Goal: Task Accomplishment & Management: Manage account settings

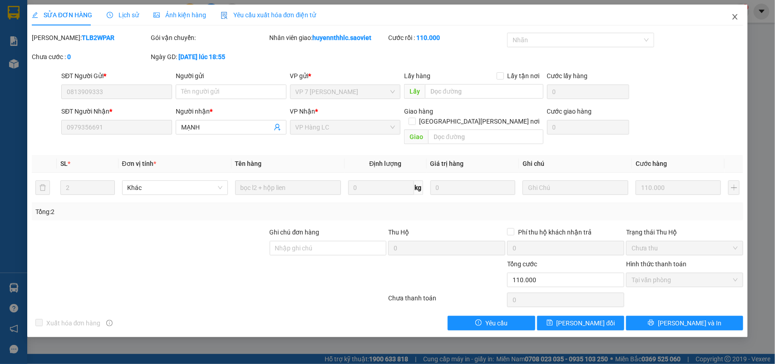
drag, startPoint x: 736, startPoint y: 7, endPoint x: 727, endPoint y: 7, distance: 9.5
click at [735, 7] on span "Close" at bounding box center [735, 17] width 25 height 25
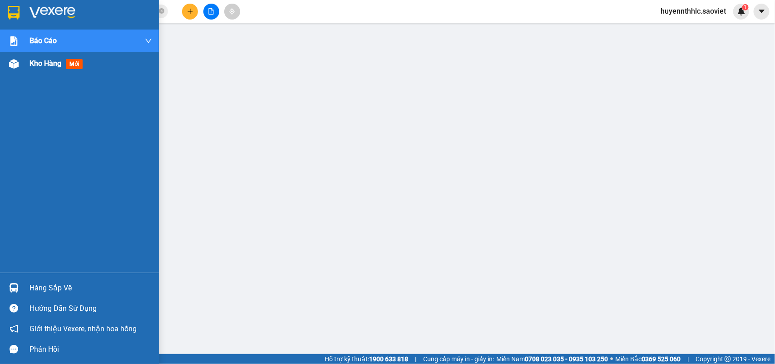
click at [57, 66] on span "Kho hàng" at bounding box center [46, 63] width 32 height 9
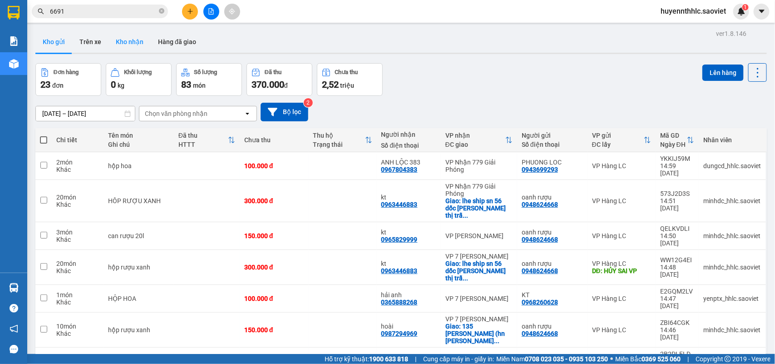
click at [124, 42] on button "Kho nhận" at bounding box center [130, 42] width 42 height 22
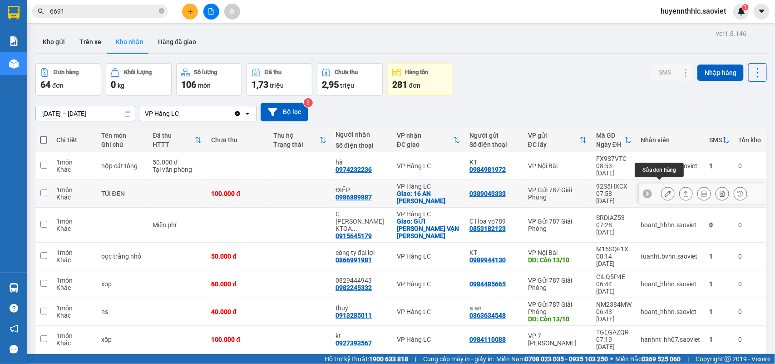
click at [665, 190] on icon at bounding box center [668, 193] width 6 height 6
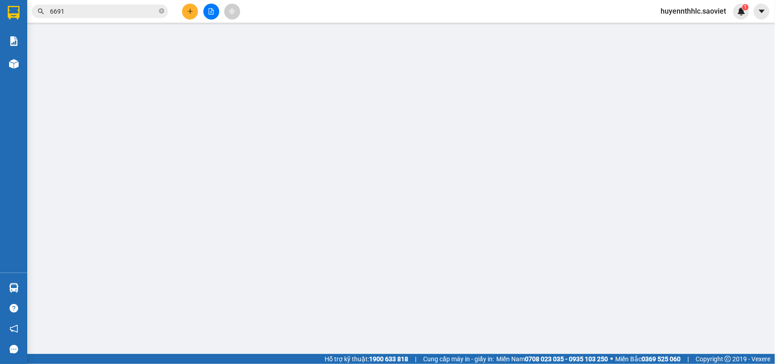
type input "0389043333"
type input "0986889887"
type input "ĐIỆP"
checkbox input "true"
type input "16 AN DUONG VUONG"
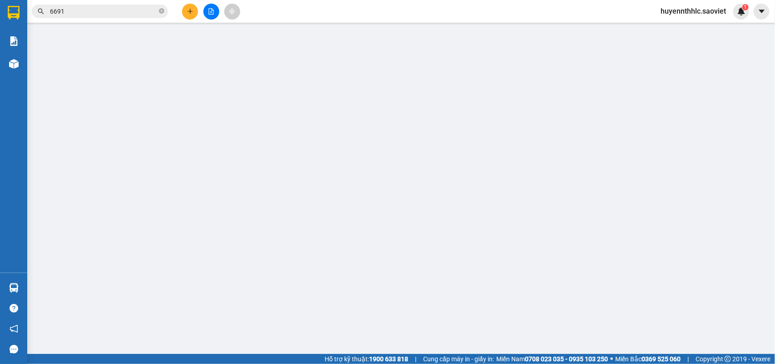
type input "0"
type input "100.000"
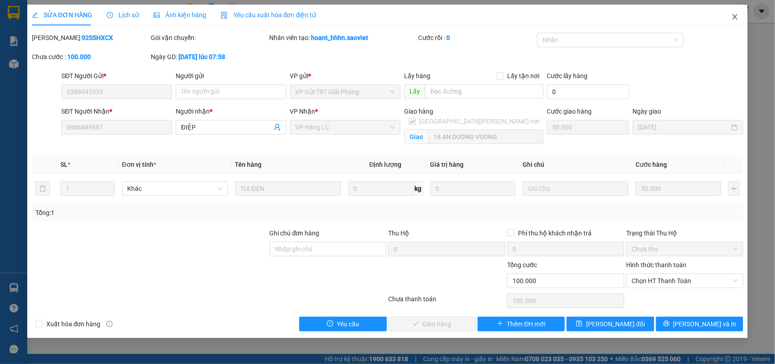
click at [731, 17] on span "Close" at bounding box center [735, 17] width 25 height 25
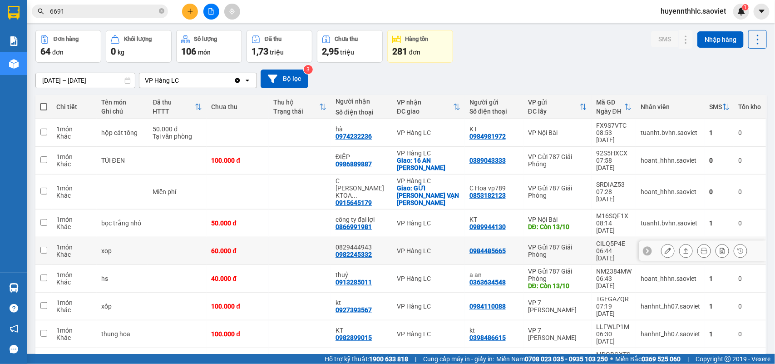
scroll to position [71, 0]
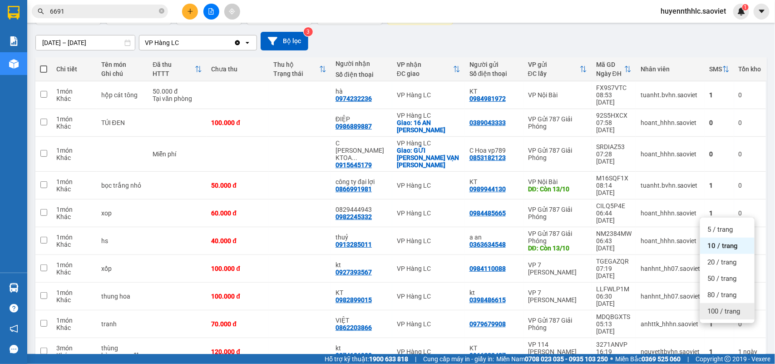
click at [725, 312] on span "100 / trang" at bounding box center [724, 311] width 33 height 9
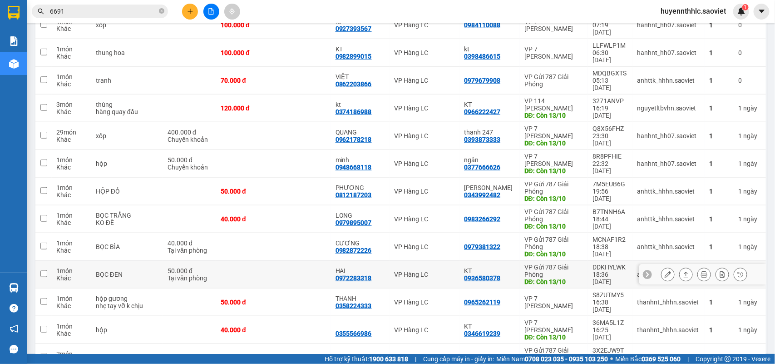
scroll to position [0, 0]
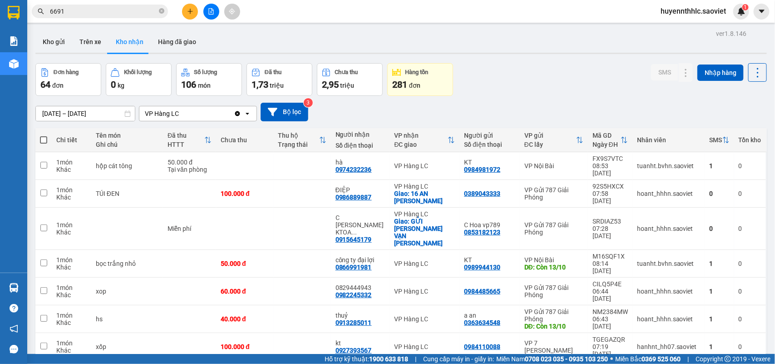
click at [65, 113] on input "[DATE] – [DATE]" at bounding box center [85, 113] width 99 height 15
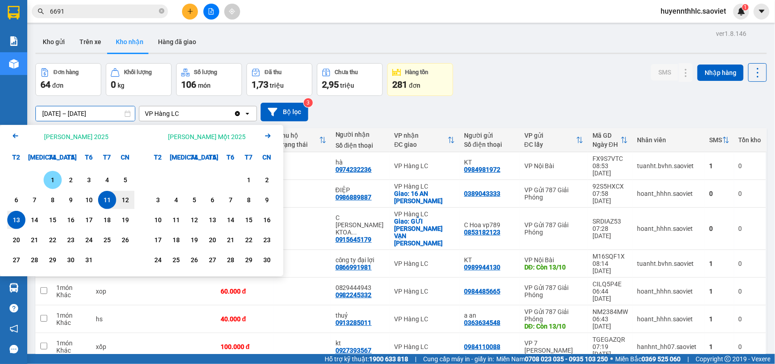
click at [50, 176] on div "1" at bounding box center [52, 179] width 13 height 11
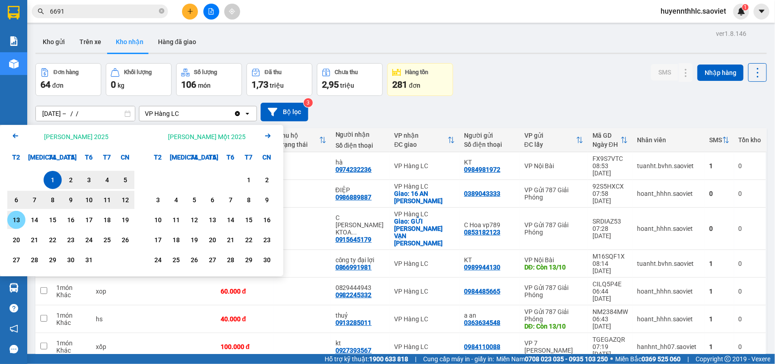
click at [15, 220] on div "13" at bounding box center [16, 219] width 13 height 11
type input "01/10/2025 – 13/10/2025"
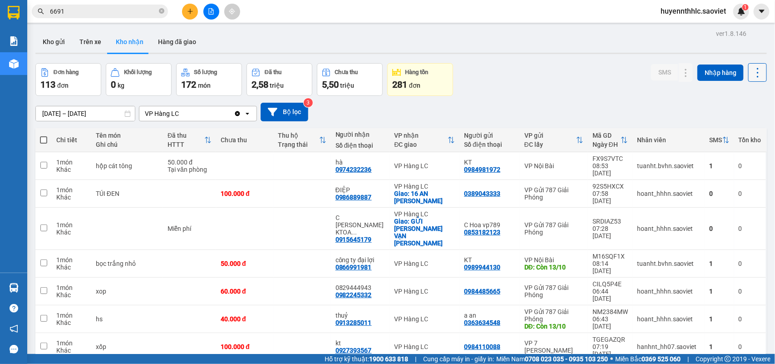
click at [750, 79] on button at bounding box center [757, 72] width 19 height 19
click at [744, 113] on span "Làm mới" at bounding box center [736, 113] width 25 height 9
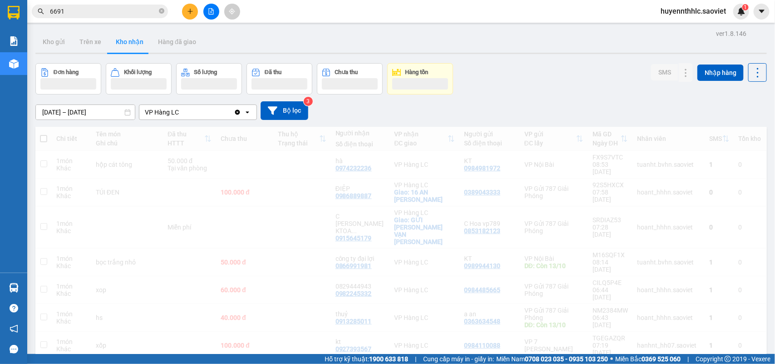
click at [744, 113] on div "01/10/2025 – 13/10/2025 Press the down arrow key to interact with the calendar …" at bounding box center [401, 110] width 732 height 19
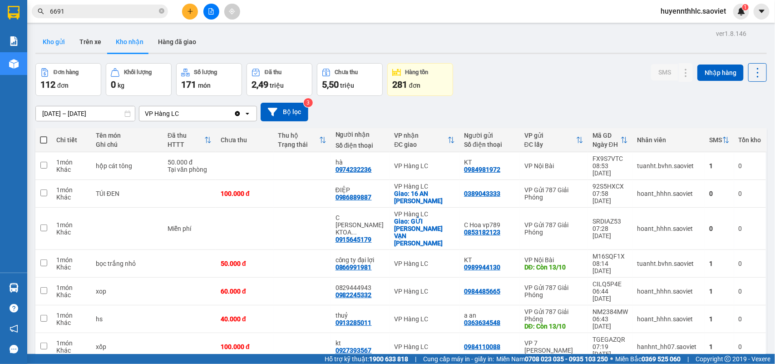
click at [51, 38] on button "Kho gửi" at bounding box center [53, 42] width 37 height 22
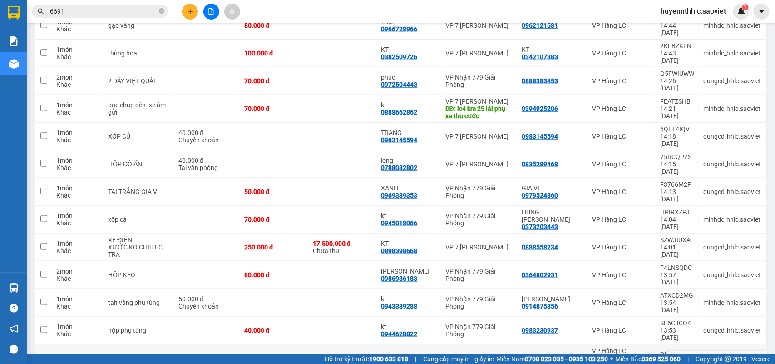
scroll to position [374, 0]
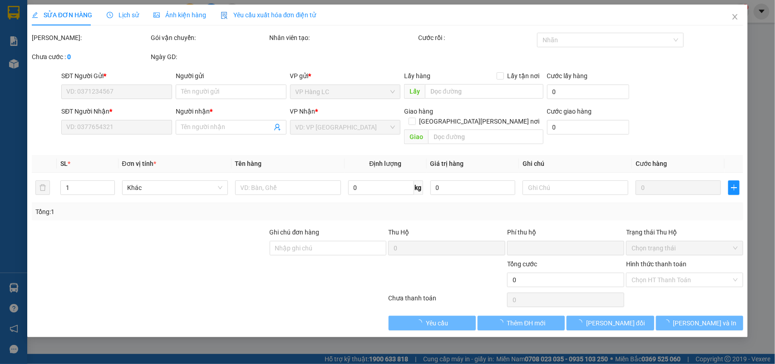
type input "0913287615"
type input "kt"
type input "hủy sai cước"
type input "0989309131"
type input "KT"
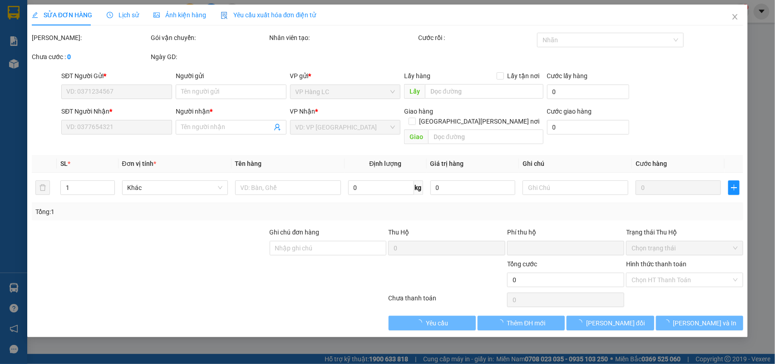
checkbox input "true"
type input "114 VŨ XUÂN THIỀU LONG BIÊN_ HN"
type input "0"
type input "180.000"
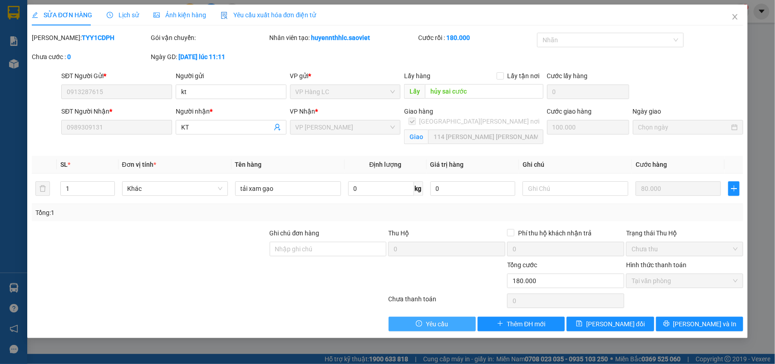
click at [434, 322] on span "Yêu cầu" at bounding box center [437, 324] width 22 height 10
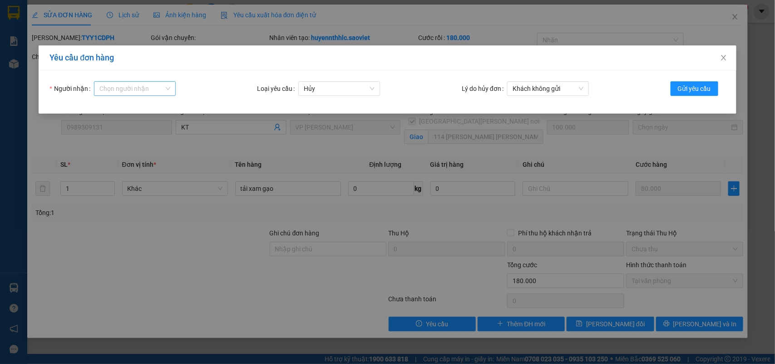
click at [140, 88] on input "Người nhận" at bounding box center [131, 89] width 64 height 14
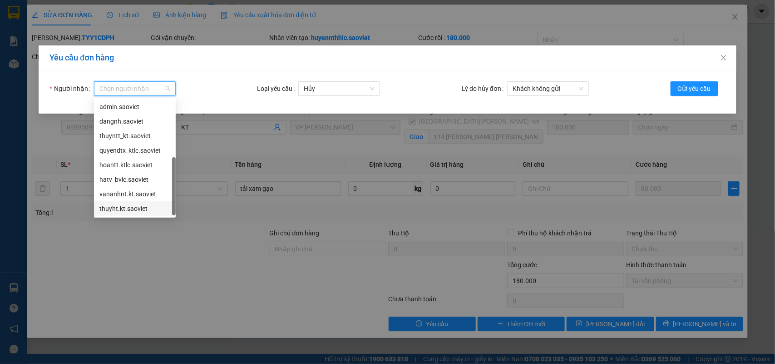
scroll to position [29, 0]
click at [139, 180] on div "thuyht.kt.saoviet" at bounding box center [134, 180] width 71 height 10
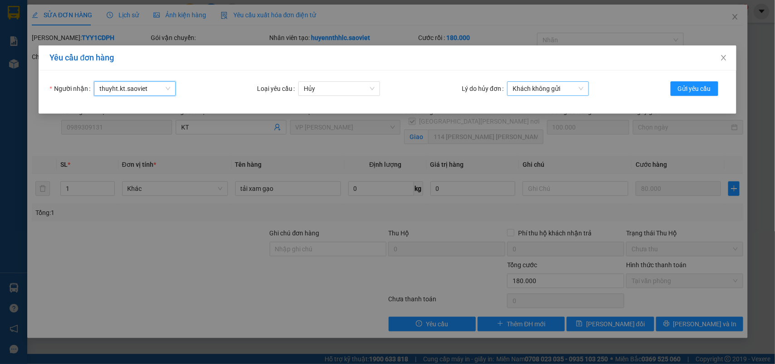
click at [537, 89] on span "Khách không gửi" at bounding box center [548, 89] width 71 height 14
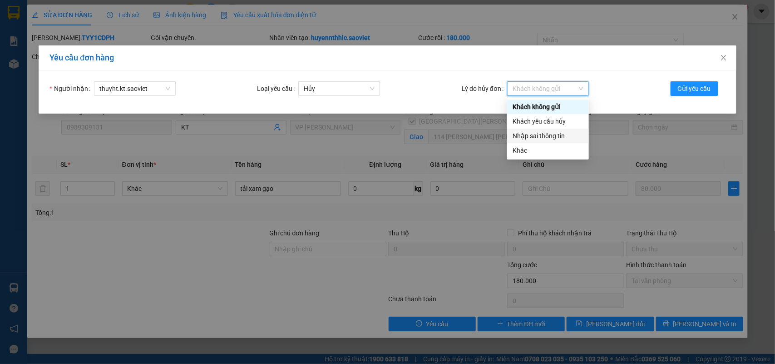
click at [534, 130] on div "Nhập sai thông tin" at bounding box center [548, 136] width 82 height 15
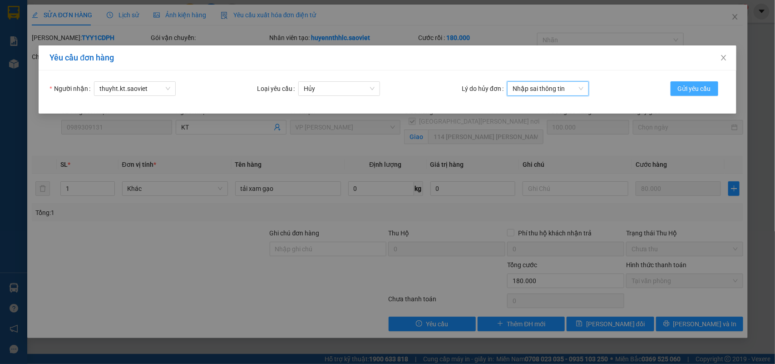
click at [700, 86] on span "Gửi yêu cầu" at bounding box center [694, 89] width 33 height 10
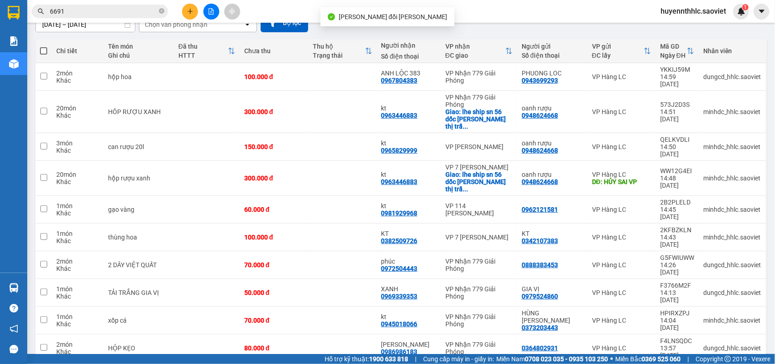
scroll to position [208, 0]
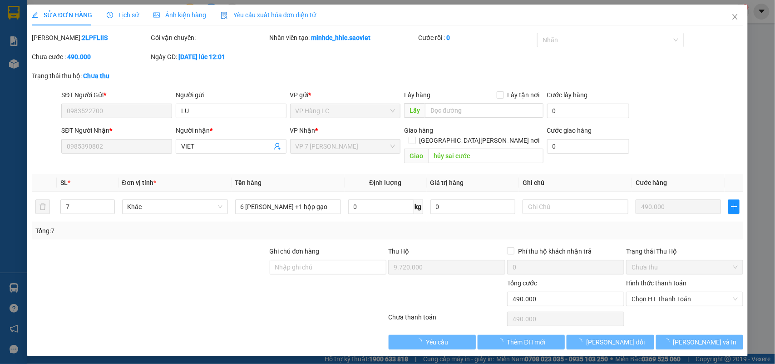
type input "0983522700"
type input "LU"
type input "0985390802"
type input "VIET"
type input "hủy sai cước"
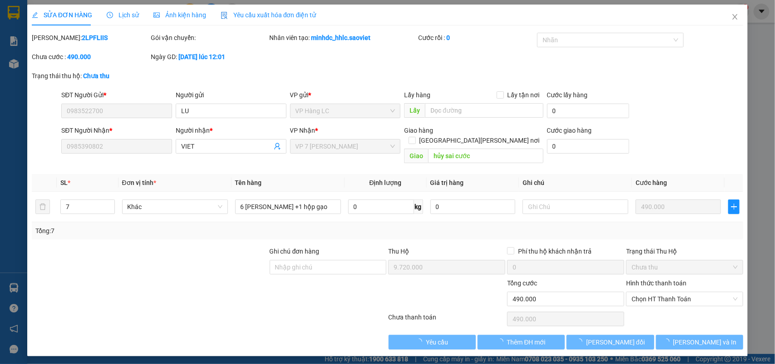
type input "9.720.000"
type input "0"
type input "490.000"
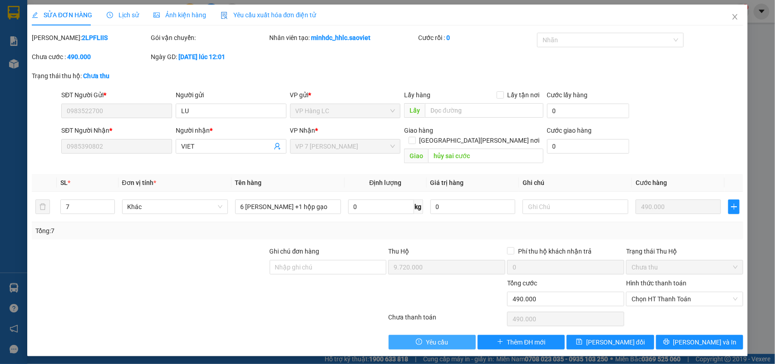
click at [446, 337] on span "Yêu cầu" at bounding box center [437, 342] width 22 height 10
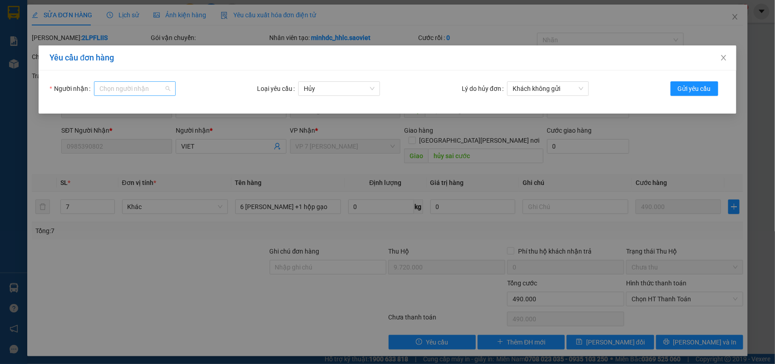
click at [145, 91] on input "Người nhận" at bounding box center [131, 89] width 64 height 14
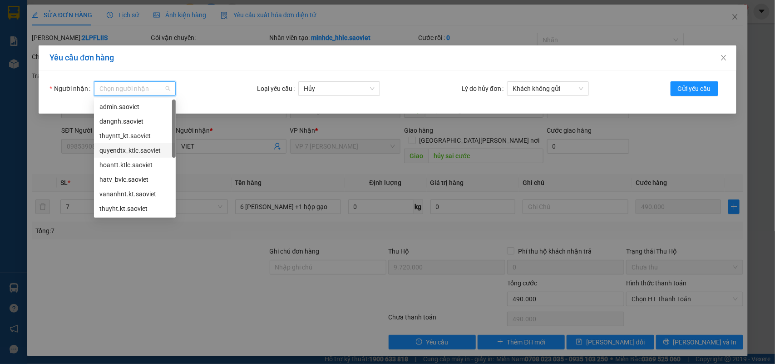
scroll to position [29, 0]
click at [124, 197] on div "thuynt_kt.saoviet" at bounding box center [134, 194] width 71 height 10
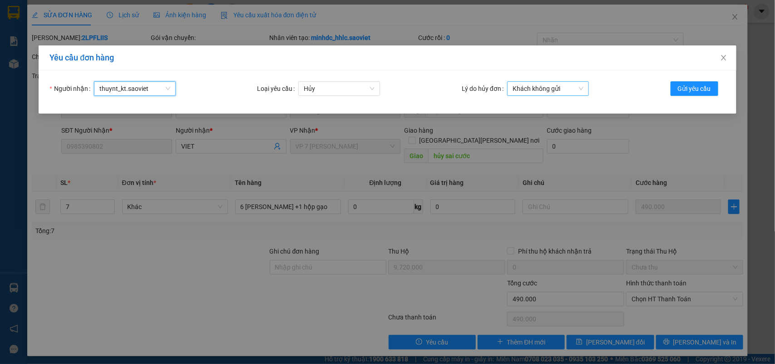
click at [532, 87] on span "Khách không gửi" at bounding box center [548, 89] width 71 height 14
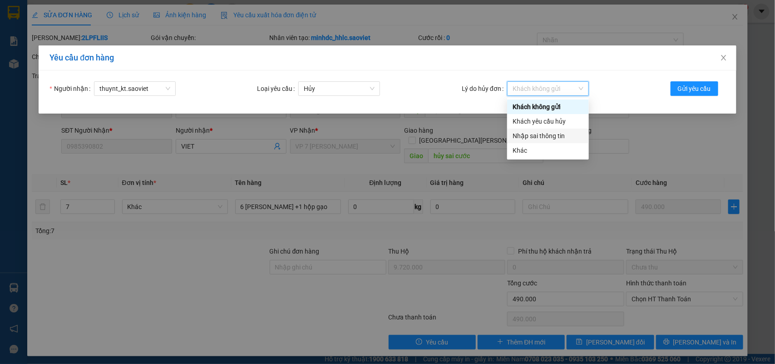
click at [536, 135] on div "Nhập sai thông tin" at bounding box center [548, 136] width 71 height 10
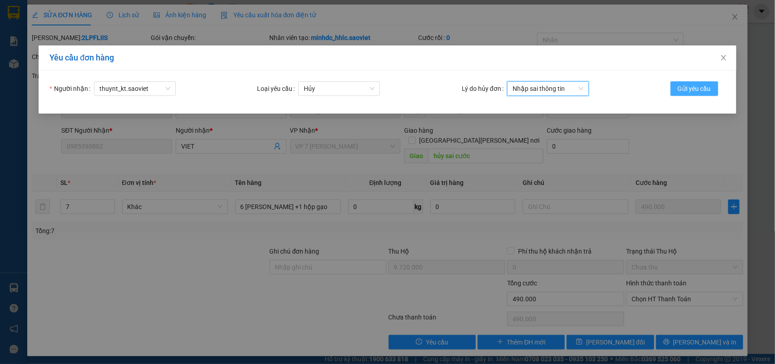
click at [694, 89] on span "Gửi yêu cầu" at bounding box center [694, 89] width 33 height 10
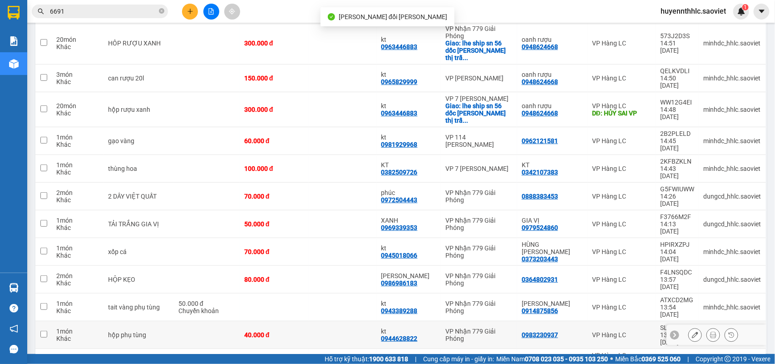
scroll to position [208, 0]
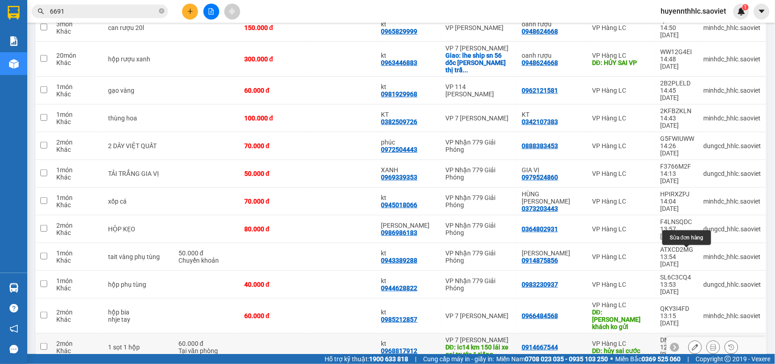
click at [689, 339] on button at bounding box center [695, 347] width 13 height 16
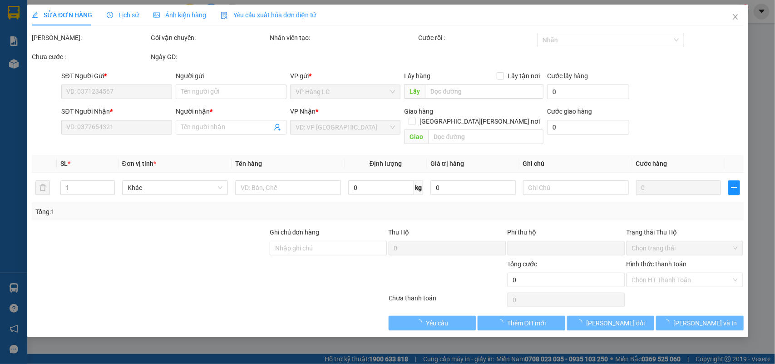
type input "0914667544"
type input "hủy sai cước"
type input "0968817912"
type input "kt"
type input "ic14 km 150 lái xe gọi trước 1 tiếng"
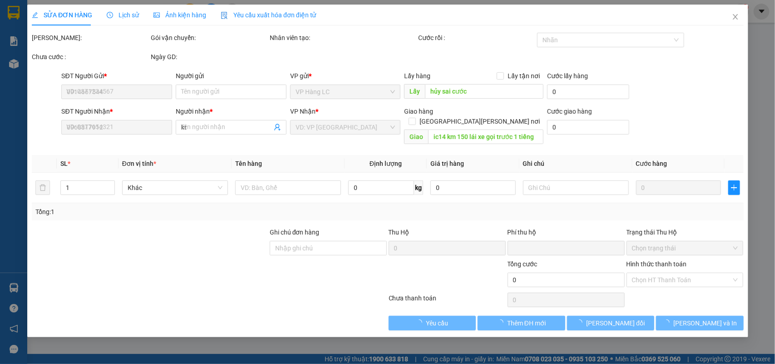
type input "0"
type input "60.000"
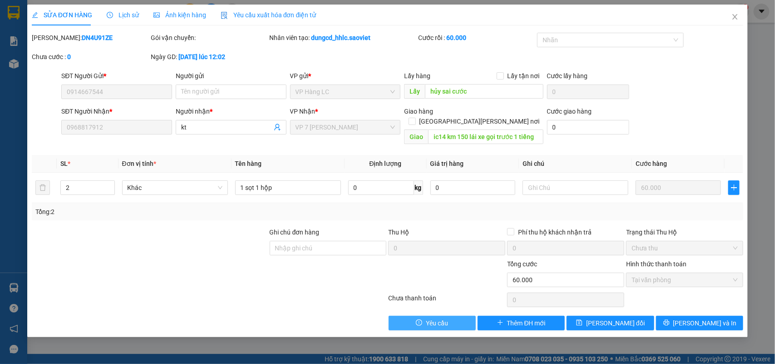
click at [460, 316] on button "Yêu cầu" at bounding box center [432, 323] width 87 height 15
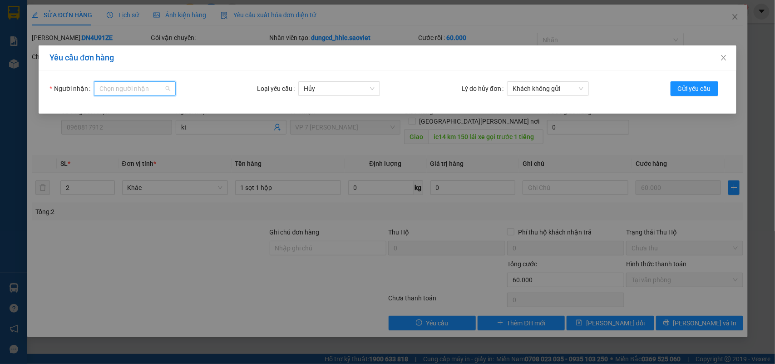
click at [137, 94] on input "Người nhận" at bounding box center [131, 89] width 64 height 14
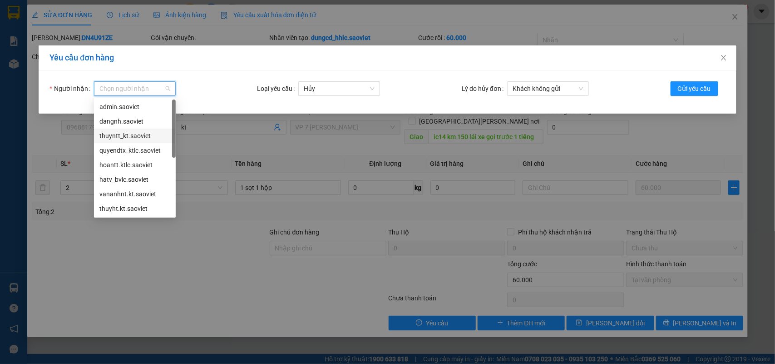
scroll to position [29, 0]
click at [139, 189] on div "thuynt_kt.saoviet" at bounding box center [134, 194] width 71 height 10
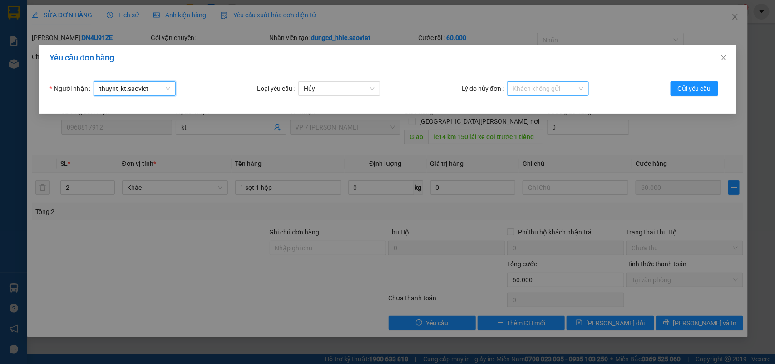
click at [550, 89] on span "Khách không gửi" at bounding box center [548, 89] width 71 height 14
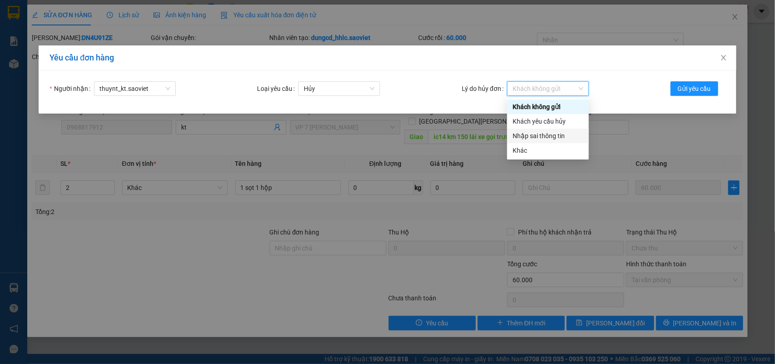
click at [539, 133] on div "Nhập sai thông tin" at bounding box center [548, 136] width 71 height 10
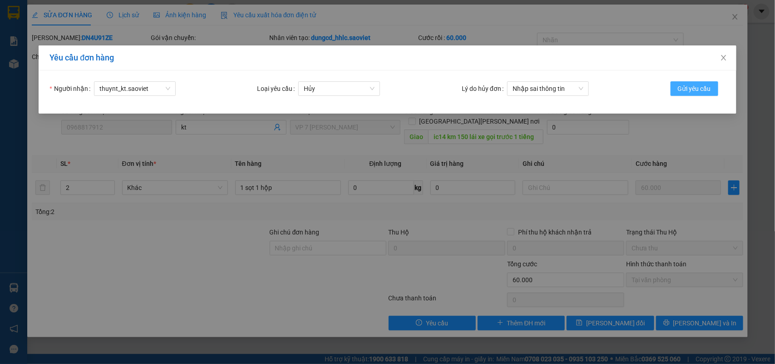
click at [682, 91] on span "Gửi yêu cầu" at bounding box center [694, 89] width 33 height 10
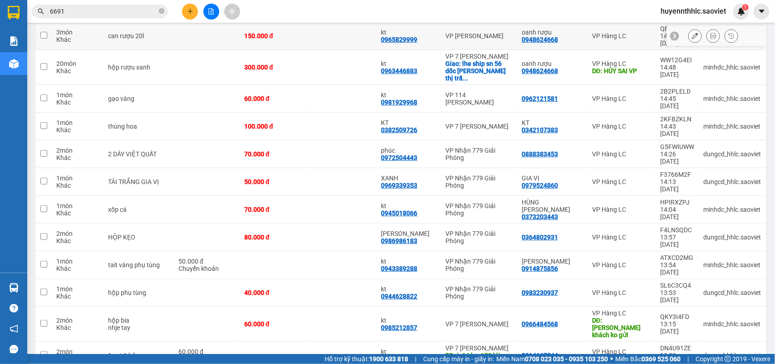
scroll to position [208, 0]
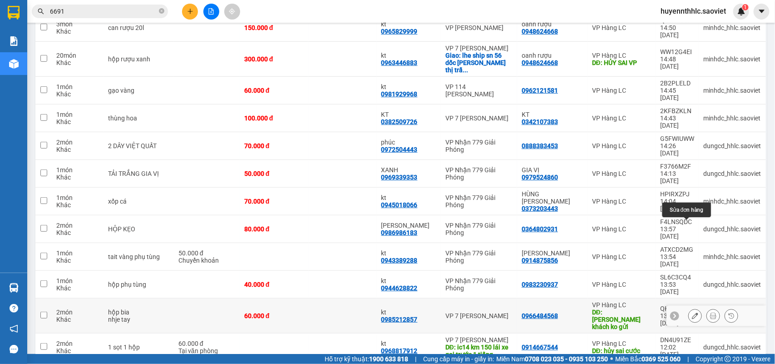
click at [692, 312] on icon at bounding box center [695, 315] width 6 height 6
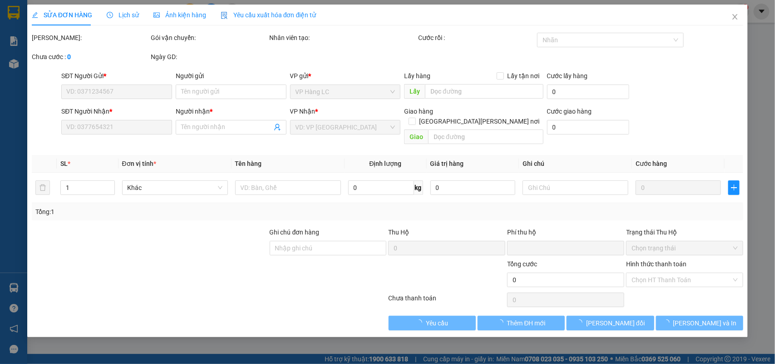
type input "0966484568"
type input "hủy khách ko gửi"
type input "0985212857"
type input "kt"
type input "0"
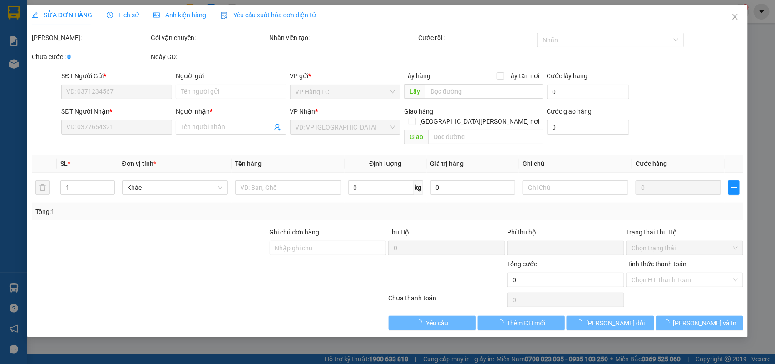
type input "60.000"
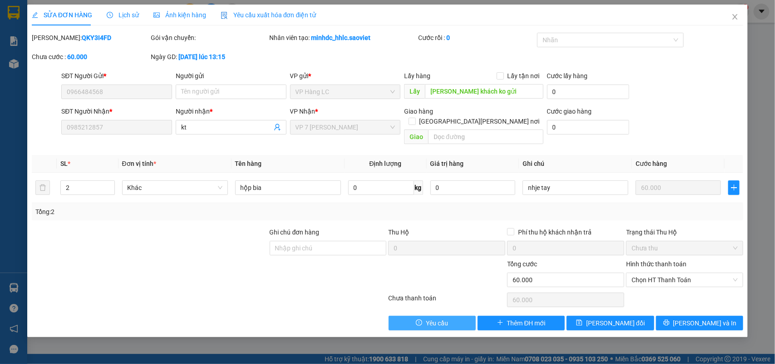
click at [434, 318] on span "Yêu cầu" at bounding box center [437, 323] width 22 height 10
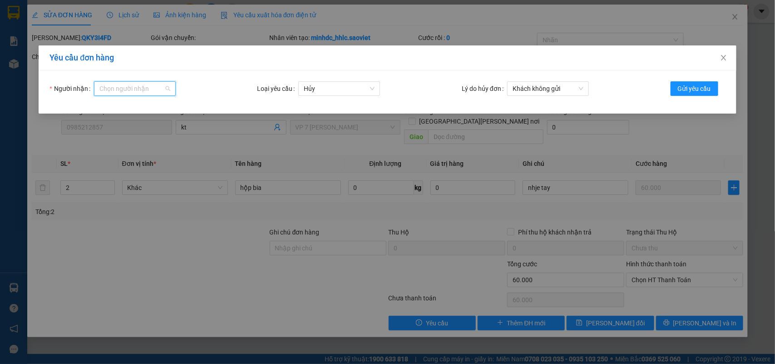
click at [148, 94] on input "Người nhận" at bounding box center [131, 89] width 64 height 14
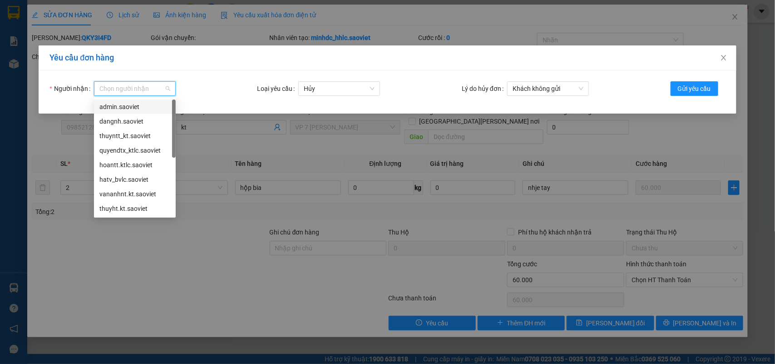
scroll to position [29, 0]
click at [149, 178] on div "thuyht.kt.saoviet" at bounding box center [134, 180] width 71 height 10
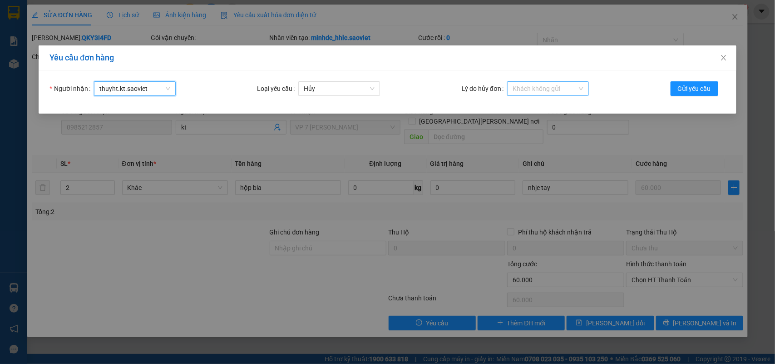
click at [527, 89] on span "Khách không gửi" at bounding box center [548, 89] width 71 height 14
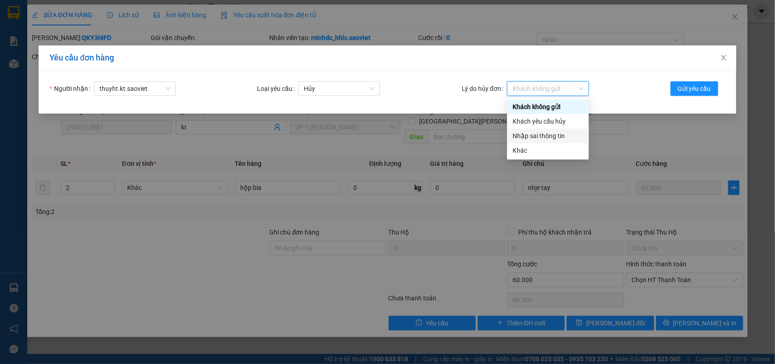
click at [528, 139] on div "Nhập sai thông tin" at bounding box center [548, 136] width 71 height 10
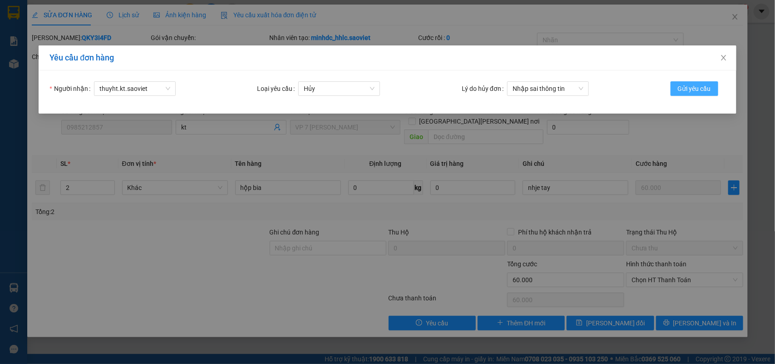
click at [682, 88] on span "Gửi yêu cầu" at bounding box center [694, 89] width 33 height 10
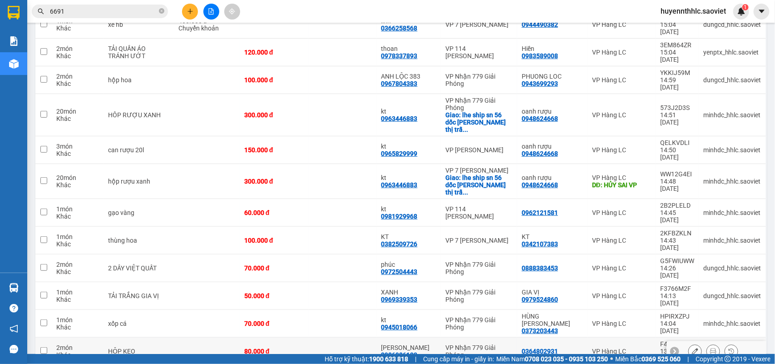
scroll to position [270, 0]
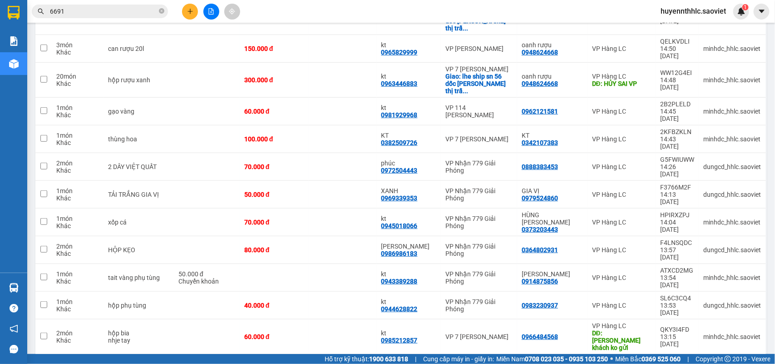
click at [89, 14] on input "6691" at bounding box center [103, 11] width 107 height 10
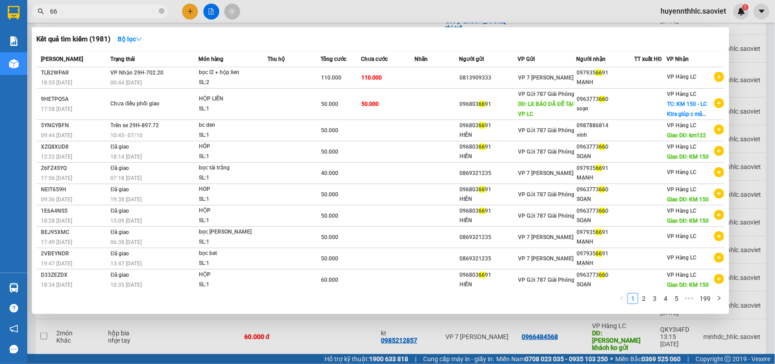
type input "6"
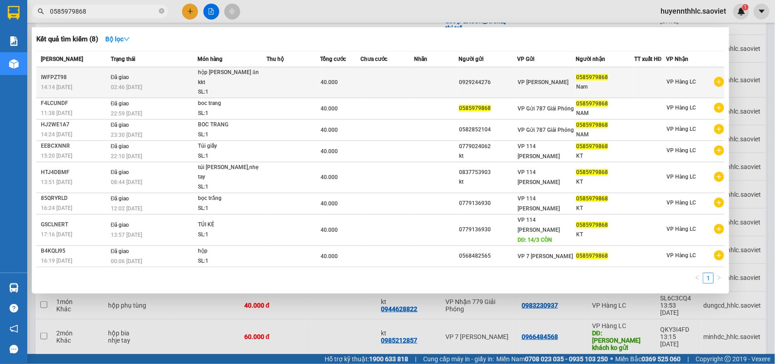
type input "0585979868"
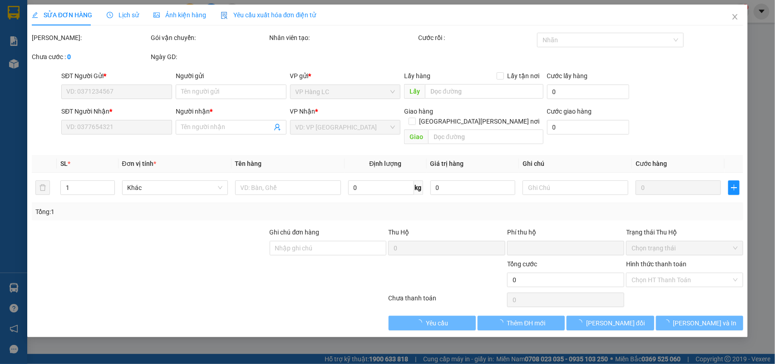
type input "0929244276"
type input "0585979868"
type input "Nam"
type input "0"
type input "40.000"
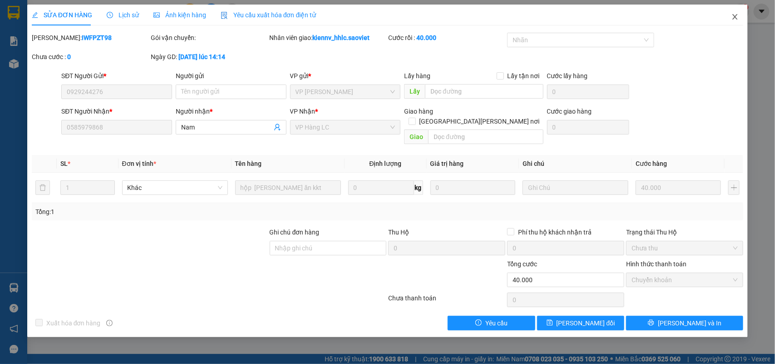
click at [732, 19] on icon "close" at bounding box center [735, 16] width 7 height 7
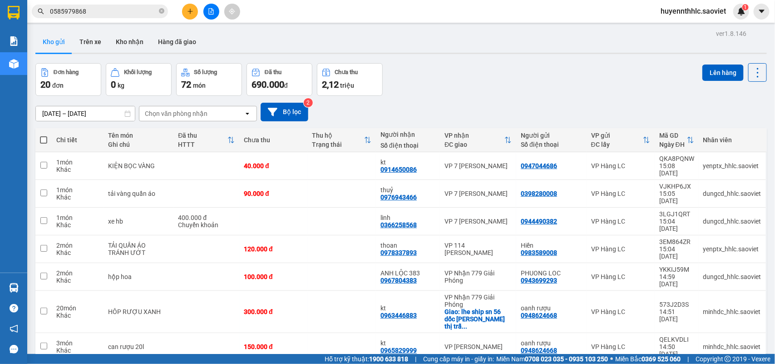
click at [261, 45] on div "Kho gửi Trên xe Kho nhận Hàng đã giao" at bounding box center [401, 43] width 732 height 24
click at [130, 16] on input "0585979868" at bounding box center [103, 11] width 107 height 10
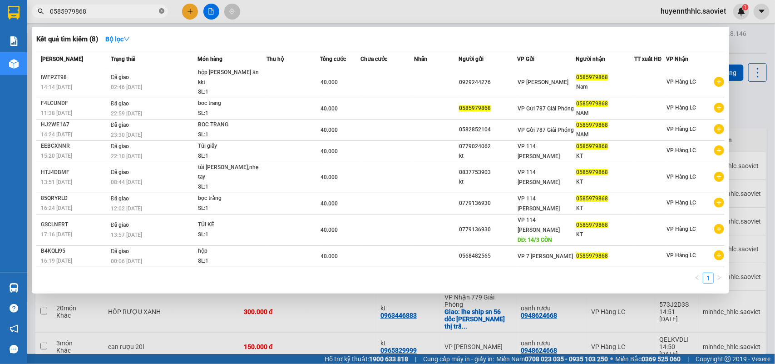
click at [163, 13] on icon "close-circle" at bounding box center [161, 10] width 5 height 5
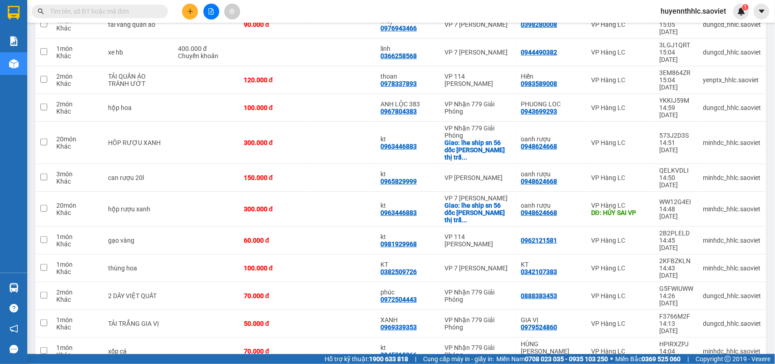
scroll to position [120, 0]
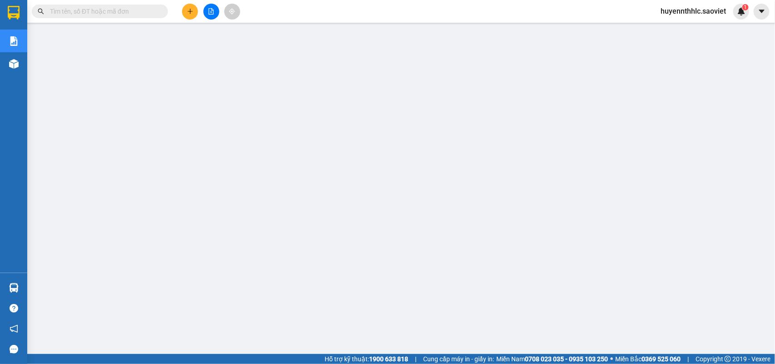
click at [691, 10] on span "huyennthhlc.saoviet" at bounding box center [694, 10] width 80 height 11
click at [684, 25] on span "Đăng xuất" at bounding box center [698, 28] width 60 height 10
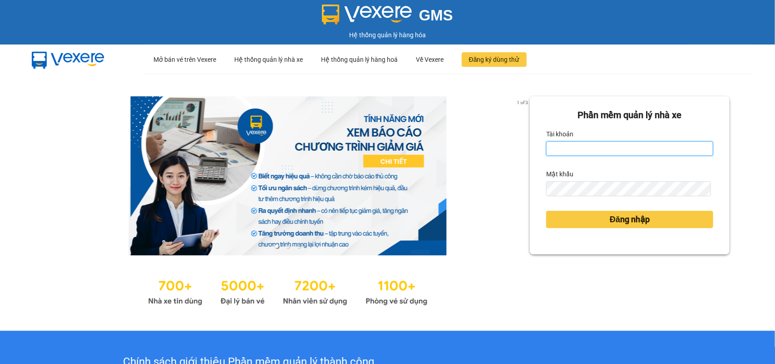
click at [591, 153] on input "Tài khoản" at bounding box center [629, 148] width 167 height 15
type input "huyennt_congnohanglc.saoviet"
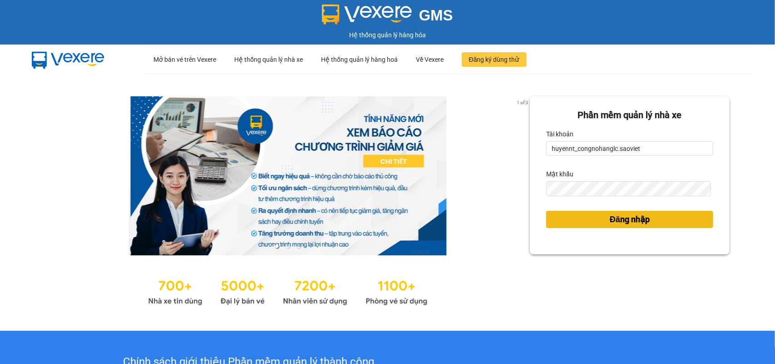
click at [653, 217] on button "Đăng nhập" at bounding box center [629, 219] width 167 height 17
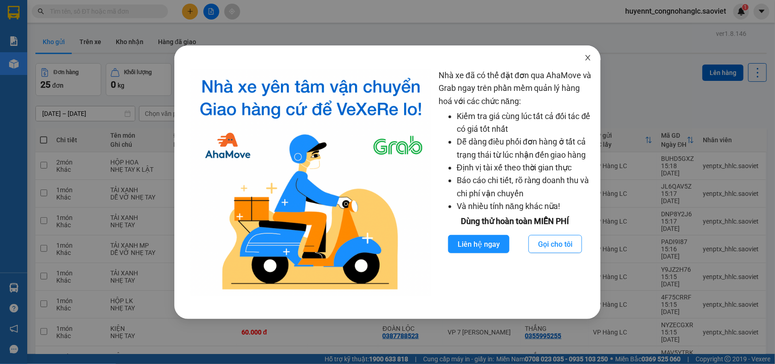
click at [589, 56] on icon "close" at bounding box center [588, 57] width 7 height 7
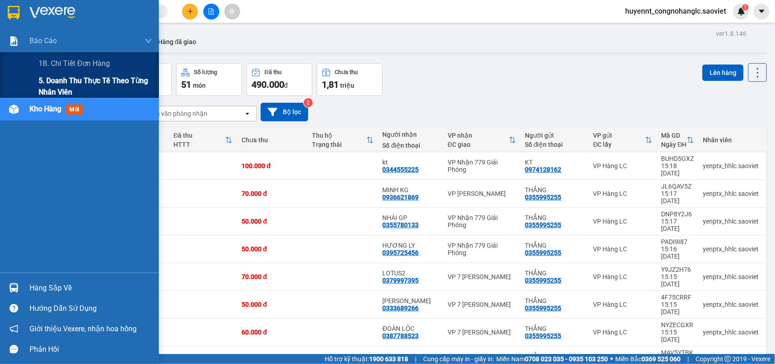
click at [66, 82] on span "5. Doanh thu thực tế theo từng nhân viên" at bounding box center [96, 86] width 114 height 23
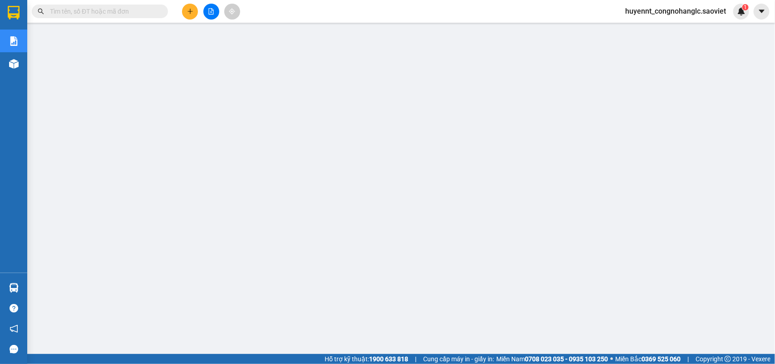
click at [71, 8] on input "text" at bounding box center [103, 11] width 107 height 10
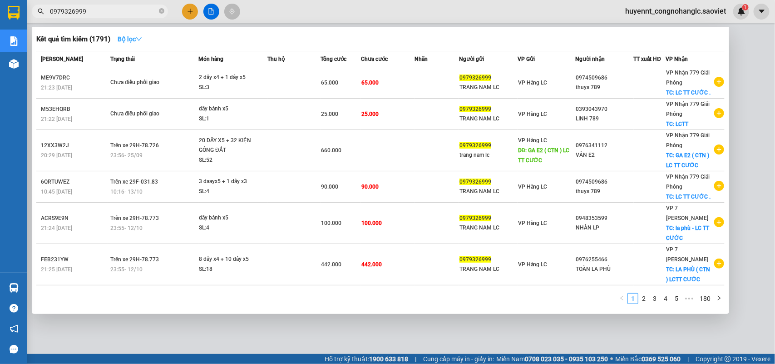
type input "0979326999"
click at [133, 40] on strong "Bộ lọc" at bounding box center [130, 38] width 25 height 7
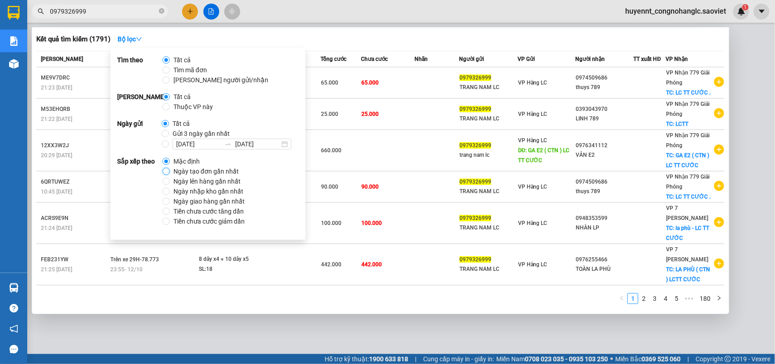
click at [167, 170] on input "Ngày tạo đơn gần nhất" at bounding box center [166, 171] width 7 height 7
radio input "true"
radio input "false"
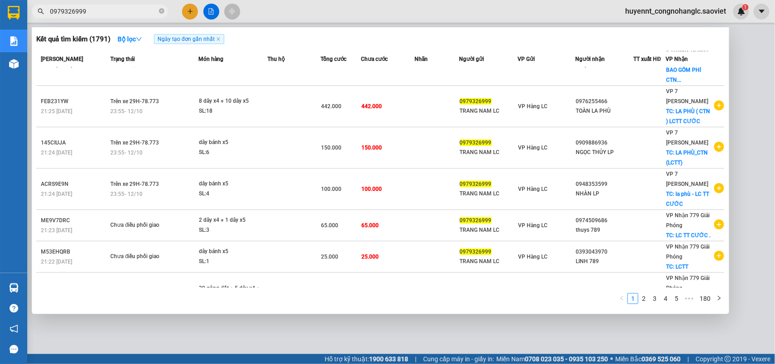
scroll to position [157, 0]
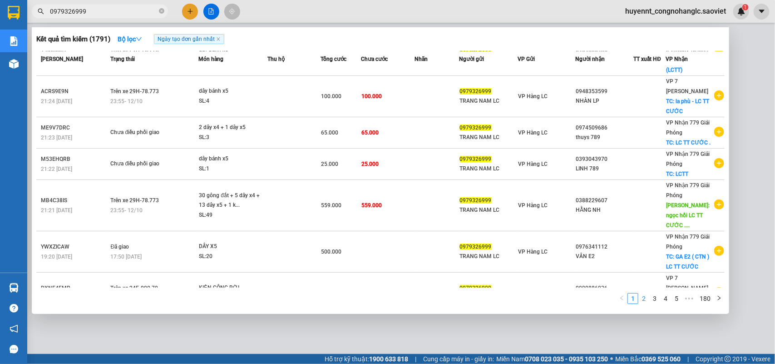
click at [644, 299] on link "2" at bounding box center [644, 298] width 10 height 10
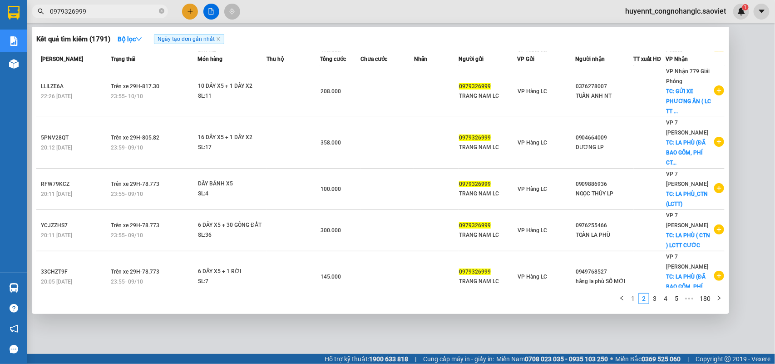
scroll to position [176, 0]
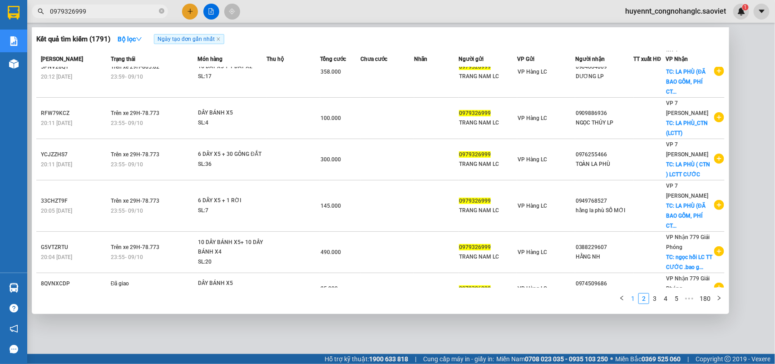
click at [632, 297] on link "1" at bounding box center [633, 298] width 10 height 10
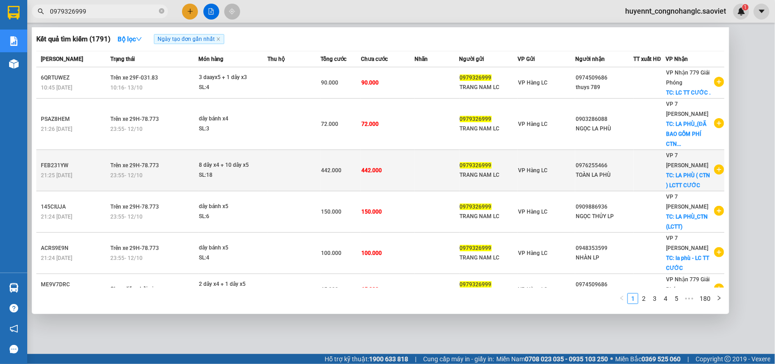
scroll to position [157, 0]
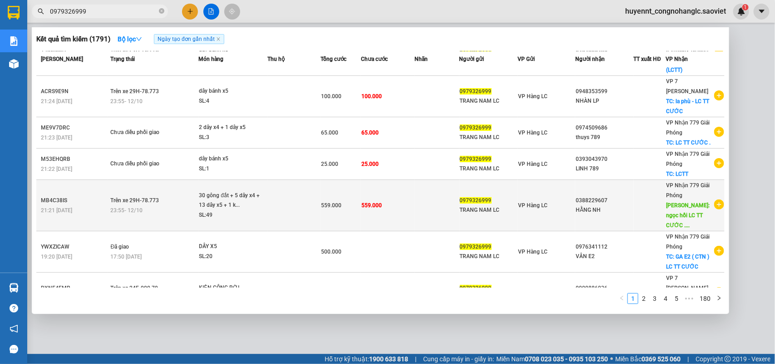
click at [415, 183] on td at bounding box center [437, 205] width 45 height 51
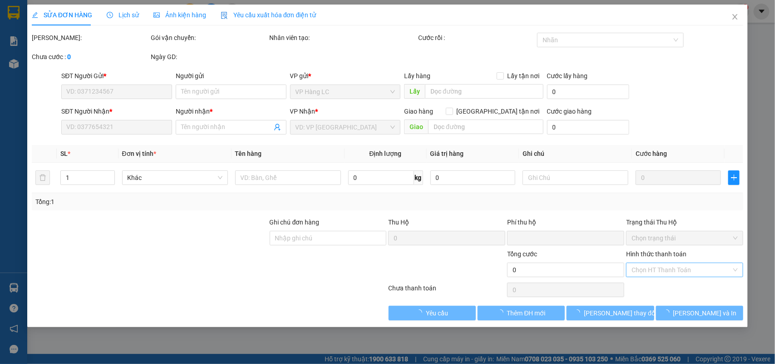
type input "0979326999"
type input "TRANG NAM LC"
type input "0388229607"
type input "HẰNG NH"
type input "ngọc hồi LC TT CƯỚC .bao gồm cước ctn"
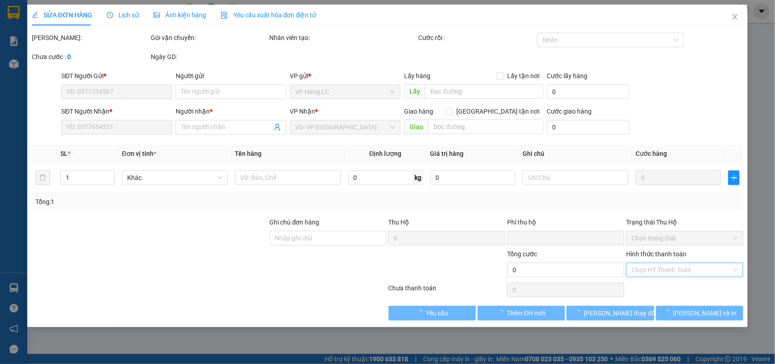
type input "200.000"
type input "0"
type input "559.000"
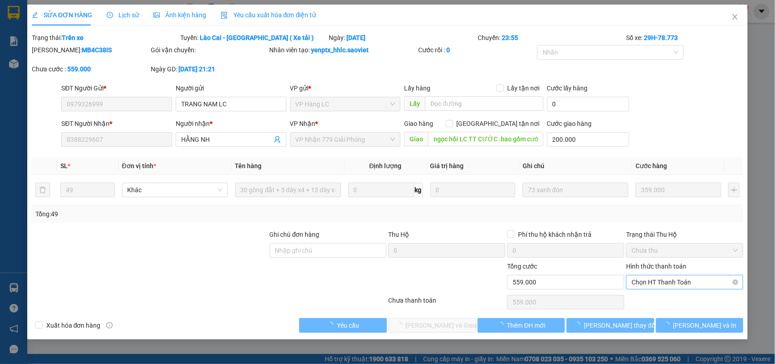
drag, startPoint x: 700, startPoint y: 274, endPoint x: 694, endPoint y: 276, distance: 6.3
click at [695, 275] on div "Hình thức thanh toán Chọn HT Thanh Toán" at bounding box center [684, 277] width 117 height 32
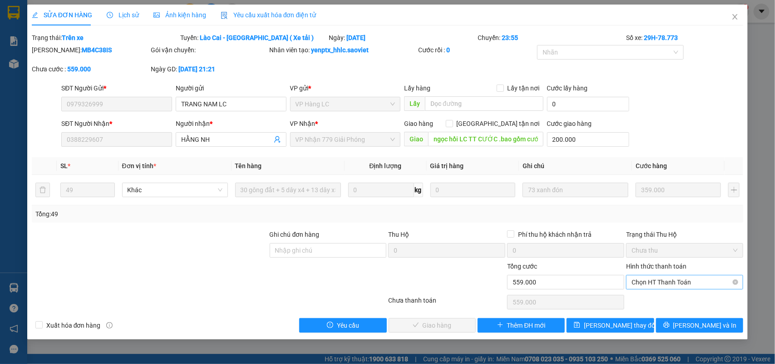
click at [686, 284] on span "Chọn HT Thanh Toán" at bounding box center [685, 282] width 106 height 14
click at [653, 317] on div "Chuyển khoản" at bounding box center [685, 315] width 106 height 10
type input "0"
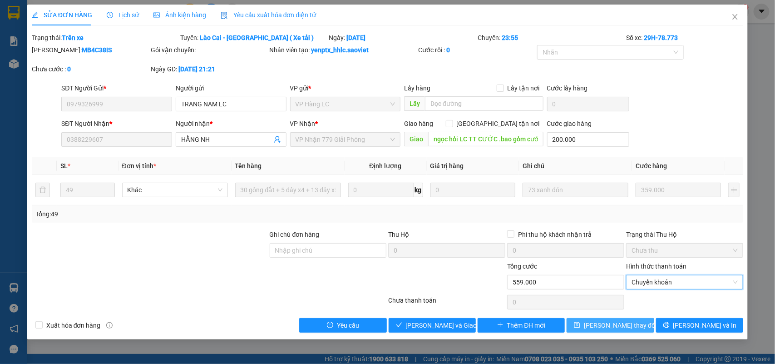
click at [623, 326] on span "Lưu thay đổi" at bounding box center [620, 325] width 73 height 10
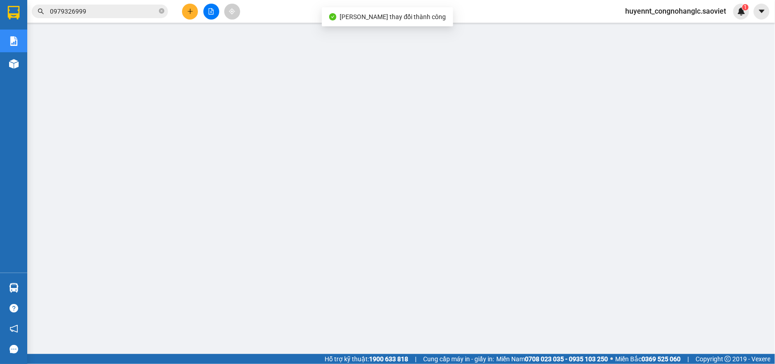
click at [126, 11] on input "0979326999" at bounding box center [103, 11] width 107 height 10
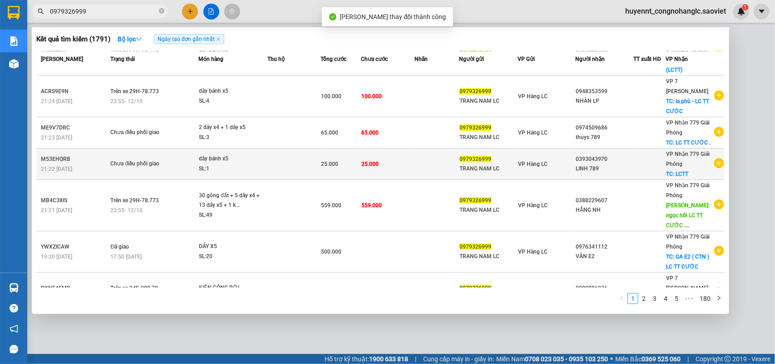
click at [396, 159] on td "25.000" at bounding box center [388, 164] width 54 height 31
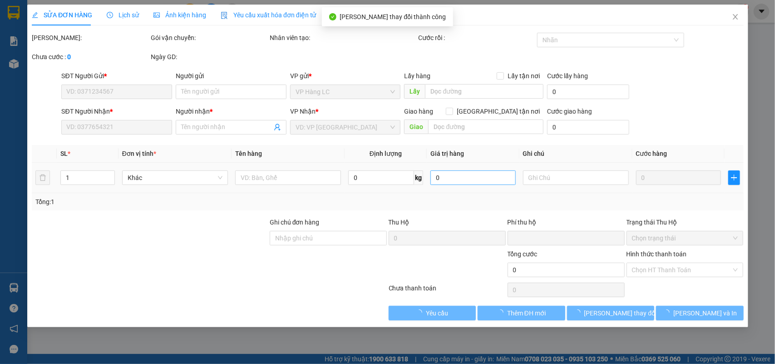
type input "0979326999"
type input "TRANG NAM LC"
type input "0393043970"
type input "LINH 789"
checkbox input "true"
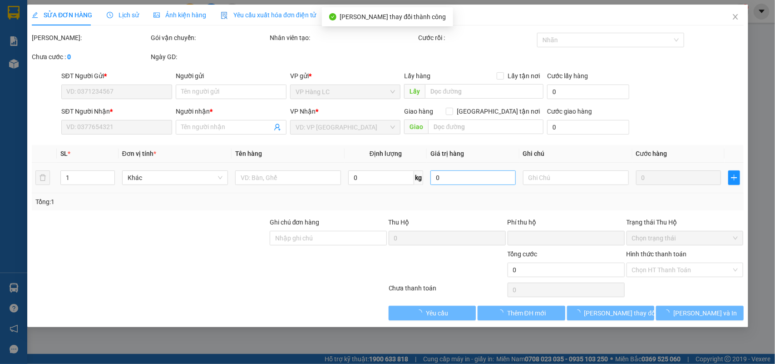
type input "LCTT"
type input "0"
type input "25.000"
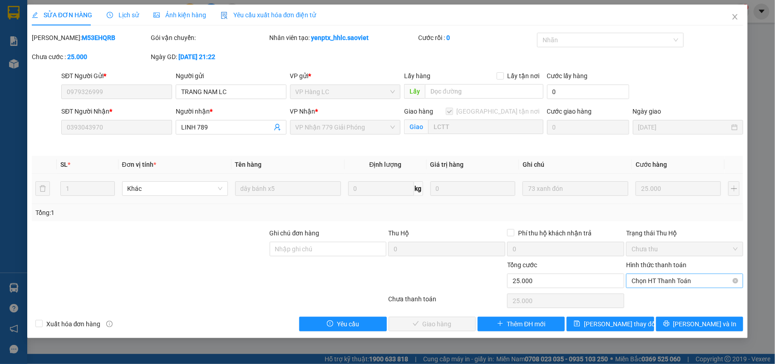
click at [664, 283] on span "Chọn HT Thanh Toán" at bounding box center [685, 281] width 106 height 14
click at [668, 317] on div "Chuyển khoản" at bounding box center [685, 314] width 106 height 10
type input "0"
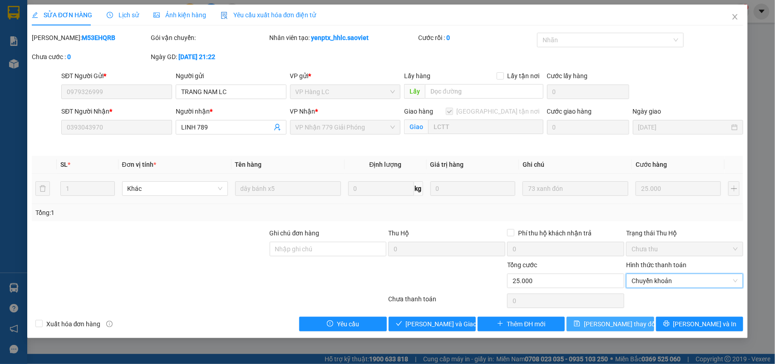
click at [609, 318] on button "Lưu thay đổi" at bounding box center [610, 324] width 87 height 15
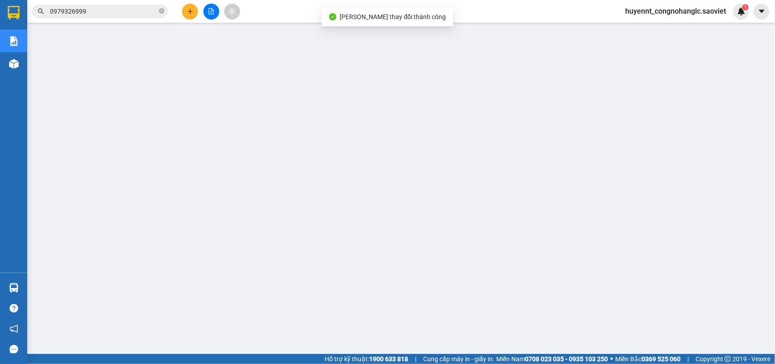
click at [85, 9] on input "0979326999" at bounding box center [103, 11] width 107 height 10
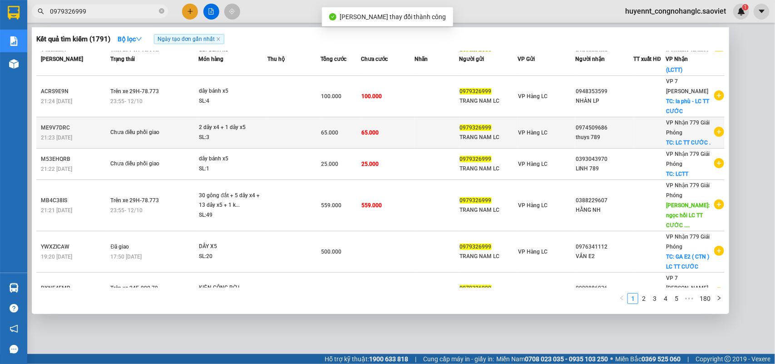
click at [415, 129] on td at bounding box center [437, 132] width 45 height 31
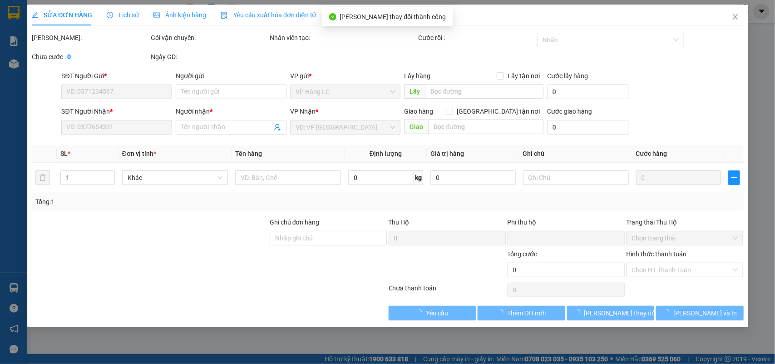
type input "0979326999"
type input "TRANG NAM LC"
type input "0974509686"
type input "thuys 789"
checkbox input "true"
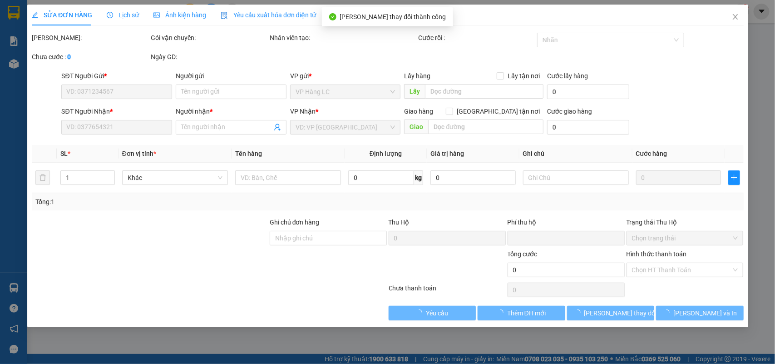
type input "LC TT CƯỚC ."
type input "0"
type input "65.000"
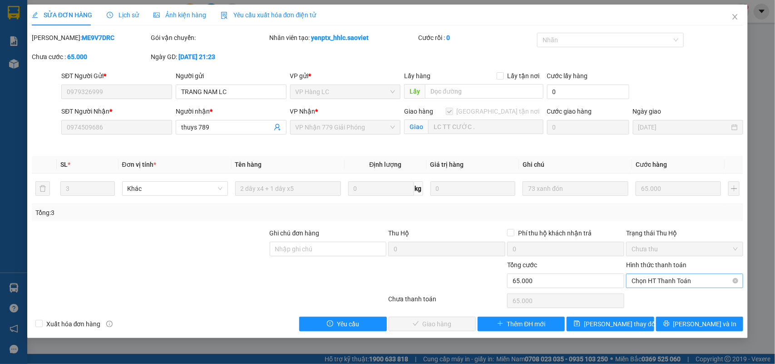
click at [669, 280] on span "Chọn HT Thanh Toán" at bounding box center [685, 281] width 106 height 14
click at [663, 316] on div "Chuyển khoản" at bounding box center [685, 314] width 106 height 10
type input "0"
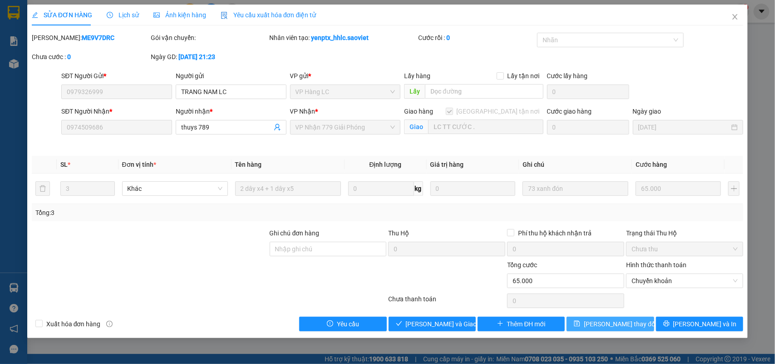
click at [623, 328] on span "Lưu thay đổi" at bounding box center [620, 324] width 73 height 10
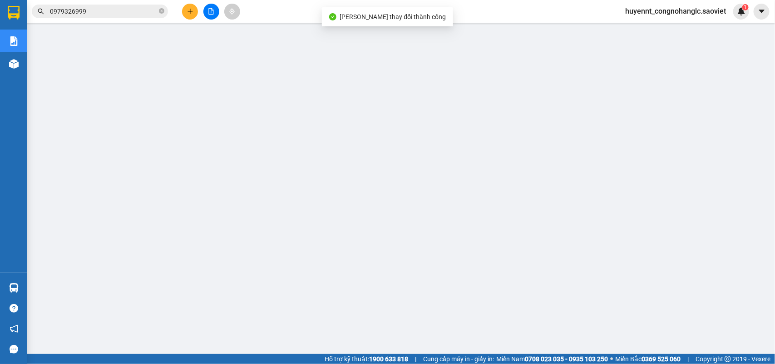
click at [104, 14] on input "0979326999" at bounding box center [103, 11] width 107 height 10
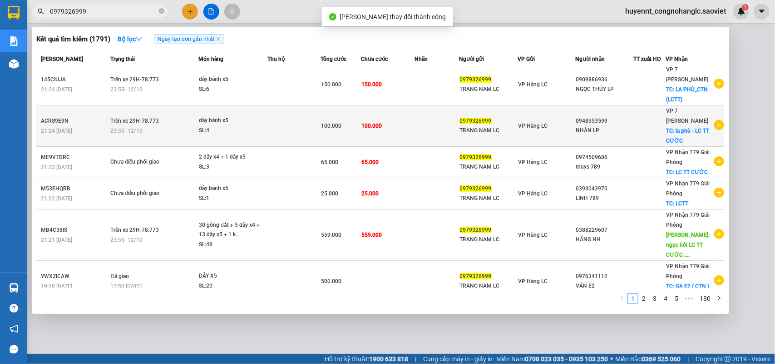
scroll to position [100, 0]
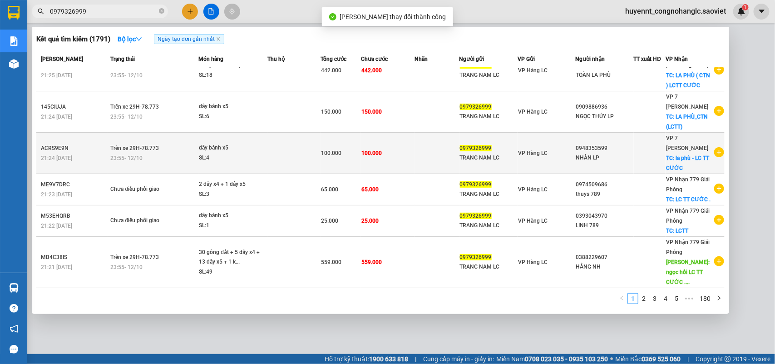
click at [396, 148] on td "100.000" at bounding box center [388, 153] width 54 height 41
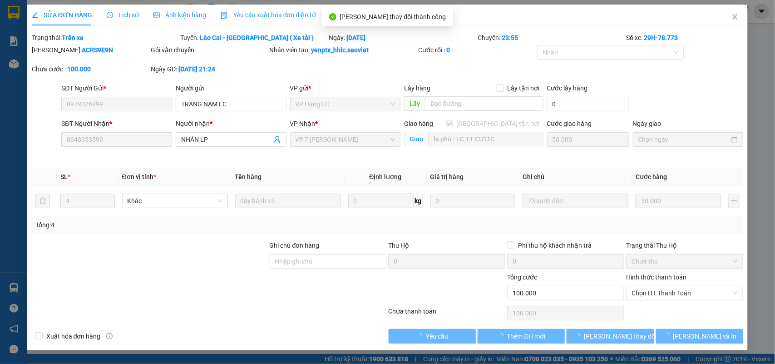
type input "0979326999"
type input "TRANG NAM LC"
type input "0948353599"
type input "NHÀN LP"
checkbox input "true"
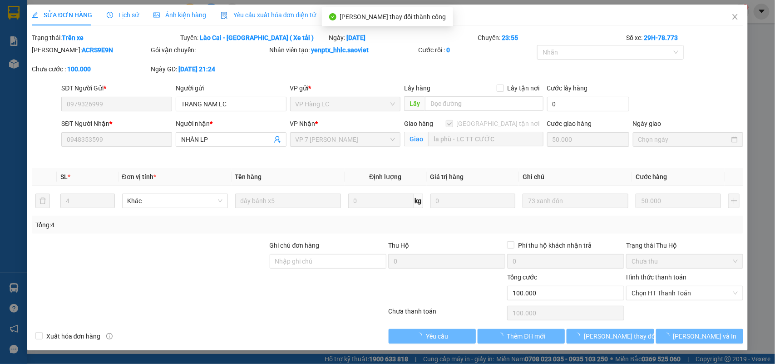
type input "la phù - LC TT CƯỚC"
type input "0"
type input "100.000"
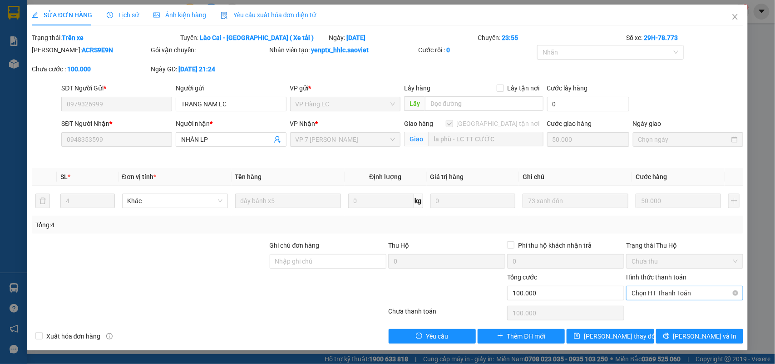
click at [669, 297] on span "Chọn HT Thanh Toán" at bounding box center [685, 293] width 106 height 14
click at [654, 325] on div "Chuyển khoản" at bounding box center [685, 326] width 106 height 10
type input "0"
click at [627, 335] on span "Lưu thay đổi" at bounding box center [620, 336] width 73 height 10
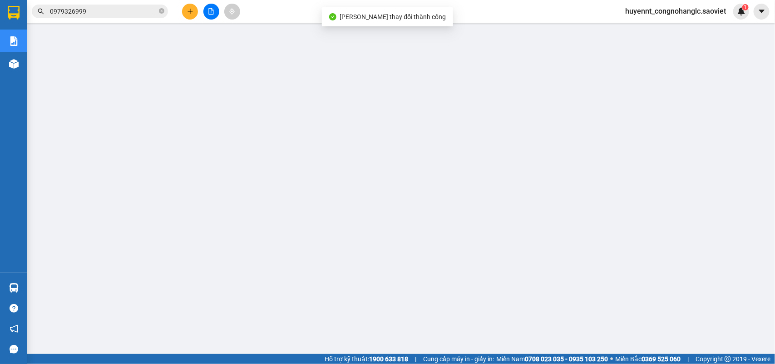
click at [137, 10] on input "0979326999" at bounding box center [103, 11] width 107 height 10
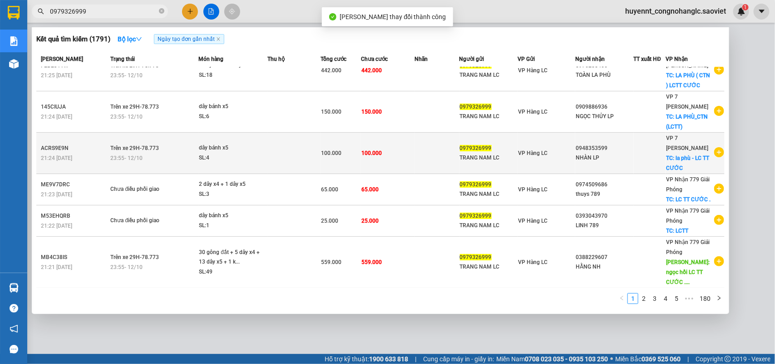
scroll to position [43, 0]
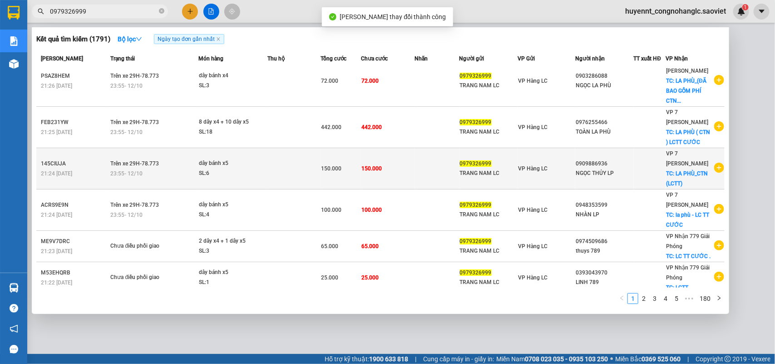
click at [409, 161] on td "150.000" at bounding box center [388, 168] width 54 height 41
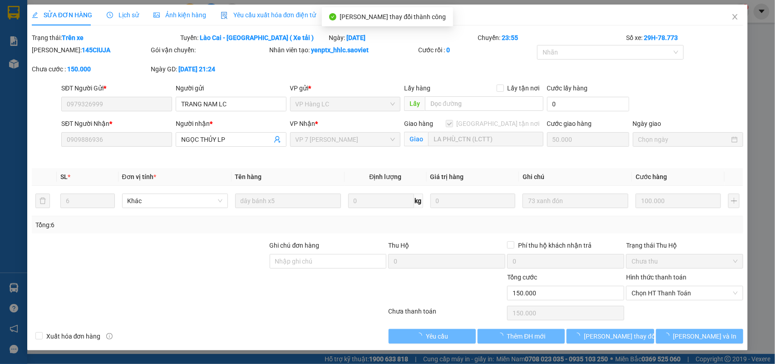
type input "0979326999"
type input "TRANG NAM LC"
type input "0909886936"
type input "NGỌC THỦY LP"
checkbox input "true"
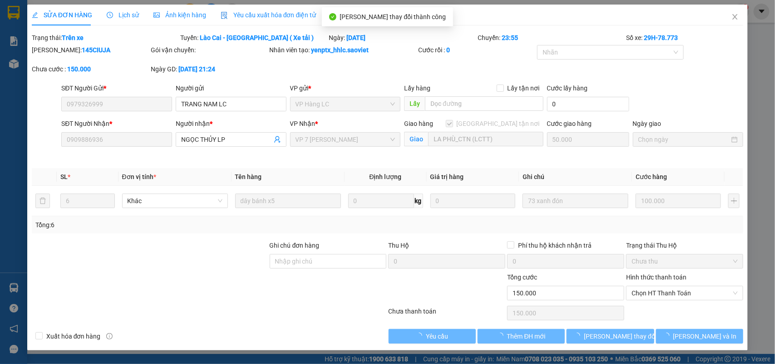
type input "LA PHÙ_CTN (LCTT)"
type input "0"
type input "150.000"
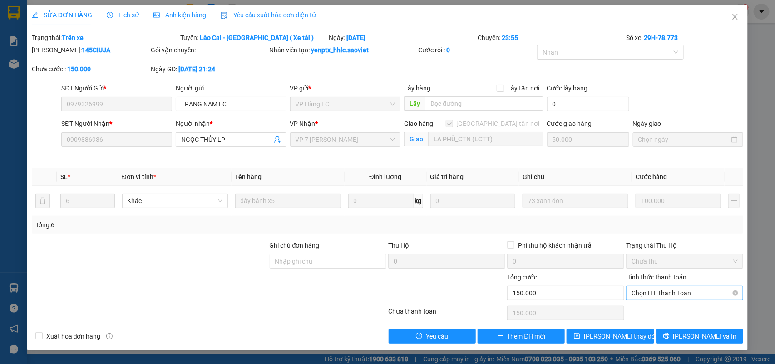
click at [667, 293] on span "Chọn HT Thanh Toán" at bounding box center [685, 293] width 106 height 14
click at [662, 325] on div "Chuyển khoản" at bounding box center [685, 326] width 106 height 10
type input "0"
click at [614, 335] on span "Lưu thay đổi" at bounding box center [620, 336] width 73 height 10
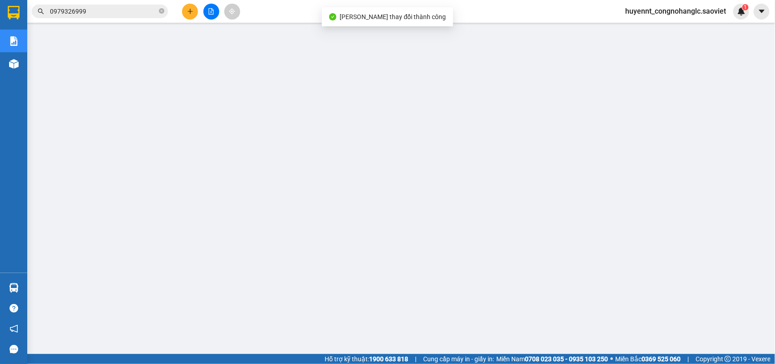
click at [115, 19] on div "Kết quả tìm kiếm ( 1791 ) Bộ lọc Ngày tạo đơn gần nhất Mã ĐH Trạng thái Món hàn…" at bounding box center [387, 11] width 775 height 23
click at [112, 8] on input "0979326999" at bounding box center [103, 11] width 107 height 10
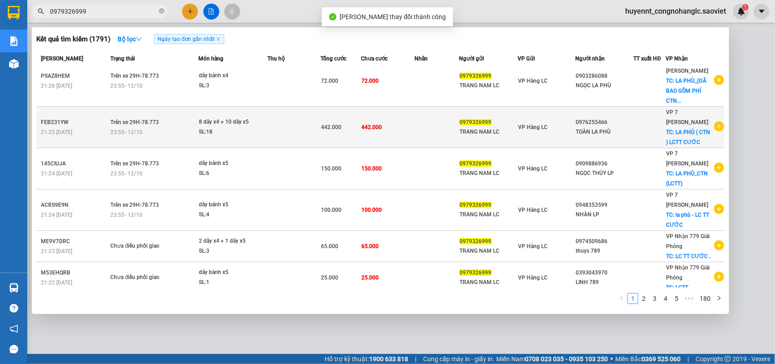
click at [405, 129] on td "442.000" at bounding box center [388, 127] width 54 height 41
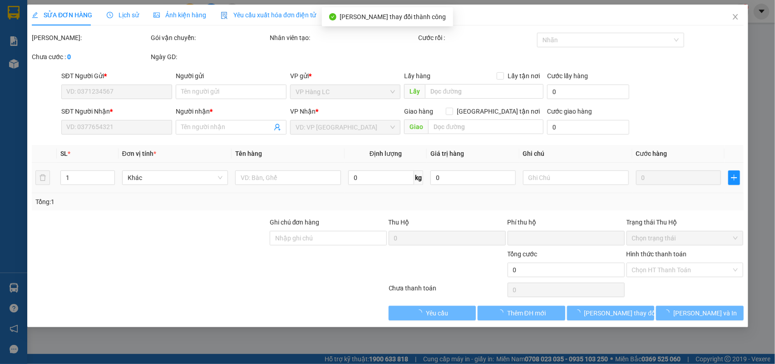
type input "0979326999"
type input "TRANG NAM LC"
type input "0976255466"
type input "TOÀN LA PHÙ"
checkbox input "true"
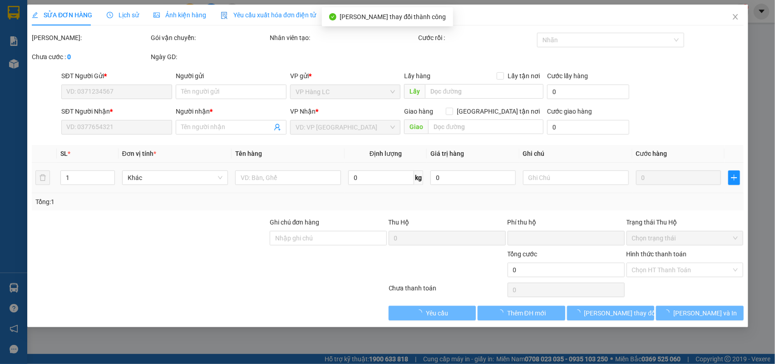
type input "LA PHÙ ( CTN ) LCTT CƯỚC"
type input "0"
type input "442.000"
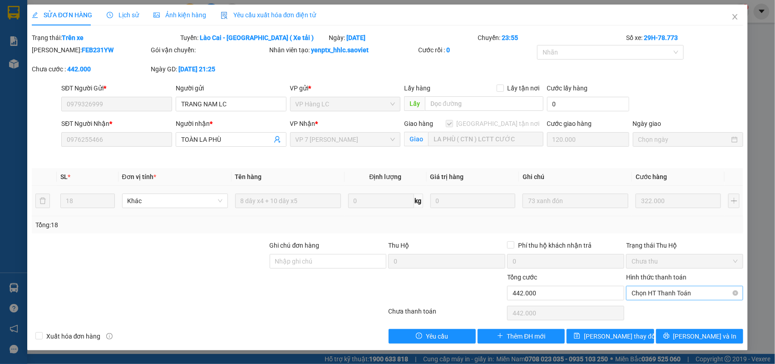
click at [670, 296] on span "Chọn HT Thanh Toán" at bounding box center [685, 293] width 106 height 14
click at [669, 325] on div "Chuyển khoản" at bounding box center [685, 326] width 106 height 10
type input "0"
click at [614, 332] on span "Lưu thay đổi" at bounding box center [620, 336] width 73 height 10
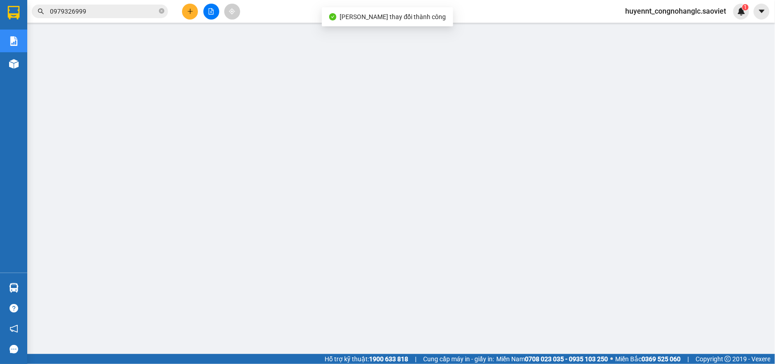
click at [125, 15] on input "0979326999" at bounding box center [103, 11] width 107 height 10
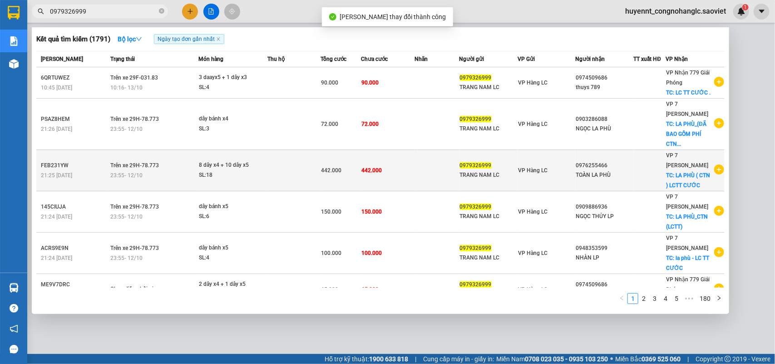
click at [415, 158] on td at bounding box center [437, 170] width 45 height 41
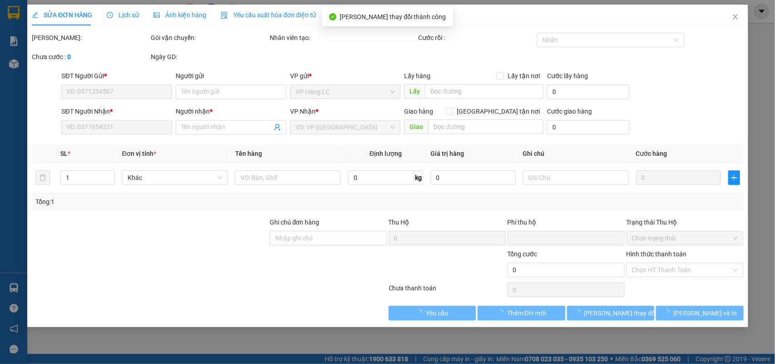
type input "0979326999"
type input "TRANG NAM LC"
type input "0976255466"
type input "TOÀN LA PHÙ"
checkbox input "true"
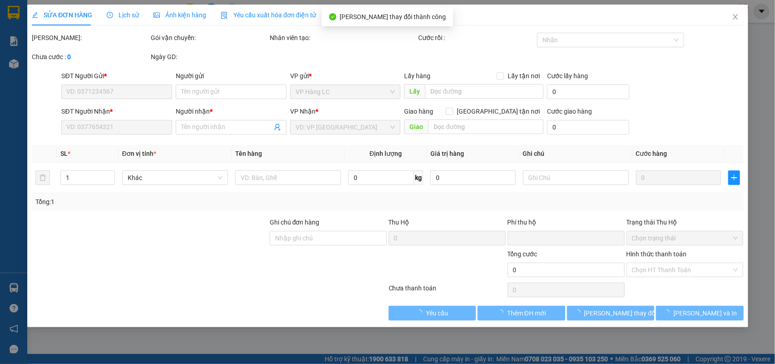
type input "LA PHÙ ( CTN ) LCTT CƯỚC"
type input "0"
type input "442.000"
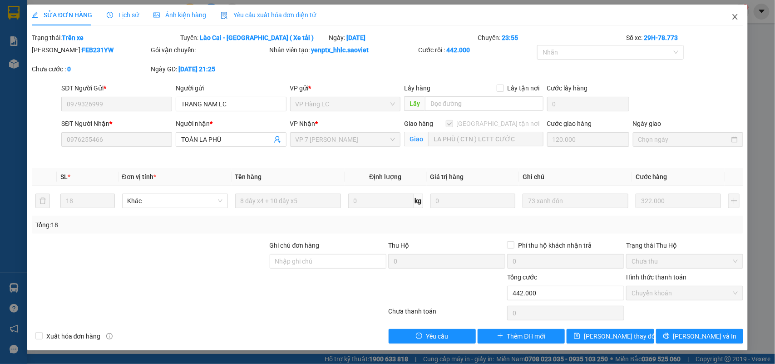
click at [733, 19] on icon "close" at bounding box center [735, 16] width 7 height 7
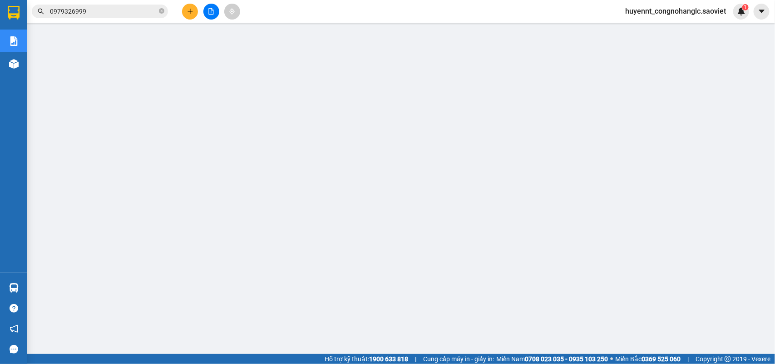
click at [124, 14] on input "0979326999" at bounding box center [103, 11] width 107 height 10
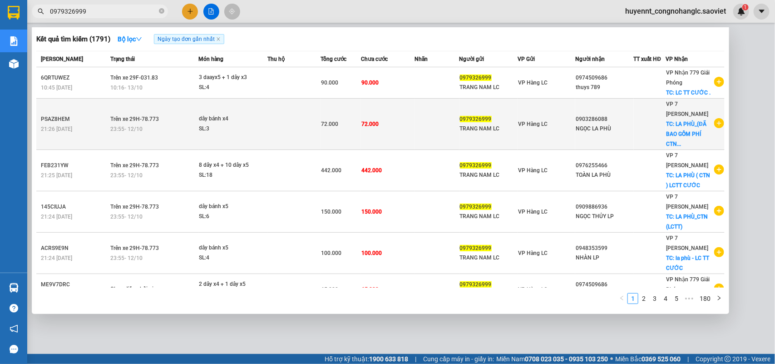
click at [396, 114] on td "72.000" at bounding box center [388, 124] width 54 height 51
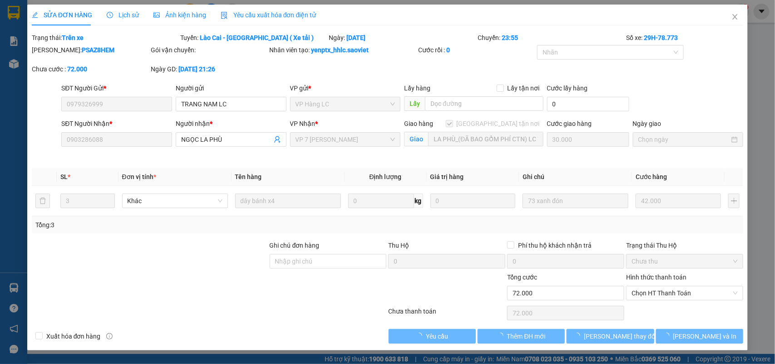
type input "0979326999"
type input "TRANG NAM LC"
type input "0903286088"
type input "NGỌC LA PHÙ"
checkbox input "true"
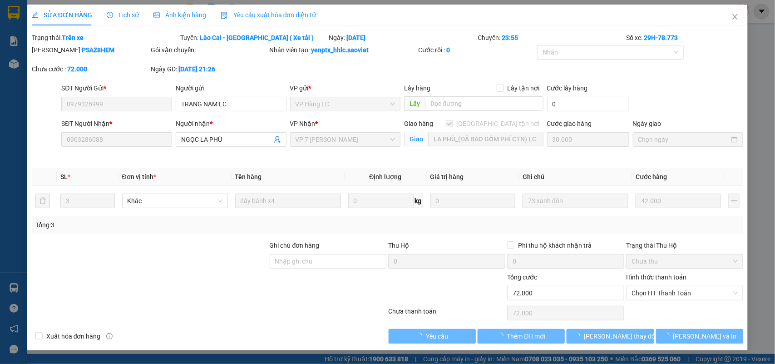
type input "LA PHÙ_(ĐÃ BAO GỒM PHÍ CTN) LC TT CƯỚC"
type input "0"
type input "72.000"
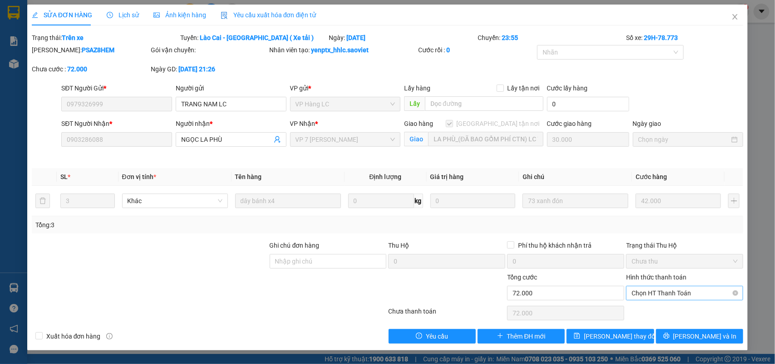
click at [667, 296] on span "Chọn HT Thanh Toán" at bounding box center [685, 293] width 106 height 14
click at [665, 327] on div "Chuyển khoản" at bounding box center [685, 326] width 106 height 10
type input "0"
click at [634, 337] on button "Lưu thay đổi" at bounding box center [610, 336] width 87 height 15
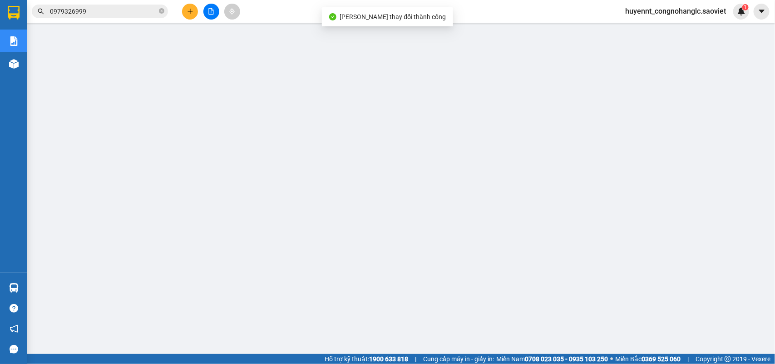
click at [89, 7] on input "0979326999" at bounding box center [103, 11] width 107 height 10
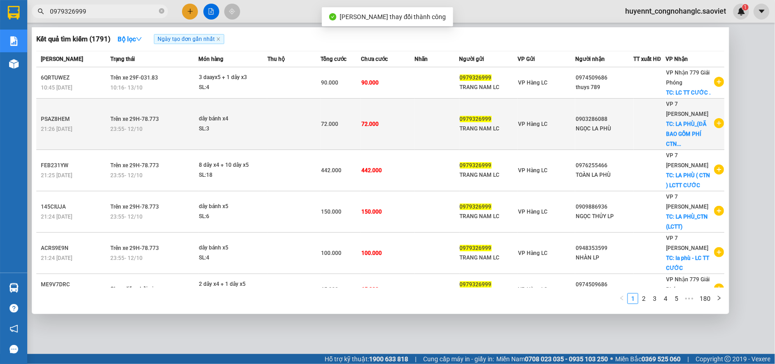
click at [410, 121] on td "72.000" at bounding box center [388, 124] width 54 height 51
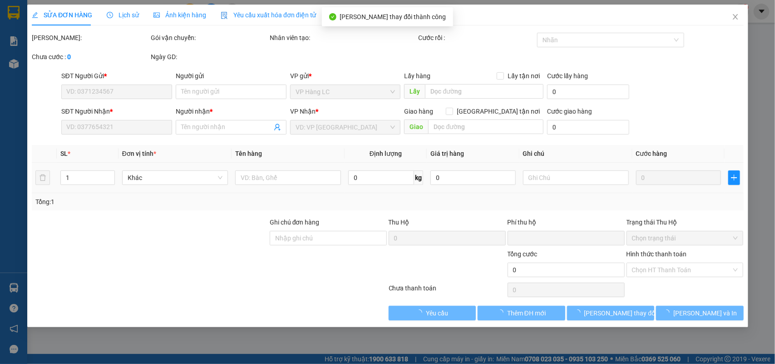
type input "0979326999"
type input "TRANG NAM LC"
type input "0903286088"
type input "NGỌC LA PHÙ"
checkbox input "true"
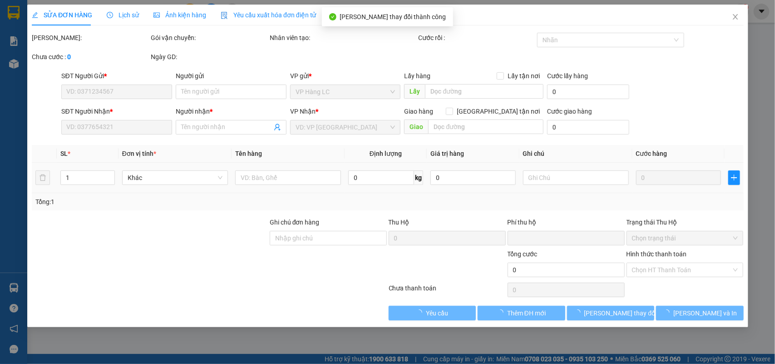
type input "LA PHÙ_(ĐÃ BAO GỒM PHÍ CTN) LC TT CƯỚC"
type input "0"
type input "72.000"
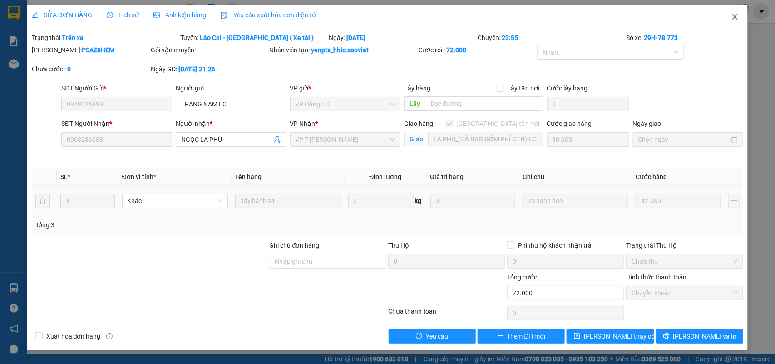
click at [741, 18] on span "Close" at bounding box center [735, 17] width 25 height 25
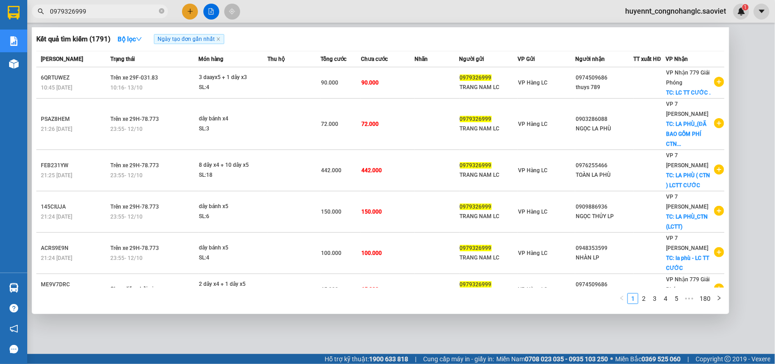
click at [113, 9] on input "0979326999" at bounding box center [103, 11] width 107 height 10
click at [161, 5] on span "0979326999" at bounding box center [100, 12] width 136 height 14
click at [159, 10] on icon "close-circle" at bounding box center [161, 10] width 5 height 5
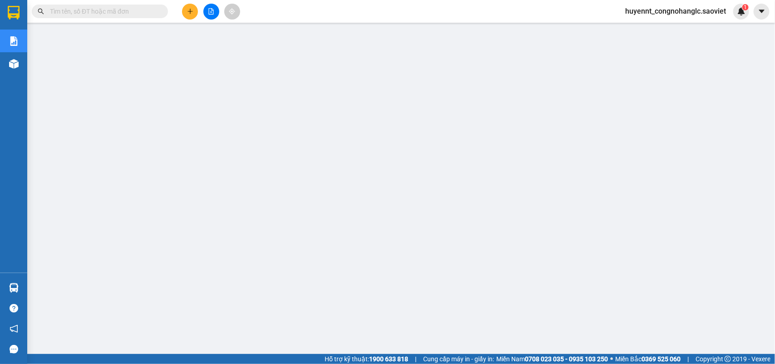
click at [99, 16] on span at bounding box center [100, 12] width 136 height 14
click at [98, 10] on input "text" at bounding box center [103, 11] width 107 height 10
paste input "0979326999"
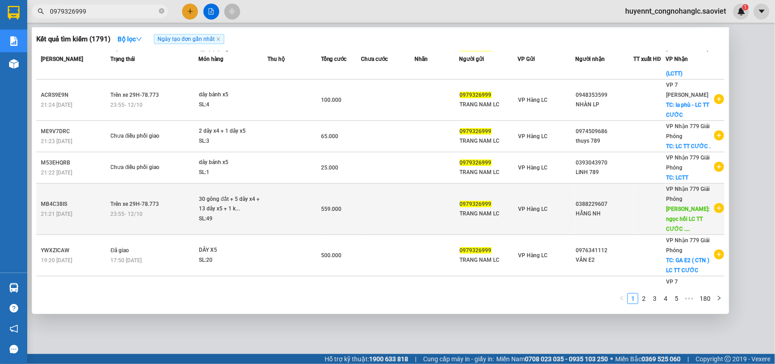
scroll to position [157, 0]
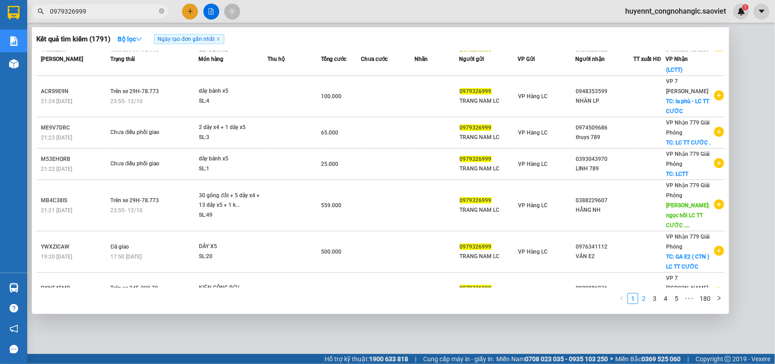
click at [640, 297] on link "2" at bounding box center [644, 298] width 10 height 10
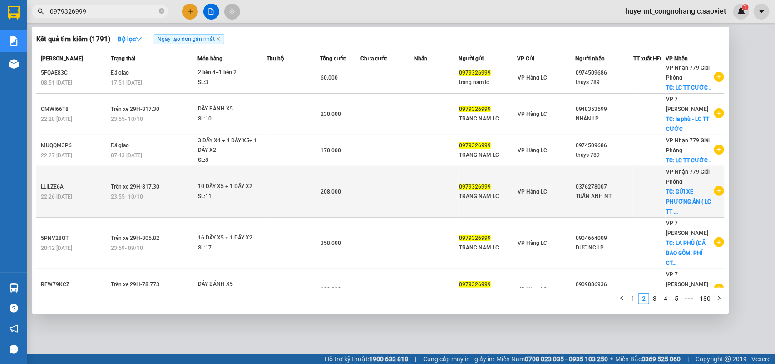
scroll to position [0, 0]
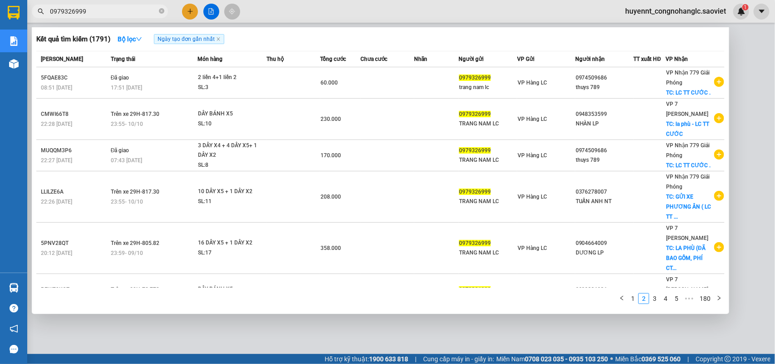
click at [122, 16] on span "0979326999" at bounding box center [100, 12] width 136 height 14
click at [121, 16] on span "0979326999" at bounding box center [100, 12] width 136 height 14
click at [118, 12] on input "0979326999" at bounding box center [103, 11] width 107 height 10
click at [98, 7] on input "0979326999" at bounding box center [103, 11] width 107 height 10
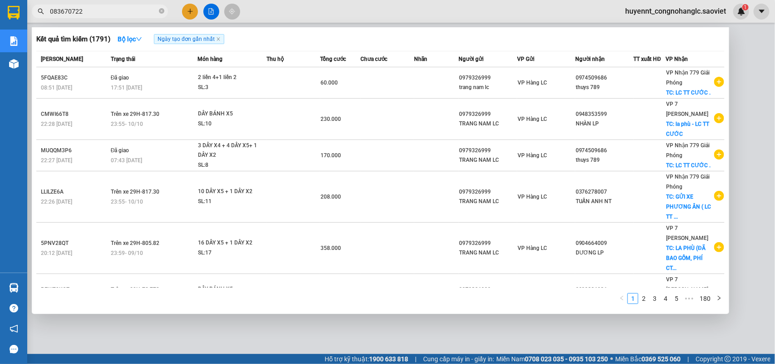
type input "0836707222"
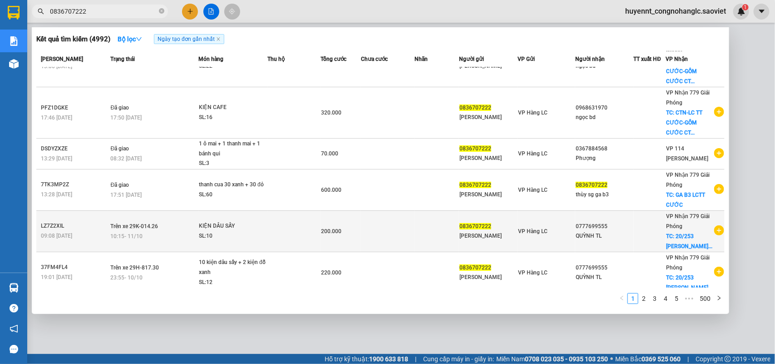
scroll to position [215, 0]
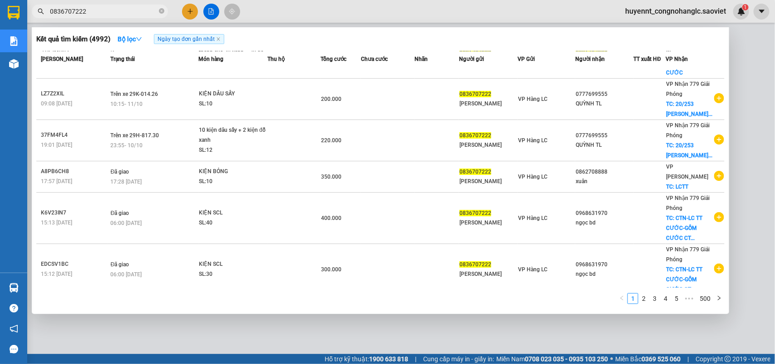
click at [100, 10] on input "0836707222" at bounding box center [103, 11] width 107 height 10
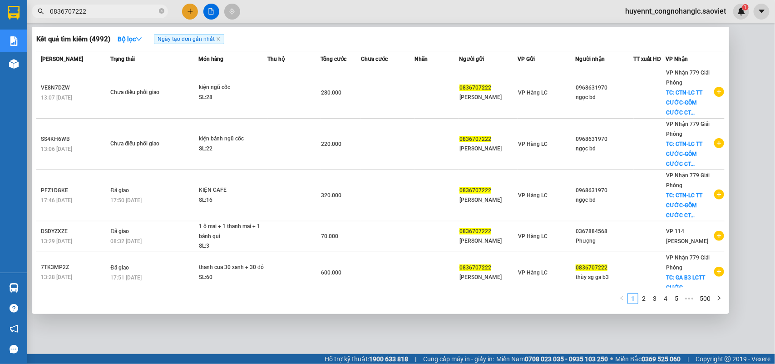
click at [100, 10] on input "0836707222" at bounding box center [103, 11] width 107 height 10
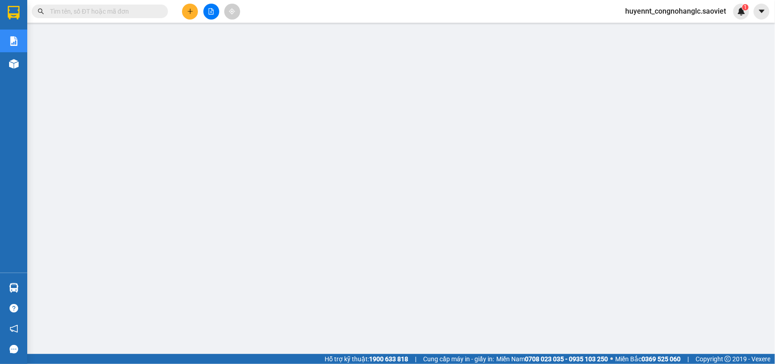
click at [101, 12] on input "text" at bounding box center [103, 11] width 107 height 10
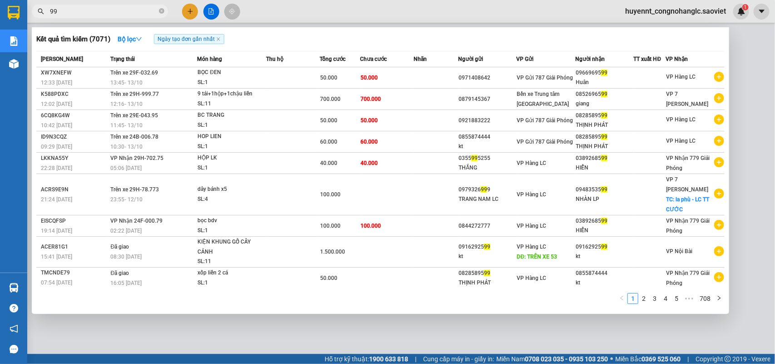
type input "9"
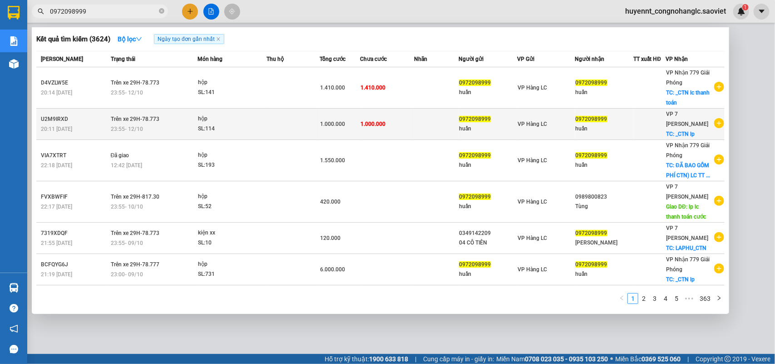
type input "0972098999"
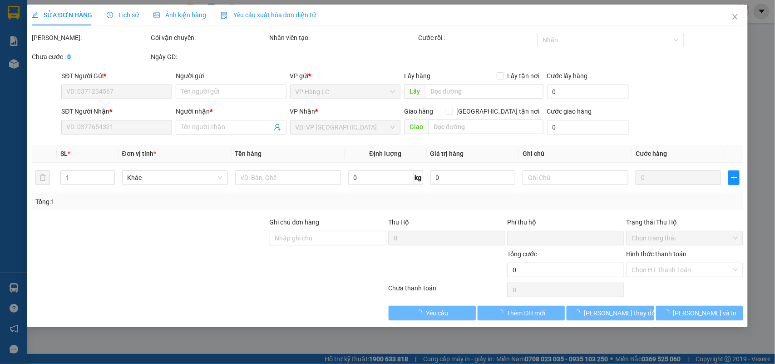
type input "0972098999"
type input "huấn"
type input "0972098999"
type input "huấn"
checkbox input "true"
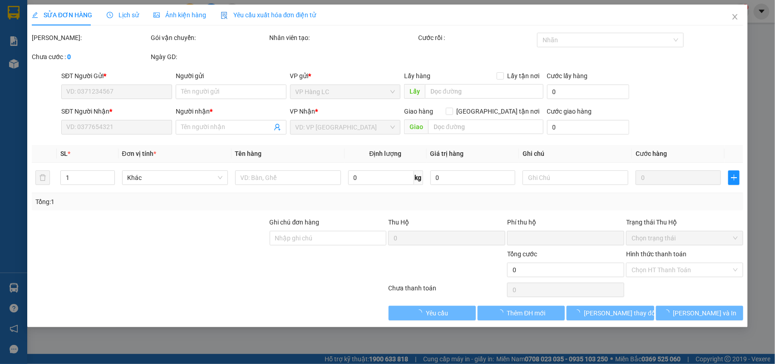
type input "_CTN lp"
type input "0"
type input "1.000.000"
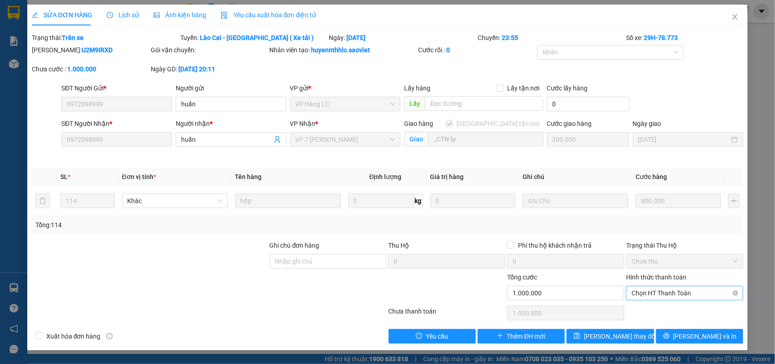
click at [686, 287] on span "Chọn HT Thanh Toán" at bounding box center [685, 293] width 106 height 14
click at [673, 330] on div "Chuyển khoản" at bounding box center [685, 326] width 106 height 10
type input "0"
click at [628, 337] on span "Lưu thay đổi" at bounding box center [620, 336] width 73 height 10
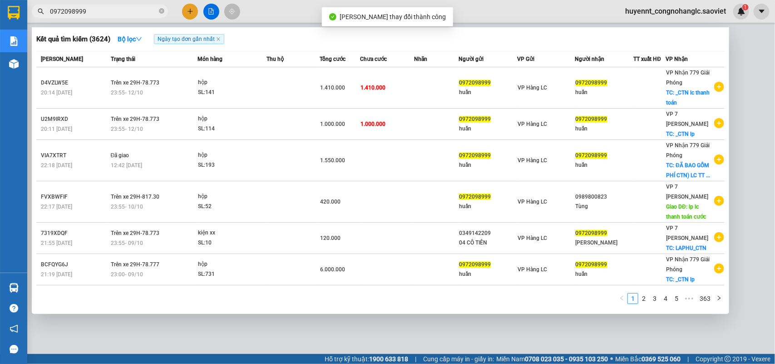
click at [93, 8] on input "0972098999" at bounding box center [103, 11] width 107 height 10
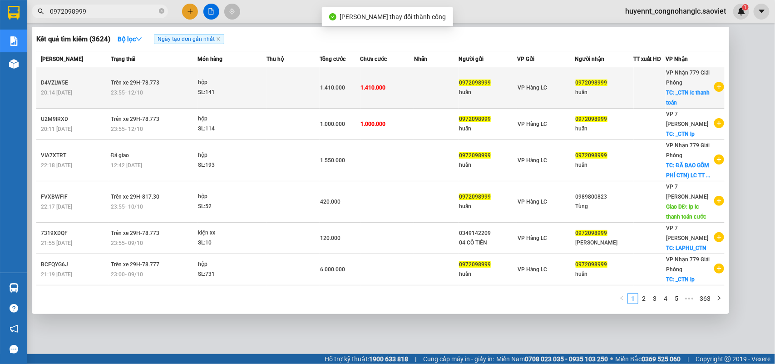
click at [406, 89] on td "1.410.000" at bounding box center [388, 87] width 54 height 41
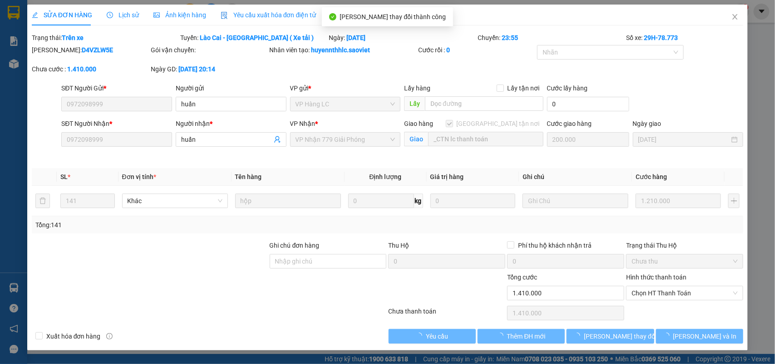
type input "0972098999"
type input "huấn"
type input "0972098999"
type input "huấn"
checkbox input "true"
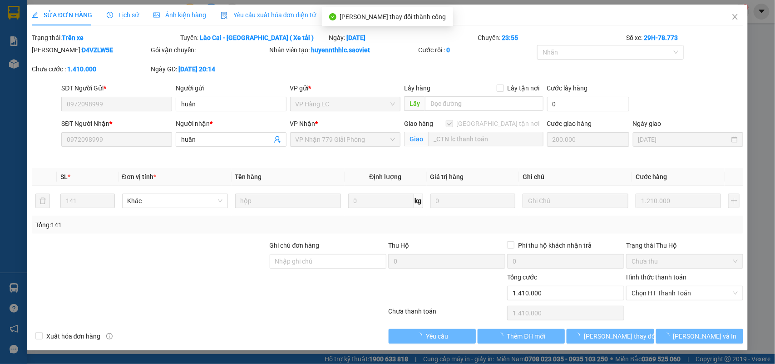
type input "_CTN lc thanh toán"
type input "0"
type input "1.410.000"
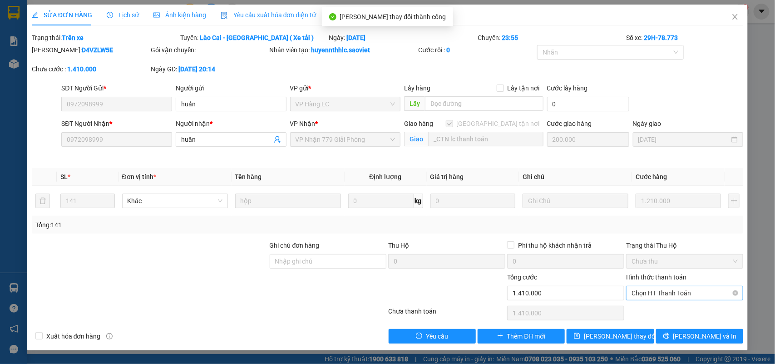
click at [685, 293] on span "Chọn HT Thanh Toán" at bounding box center [685, 293] width 106 height 14
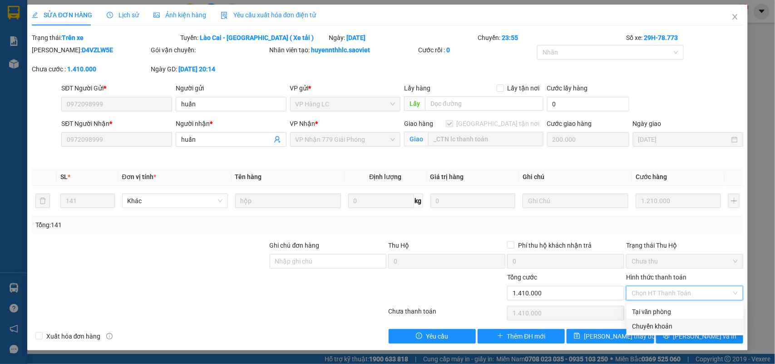
click at [664, 324] on div "Chuyển khoản" at bounding box center [685, 326] width 106 height 10
type input "0"
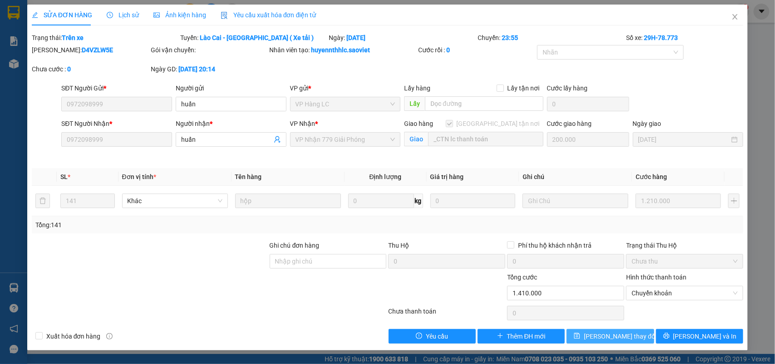
click at [623, 332] on span "Lưu thay đổi" at bounding box center [620, 336] width 73 height 10
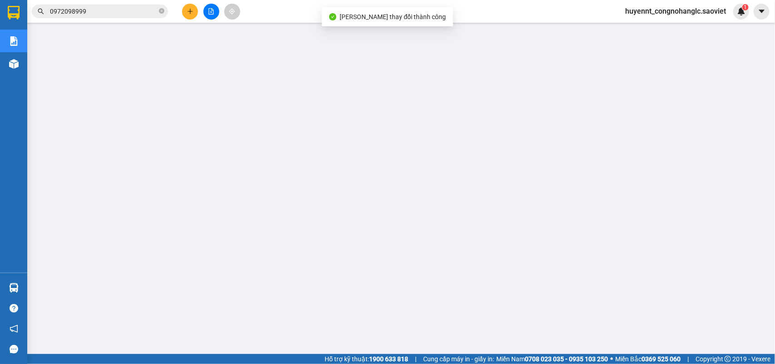
click at [114, 15] on input "0972098999" at bounding box center [103, 11] width 107 height 10
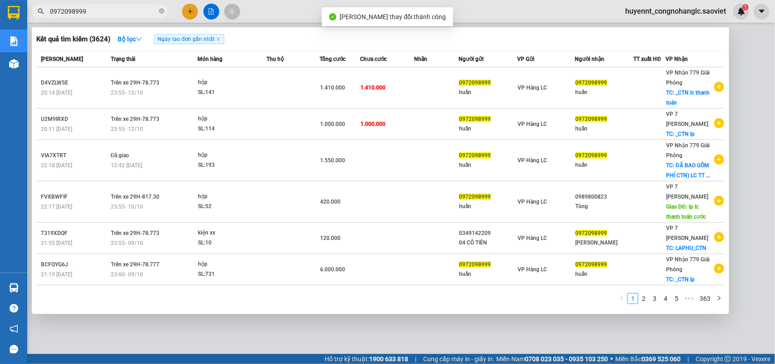
click at [158, 9] on span "0972098999" at bounding box center [100, 12] width 136 height 14
click at [159, 9] on icon "close-circle" at bounding box center [161, 10] width 5 height 5
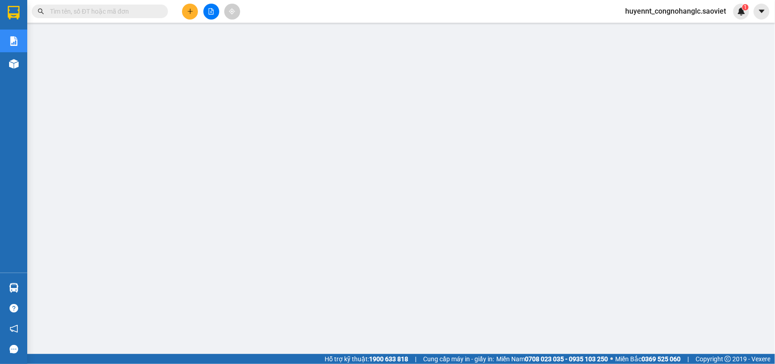
click at [119, 12] on input "text" at bounding box center [103, 11] width 107 height 10
click at [121, 17] on span at bounding box center [100, 12] width 136 height 14
click at [121, 18] on div "Kết quả tìm kiếm ( 3624 ) Bộ lọc Ngày tạo đơn gần nhất Mã ĐH Trạng thái Món hàn…" at bounding box center [88, 12] width 177 height 16
click at [104, 12] on input "text" at bounding box center [103, 11] width 107 height 10
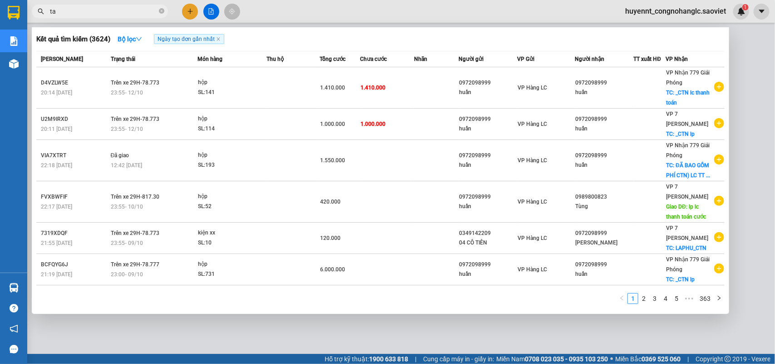
type input "t"
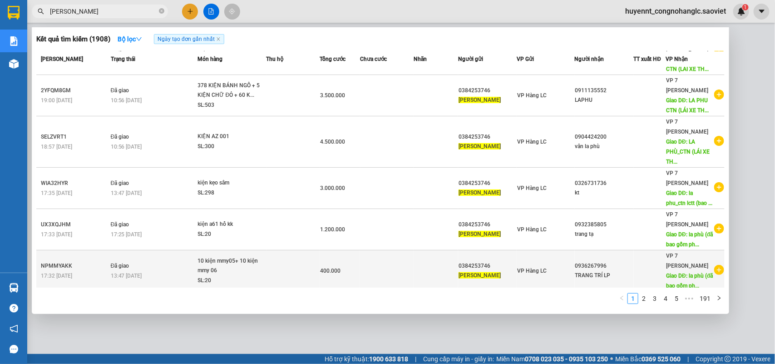
scroll to position [195, 0]
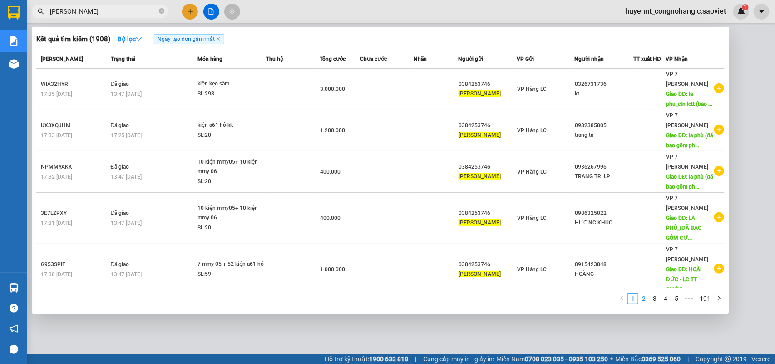
type input "thanh tùng"
click at [752, 107] on div at bounding box center [387, 182] width 775 height 364
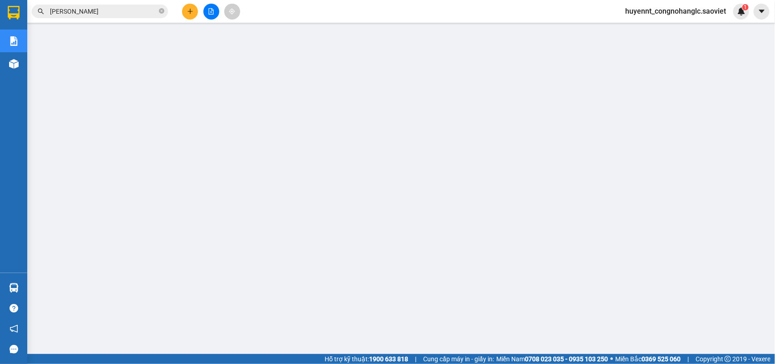
click at [124, 10] on input "thanh tùng" at bounding box center [103, 11] width 107 height 10
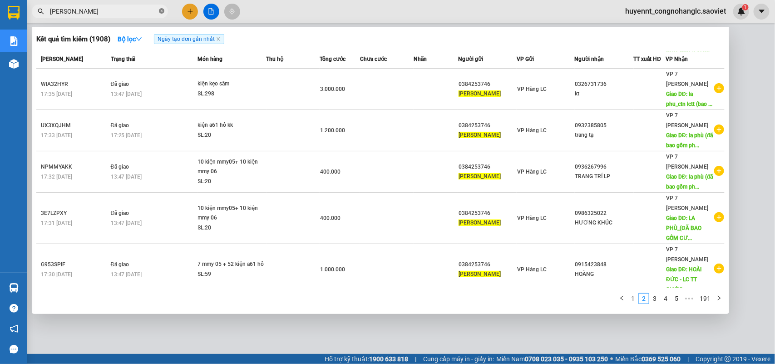
click at [164, 14] on icon "close-circle" at bounding box center [161, 10] width 5 height 5
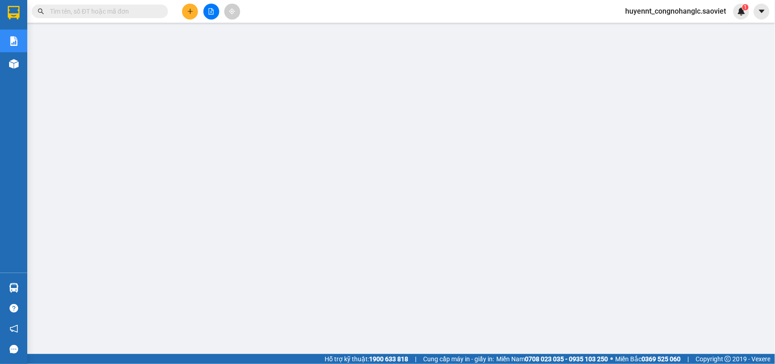
drag, startPoint x: 652, startPoint y: 7, endPoint x: 653, endPoint y: 14, distance: 6.9
click at [652, 7] on span "huyennt_congnohanglc.saoviet" at bounding box center [675, 10] width 115 height 11
click at [654, 31] on span "Đăng xuất" at bounding box center [680, 28] width 97 height 10
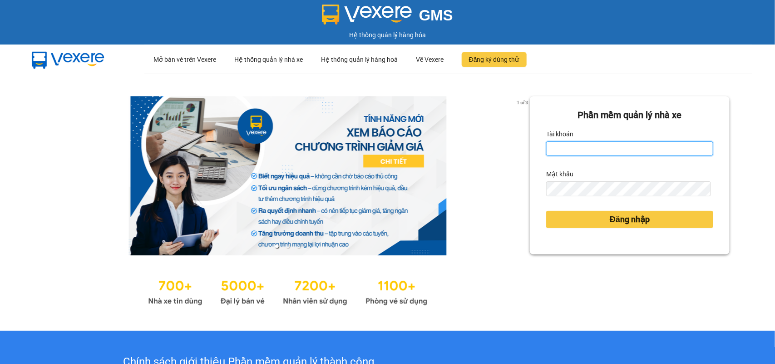
click at [587, 153] on input "Tài khoản" at bounding box center [629, 148] width 167 height 15
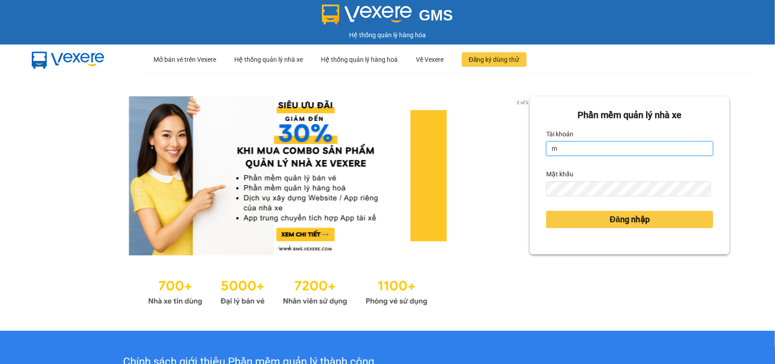
type input "minhdc_hhlc.saoviet"
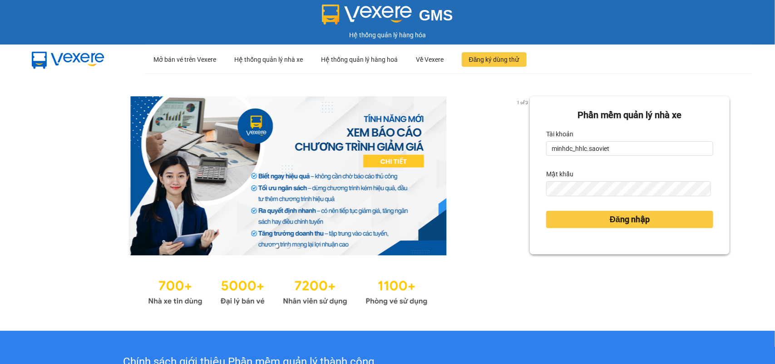
click at [546, 211] on button "Đăng nhập" at bounding box center [629, 219] width 167 height 17
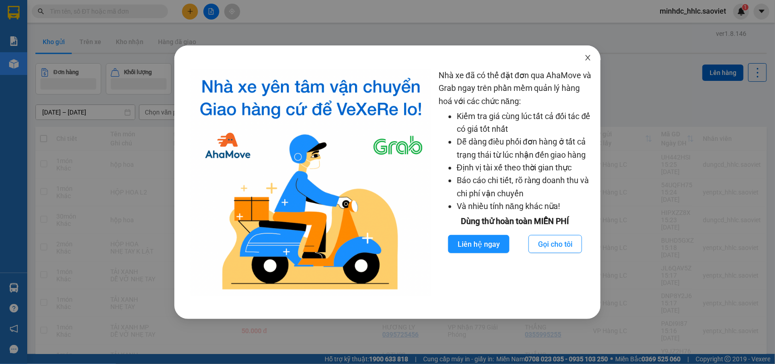
click at [588, 58] on icon "close" at bounding box center [587, 57] width 5 height 5
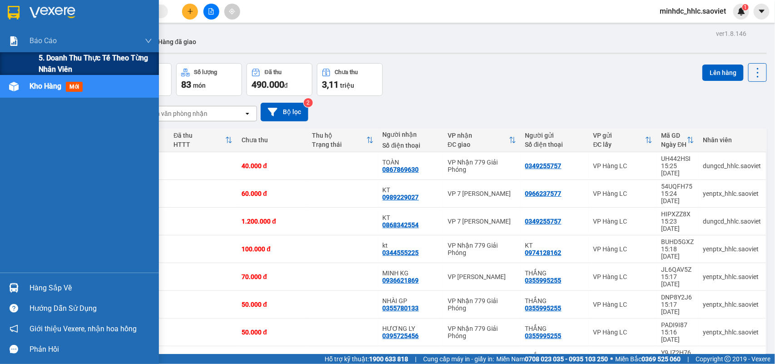
click at [63, 57] on span "5. Doanh thu thực tế theo từng nhân viên" at bounding box center [96, 63] width 114 height 23
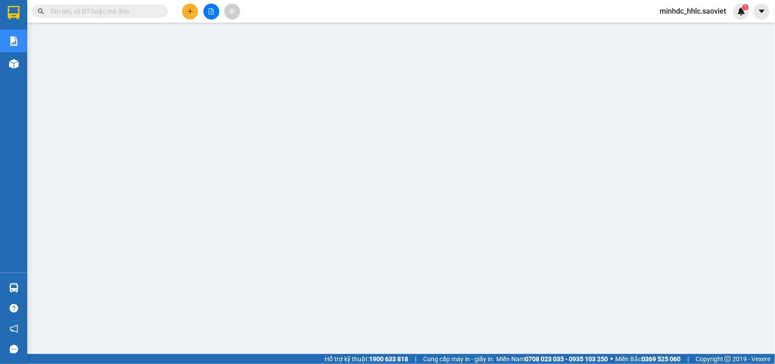
click at [677, 16] on span "minhdc_hhlc.saoviet" at bounding box center [693, 10] width 81 height 11
click at [677, 29] on span "Đăng xuất" at bounding box center [697, 28] width 61 height 10
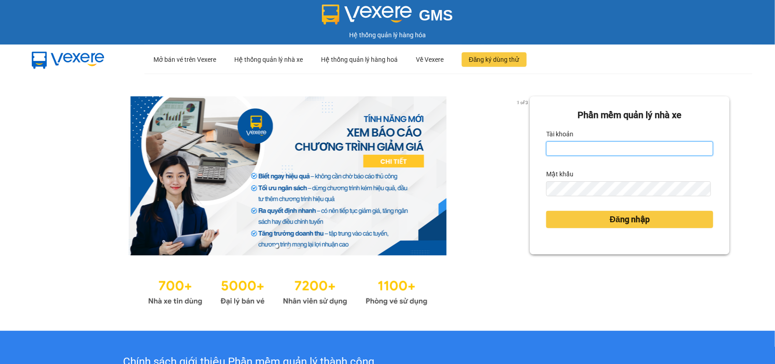
click at [588, 143] on input "Tài khoản" at bounding box center [629, 148] width 167 height 15
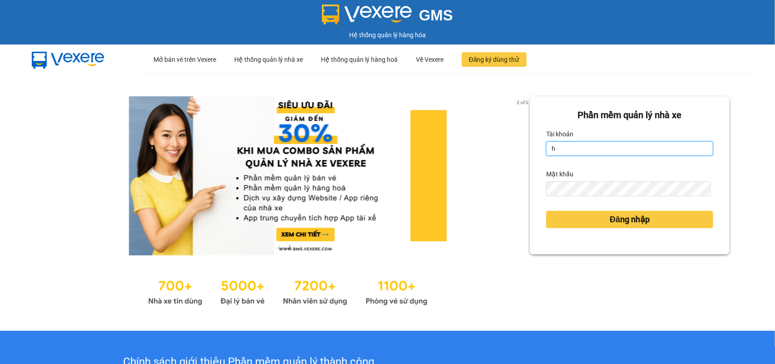
type input "huyennthhlc.saoviet"
click at [546, 211] on button "Đăng nhập" at bounding box center [629, 219] width 167 height 17
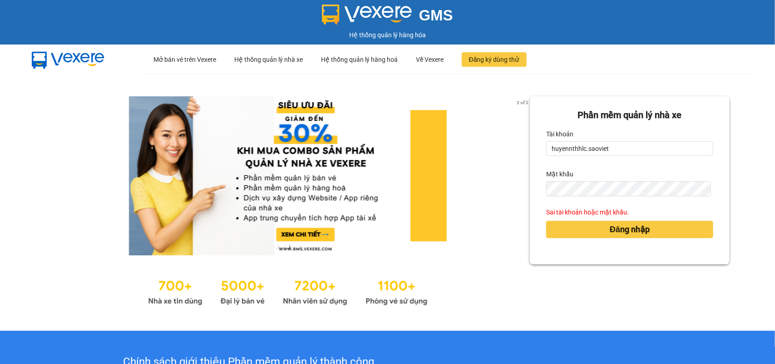
click at [546, 221] on button "Đăng nhập" at bounding box center [629, 229] width 167 height 17
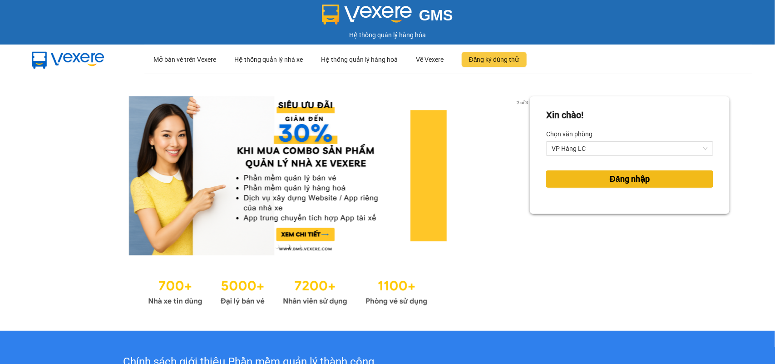
click at [609, 170] on button "Đăng nhập" at bounding box center [629, 178] width 167 height 17
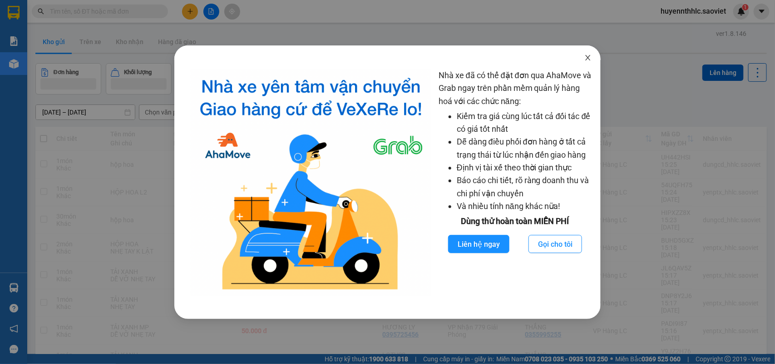
click at [593, 54] on span "Close" at bounding box center [587, 57] width 25 height 25
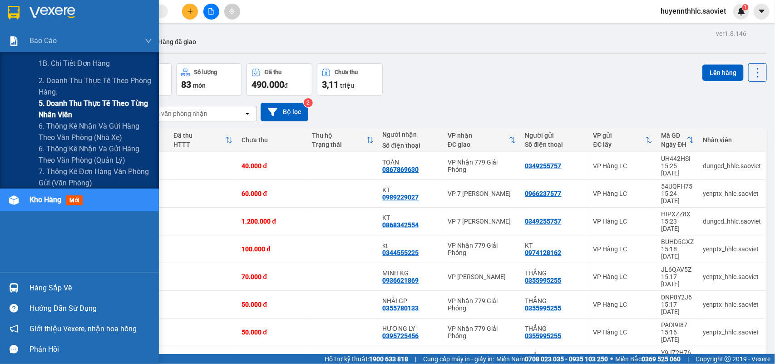
click at [82, 110] on span "5. Doanh thu thực tế theo từng nhân viên" at bounding box center [96, 109] width 114 height 23
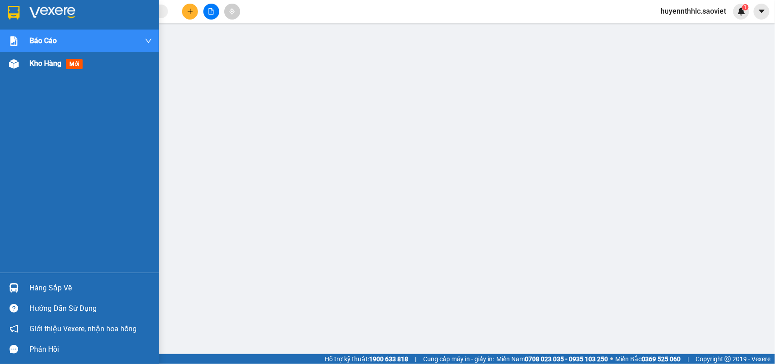
click at [10, 61] on img at bounding box center [14, 64] width 10 height 10
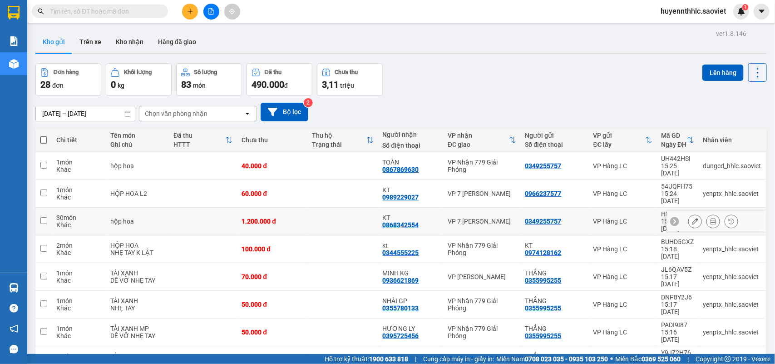
scroll to position [42, 0]
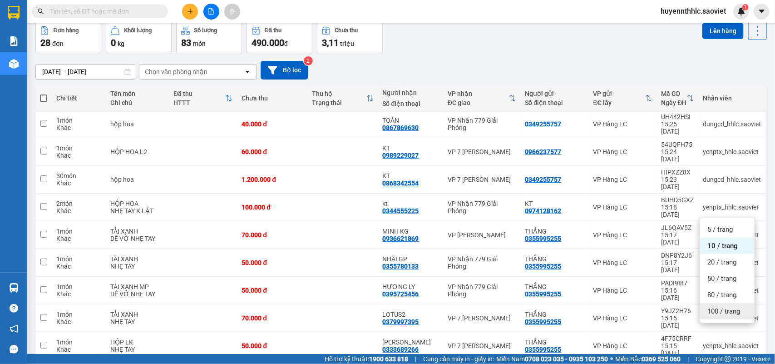
click at [724, 307] on span "100 / trang" at bounding box center [724, 311] width 33 height 9
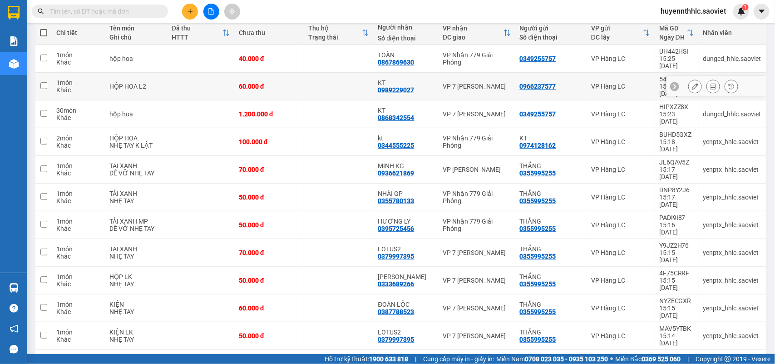
scroll to position [0, 0]
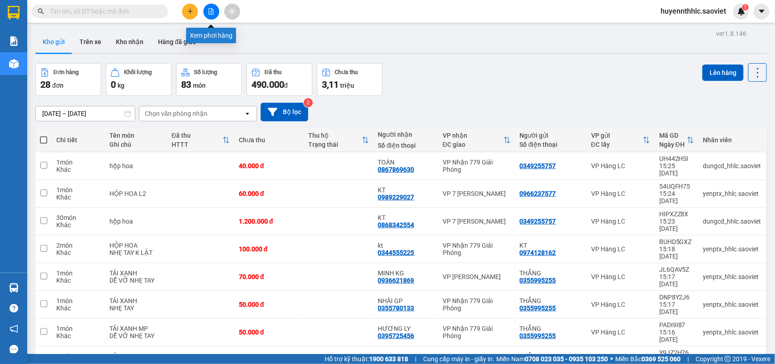
click at [210, 10] on icon "file-add" at bounding box center [211, 11] width 6 height 6
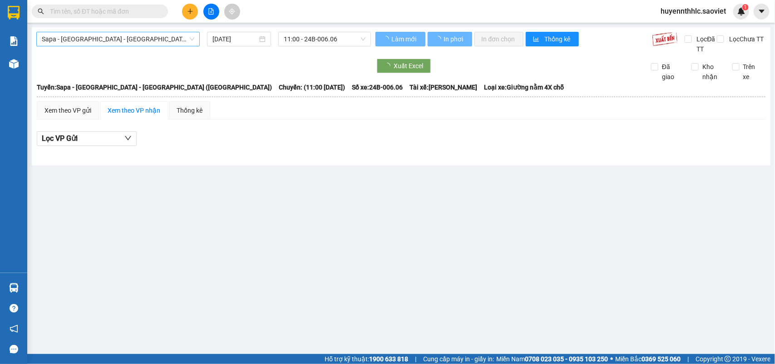
click at [128, 38] on span "Sapa - Lào Cai - Hà Nội (Giường)" at bounding box center [118, 39] width 153 height 14
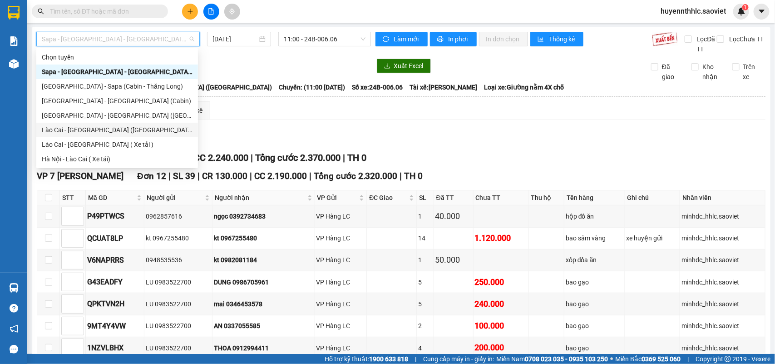
click at [106, 129] on div "Lào Cai - Hà Nội (Giường)" at bounding box center [117, 130] width 151 height 10
type input "13/10/2025"
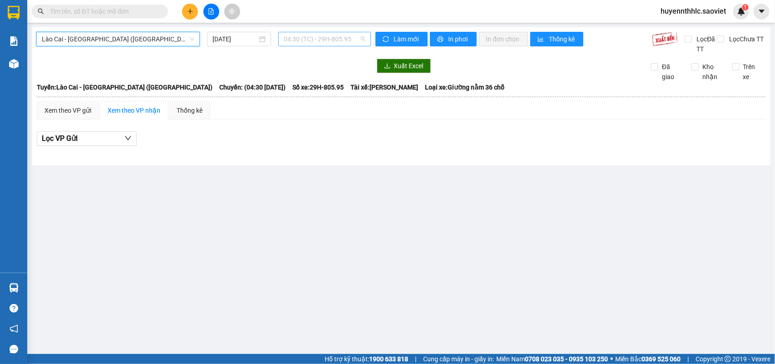
click at [348, 41] on span "04:30 (TC) - 29H-805.95" at bounding box center [324, 39] width 81 height 14
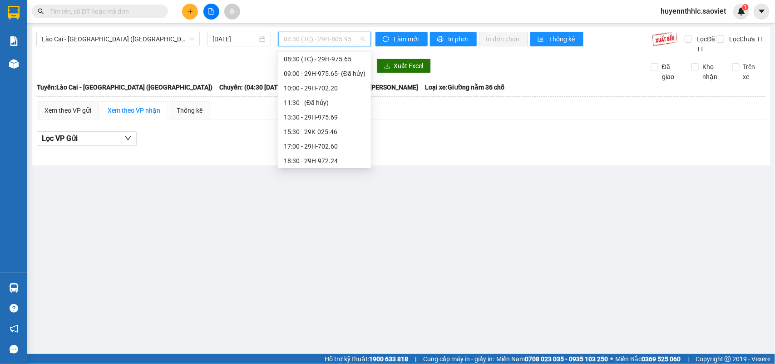
scroll to position [114, 0]
click at [330, 101] on div "13:30 - 29H-975.69" at bounding box center [325, 104] width 82 height 10
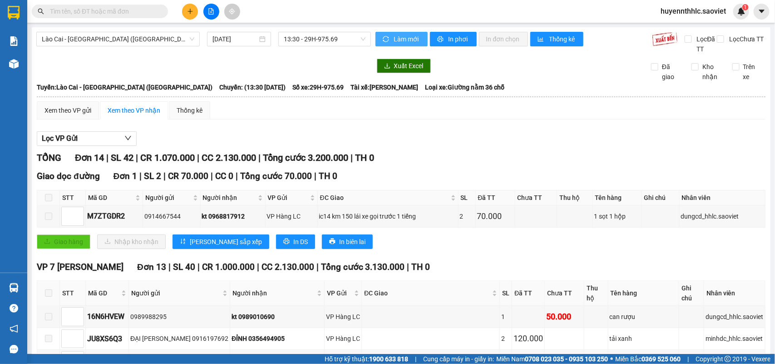
click at [385, 39] on span "sync" at bounding box center [387, 39] width 8 height 7
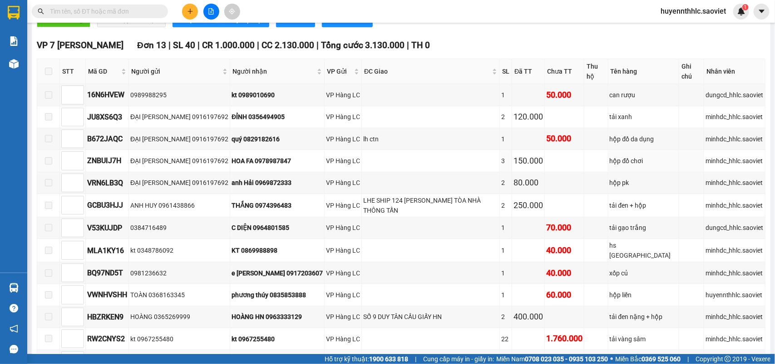
scroll to position [109, 0]
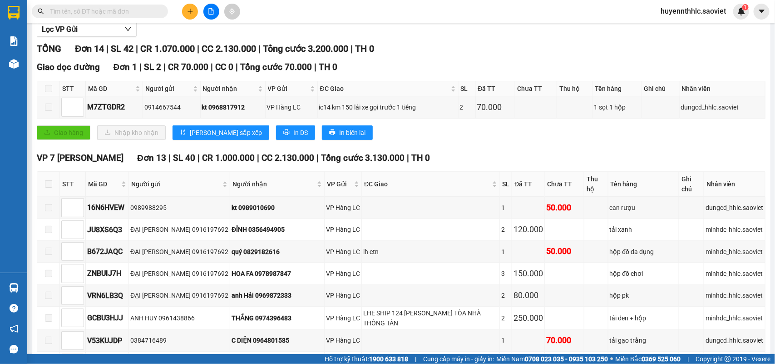
click at [119, 15] on input "text" at bounding box center [103, 11] width 107 height 10
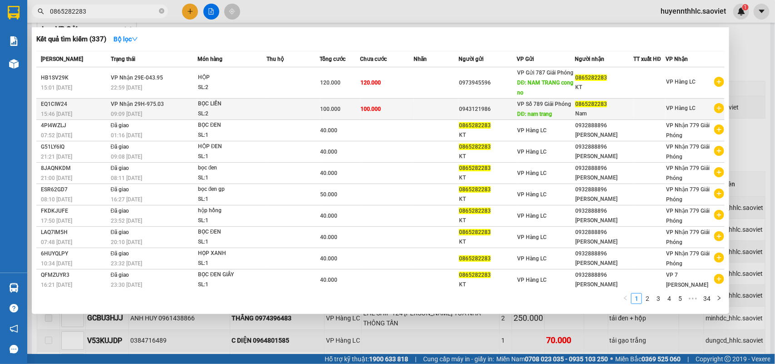
type input "0865282283"
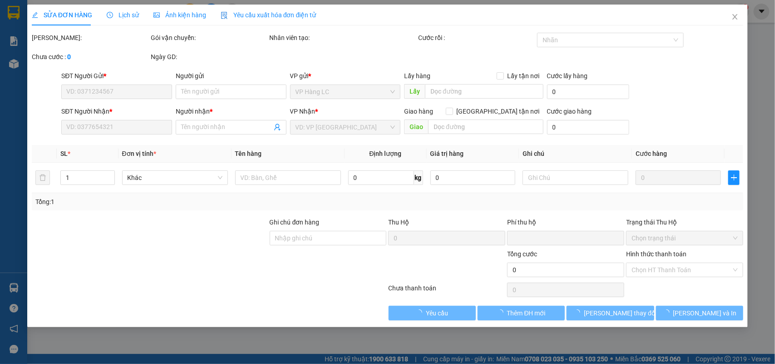
type input "0943121986"
type input "nam trang"
type input "0865282283"
type input "Nam"
type input "0"
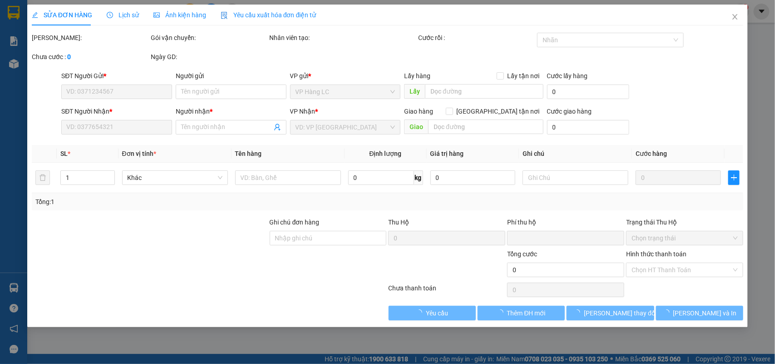
type input "100.000"
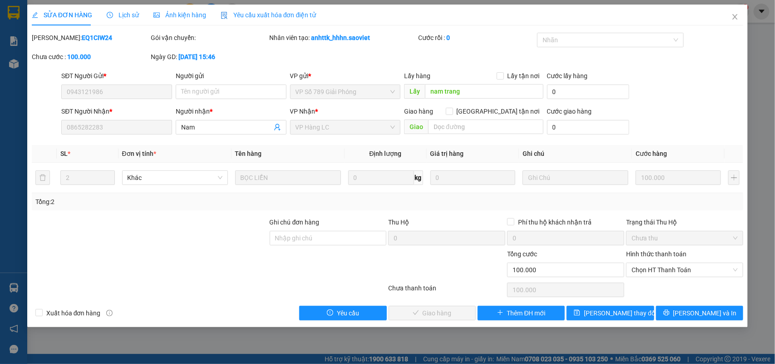
click at [126, 18] on span "Lịch sử" at bounding box center [123, 14] width 32 height 7
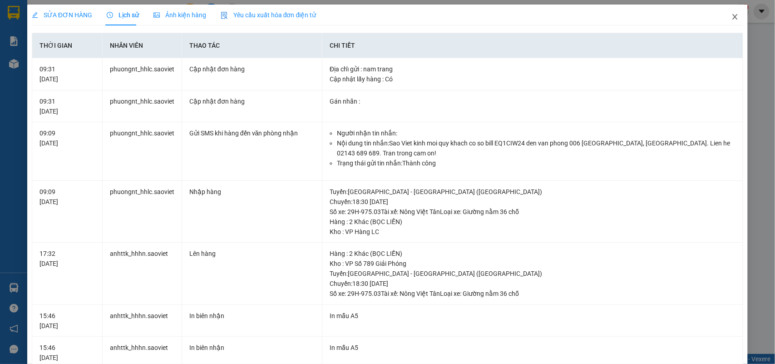
click at [725, 21] on span "Close" at bounding box center [735, 17] width 25 height 25
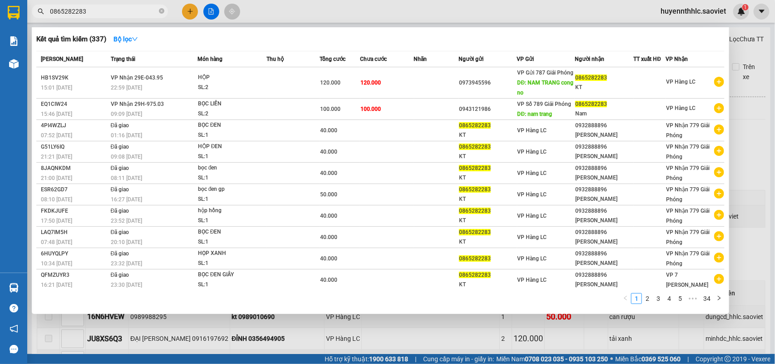
click at [123, 12] on input "0865282283" at bounding box center [103, 11] width 107 height 10
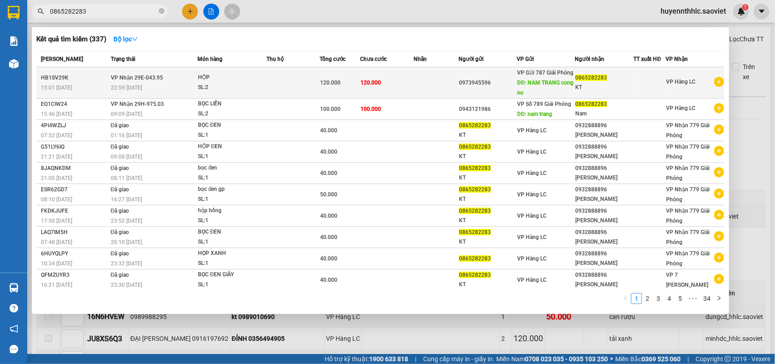
click at [486, 79] on div "0973945596" at bounding box center [488, 83] width 58 height 10
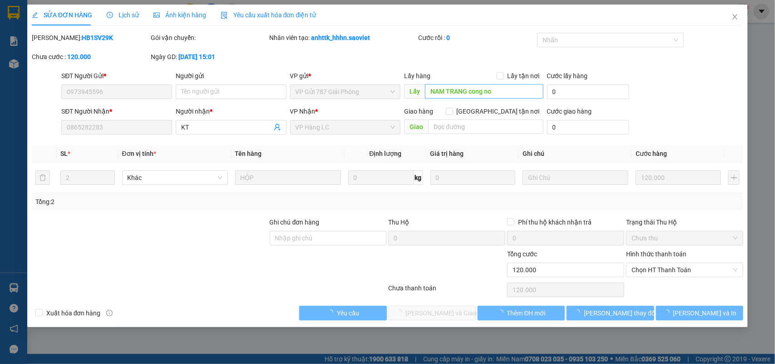
type input "0973945596"
type input "NAM TRANG cong no"
type input "0865282283"
type input "KT"
type input "0"
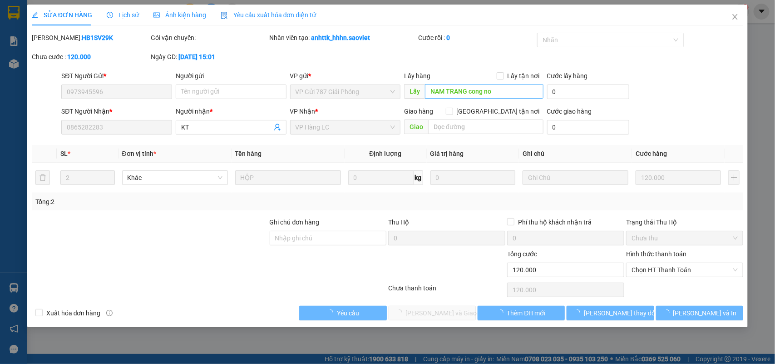
type input "120.000"
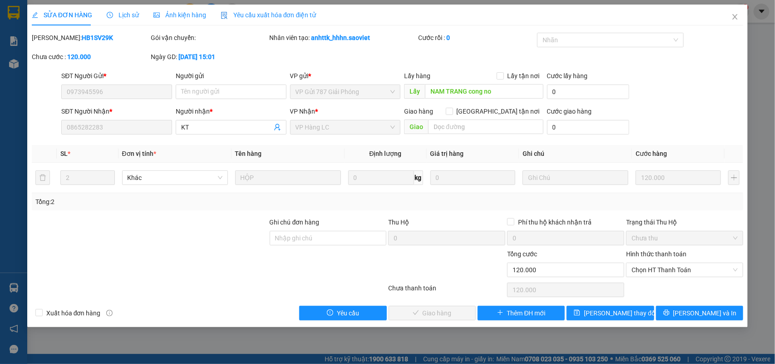
click at [124, 12] on span "Lịch sử" at bounding box center [123, 14] width 32 height 7
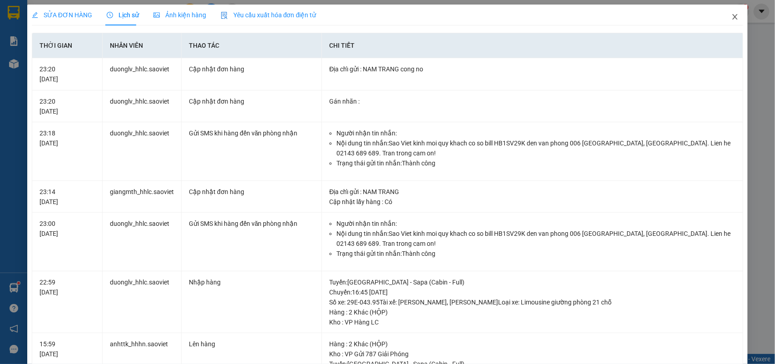
click at [734, 17] on span "Close" at bounding box center [735, 17] width 25 height 25
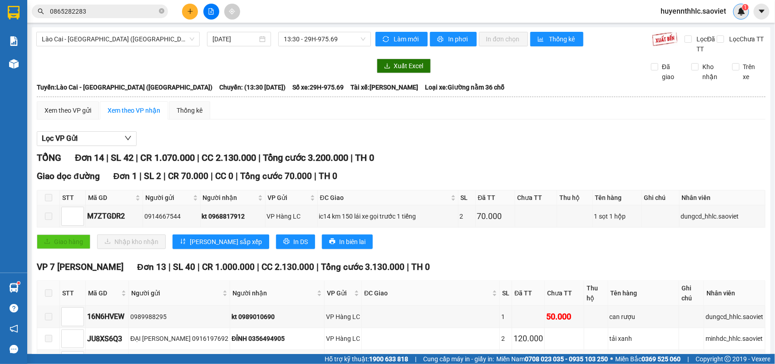
click at [739, 11] on img at bounding box center [742, 11] width 8 height 8
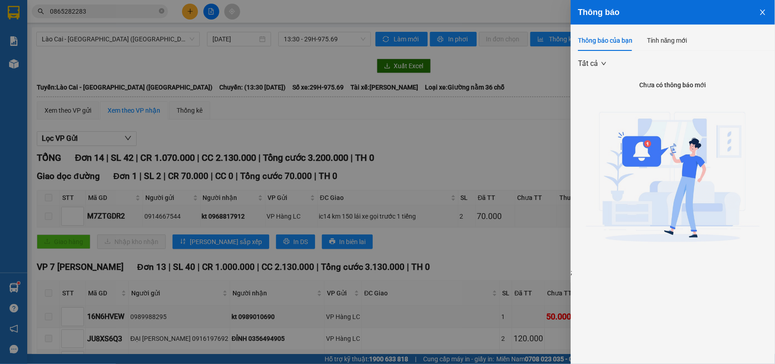
click at [757, 16] on button "Close" at bounding box center [763, 11] width 25 height 23
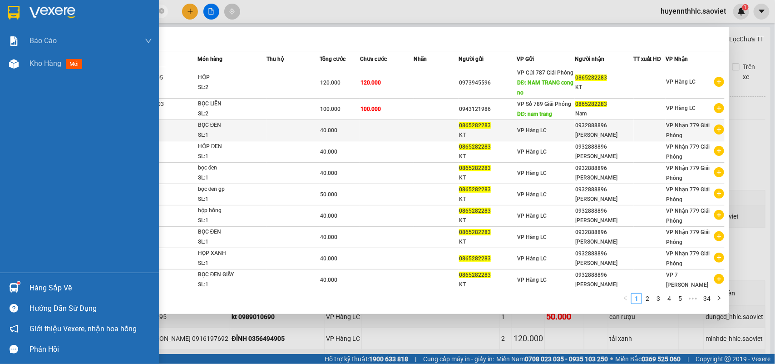
drag, startPoint x: 118, startPoint y: 9, endPoint x: 350, endPoint y: 119, distance: 257.0
click at [50, 39] on section "Kết quả tìm kiếm ( 337 ) Bộ lọc Mã ĐH Trạng thái Món hàng Thu hộ Tổng cước Chưa…" at bounding box center [387, 182] width 775 height 364
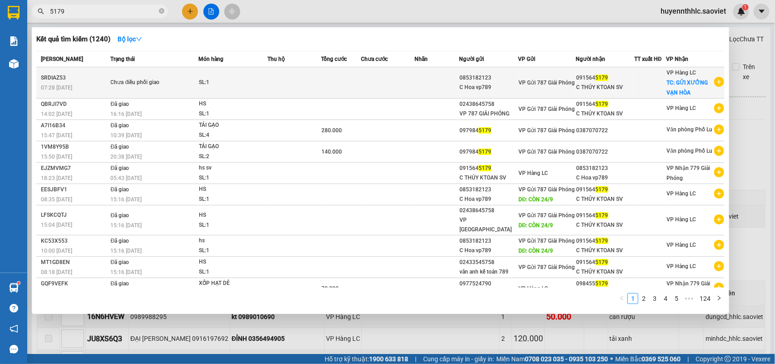
type input "5179"
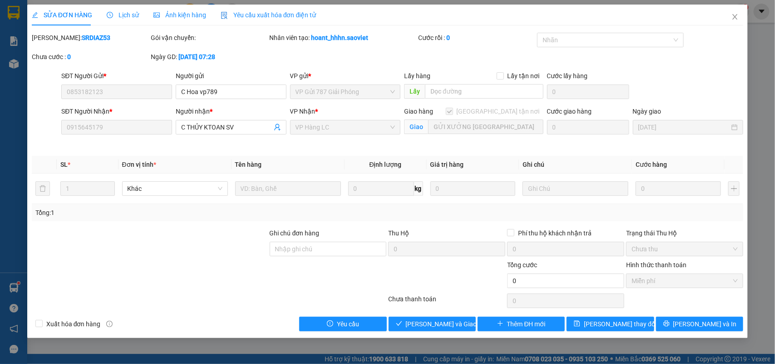
type input "0853182123"
type input "C Hoa vp789"
type input "0915645179"
type input "C THỦY KTOAN SV"
checkbox input "true"
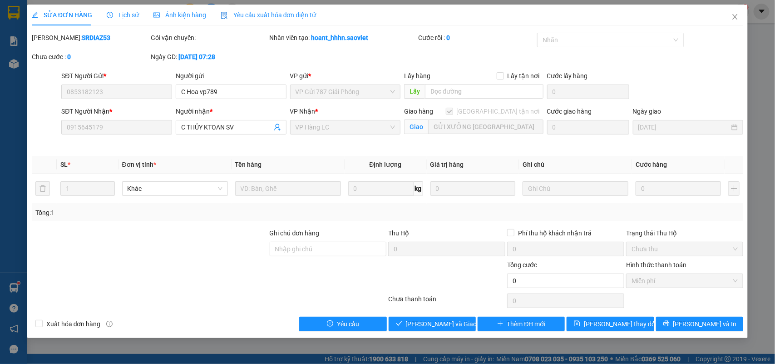
type input "GỬI XƯỞNG VẠN HÒA"
type input "0"
click at [436, 324] on span "Giao hàng" at bounding box center [437, 324] width 29 height 10
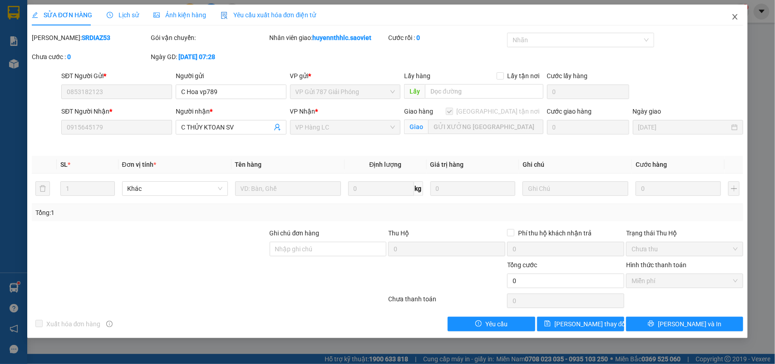
click at [734, 17] on icon "close" at bounding box center [735, 16] width 7 height 7
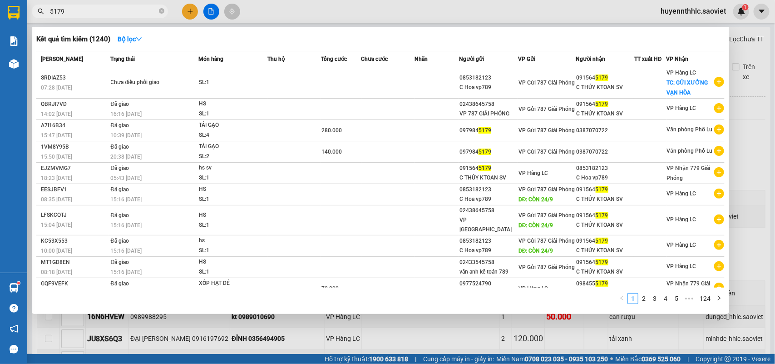
drag, startPoint x: 85, startPoint y: 14, endPoint x: 56, endPoint y: 17, distance: 29.7
click at [56, 17] on span "5179" at bounding box center [100, 12] width 136 height 14
type input "5"
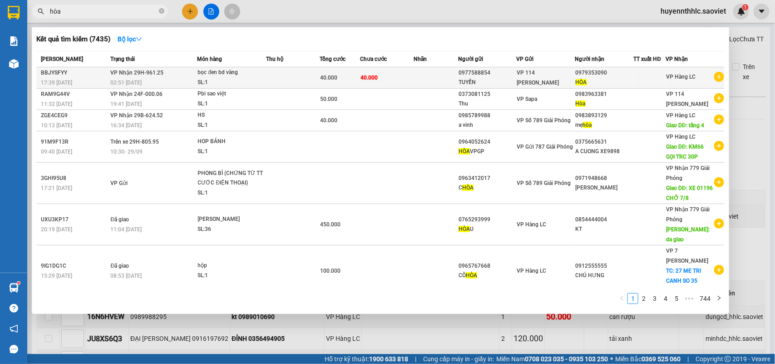
type input "hòa"
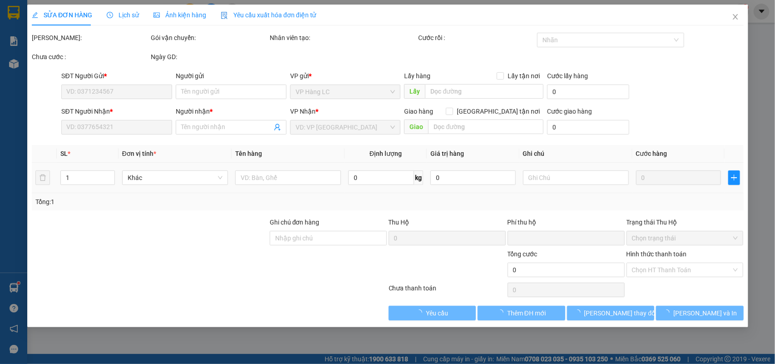
type input "0977588854"
type input "TUYẾN"
type input "0979353090"
type input "HÒA"
type input "0"
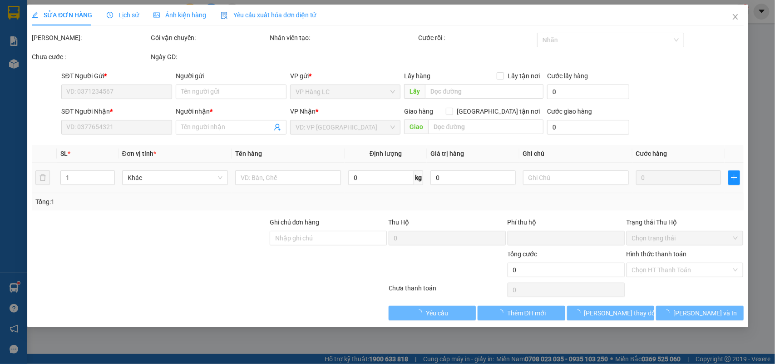
type input "40.000"
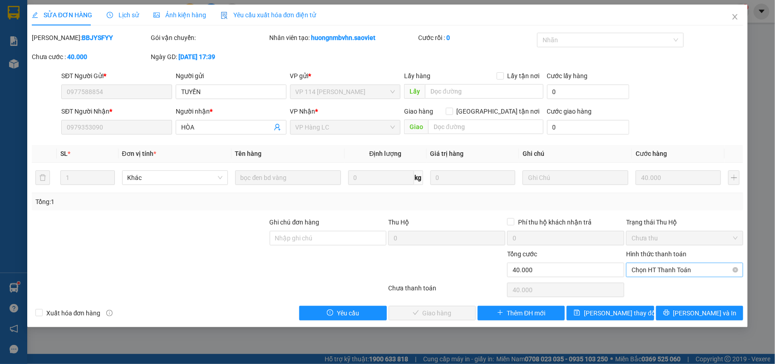
click at [645, 269] on span "Chọn HT Thanh Toán" at bounding box center [685, 270] width 106 height 14
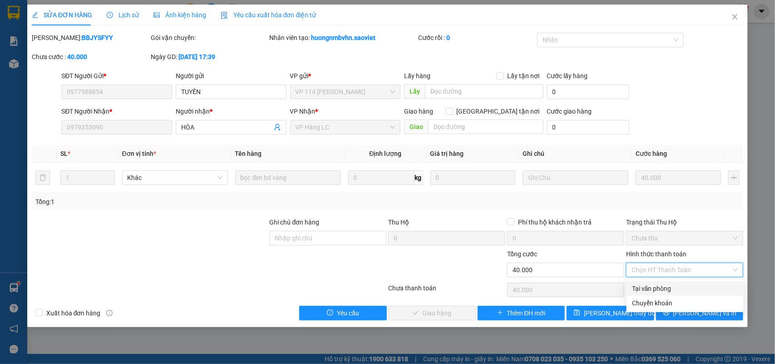
click at [647, 287] on div "Tại văn phòng" at bounding box center [685, 288] width 106 height 10
type input "0"
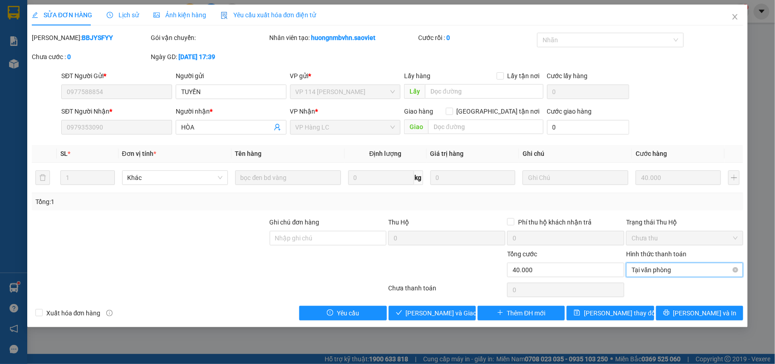
click at [661, 271] on span "Tại văn phòng" at bounding box center [685, 270] width 106 height 14
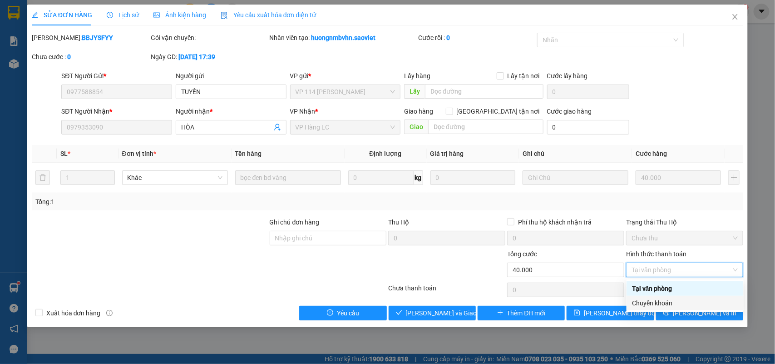
drag, startPoint x: 648, startPoint y: 298, endPoint x: 619, endPoint y: 298, distance: 29.5
click at [648, 298] on div "Chuyển khoản" at bounding box center [685, 303] width 106 height 10
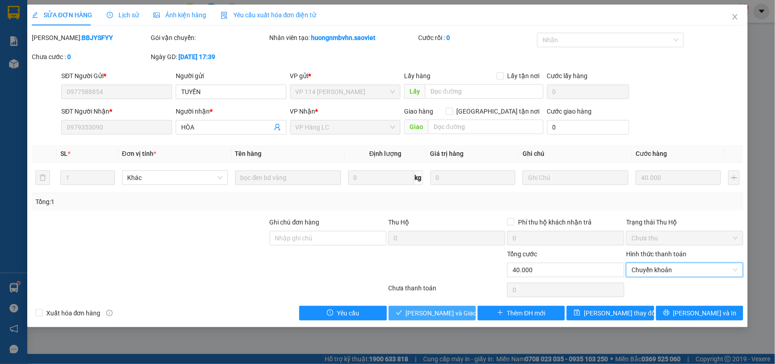
click at [437, 312] on span "Lưu và Giao hàng" at bounding box center [449, 313] width 87 height 10
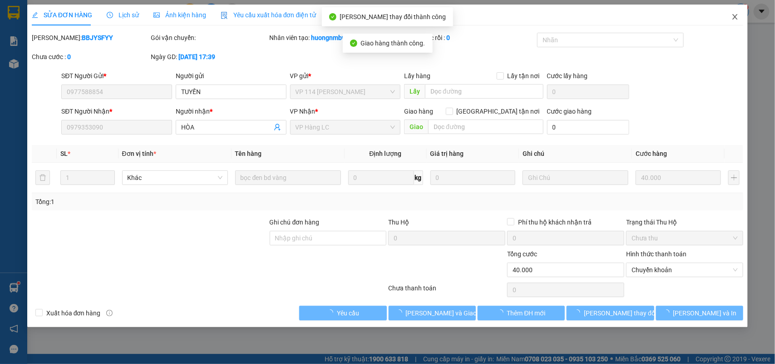
click at [733, 20] on icon "close" at bounding box center [735, 16] width 7 height 7
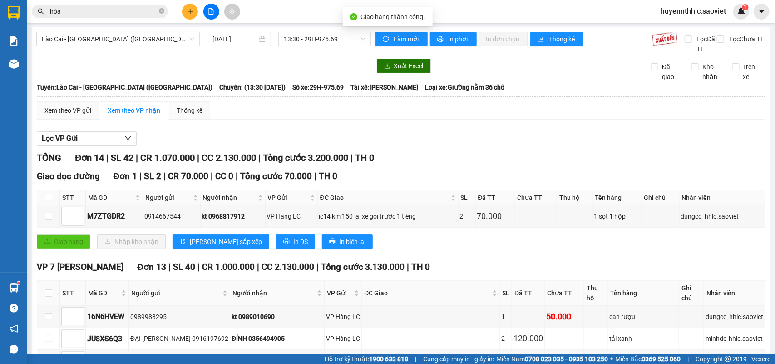
click at [77, 12] on input "hòa" at bounding box center [103, 11] width 107 height 10
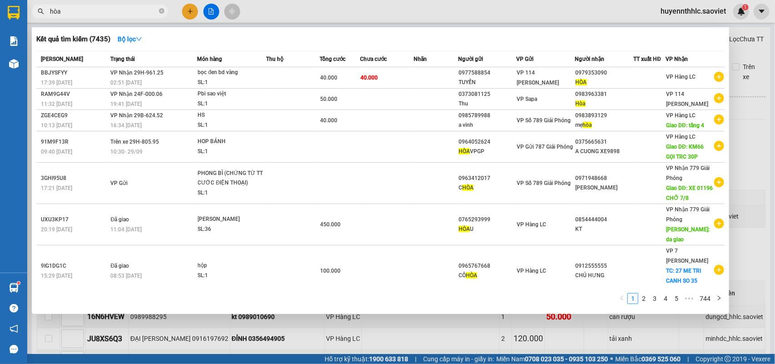
click at [745, 13] on div at bounding box center [387, 182] width 775 height 364
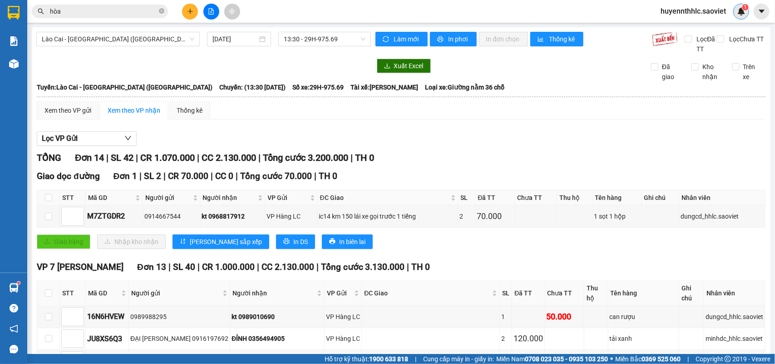
click at [738, 9] on img at bounding box center [742, 11] width 8 height 8
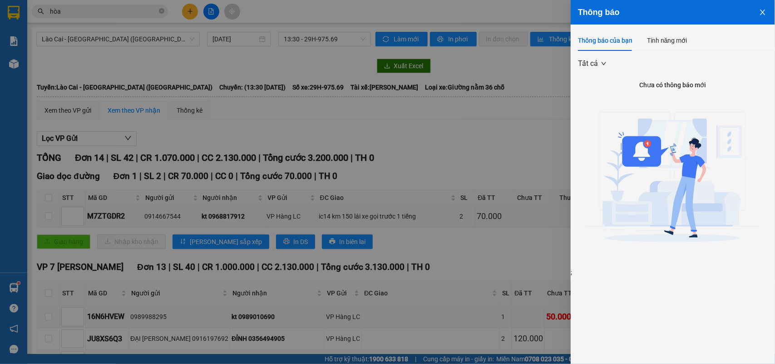
click at [762, 10] on icon "close" at bounding box center [762, 12] width 7 height 7
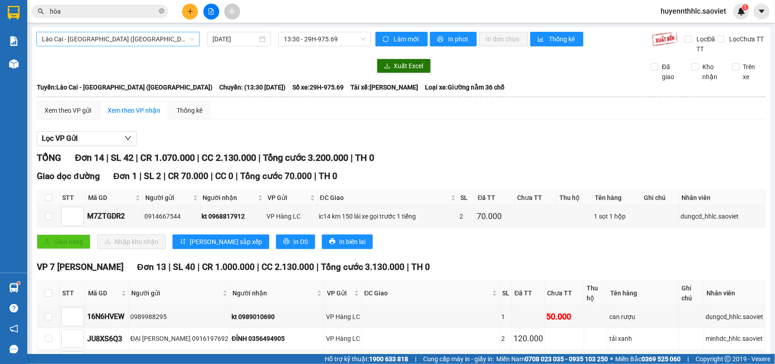
click at [135, 40] on span "Lào Cai - Hà Nội (Giường)" at bounding box center [118, 39] width 153 height 14
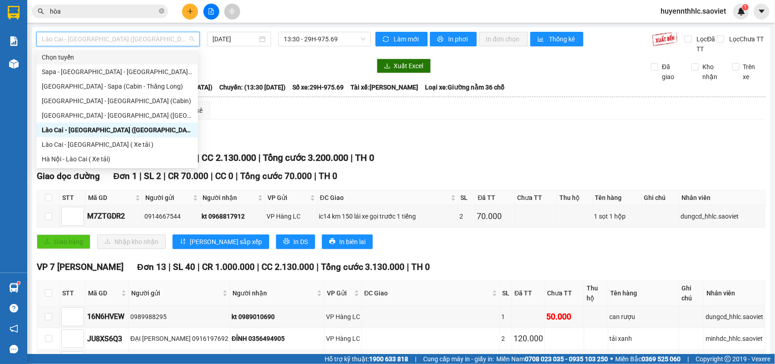
click at [344, 1] on div "Kết quả tìm kiếm ( 7435 ) Bộ lọc Mã ĐH Trạng thái Món hàng Thu hộ Tổng cước Chư…" at bounding box center [387, 11] width 775 height 23
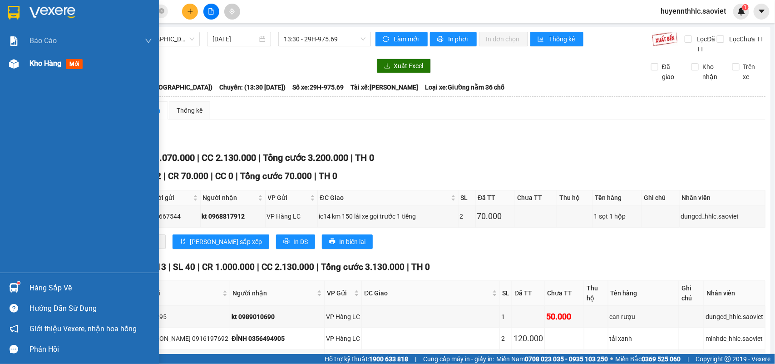
click at [35, 62] on span "Kho hàng" at bounding box center [46, 63] width 32 height 9
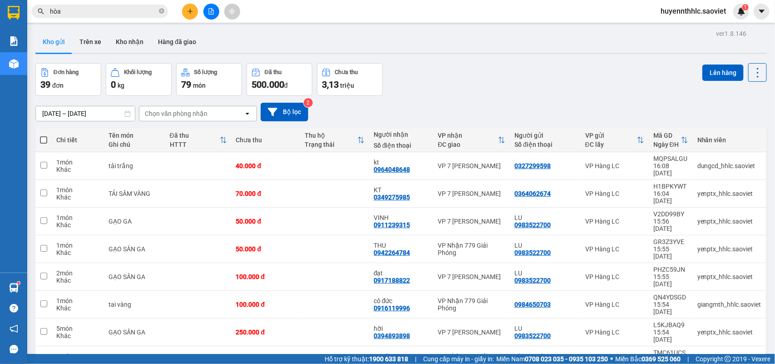
click at [99, 12] on input "hòa" at bounding box center [103, 11] width 107 height 10
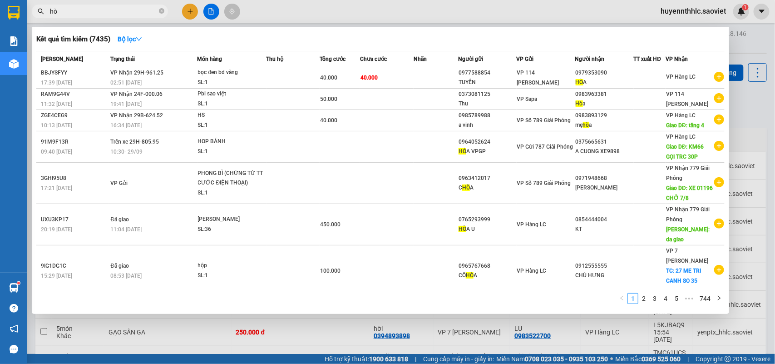
type input "h"
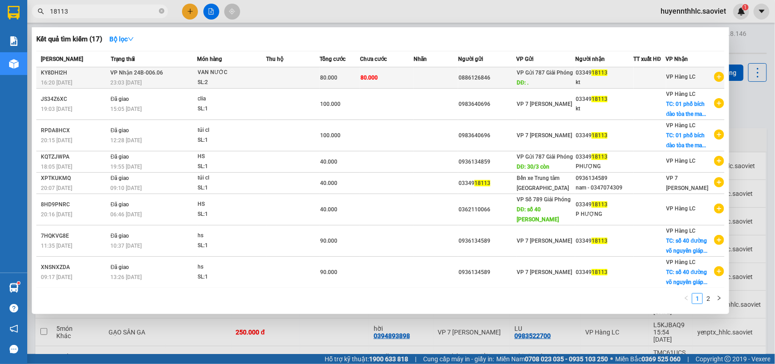
type input "18113"
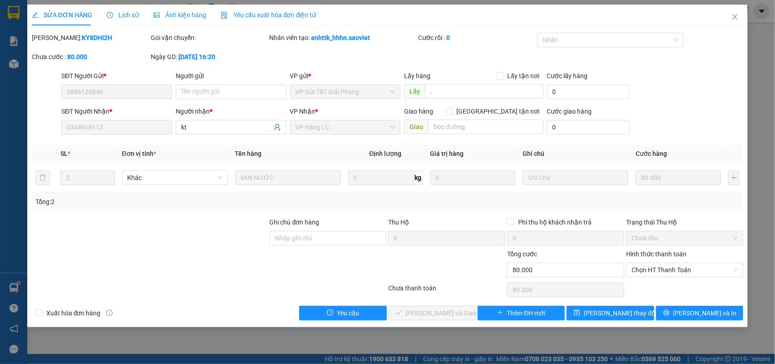
type input "0886126846"
type input "."
type input "0334918113"
type input "kt"
type input "0"
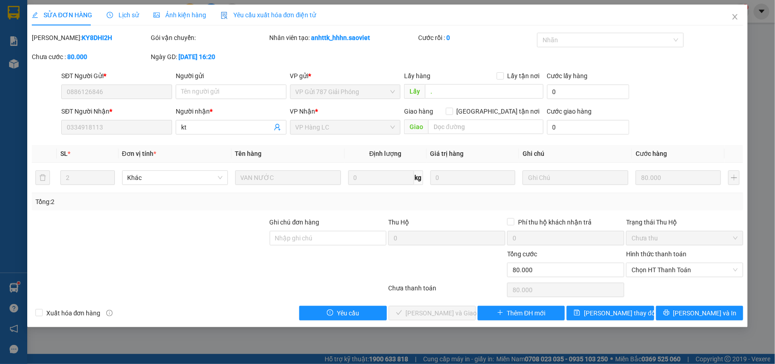
type input "80.000"
click at [119, 15] on span "Lịch sử" at bounding box center [123, 14] width 32 height 7
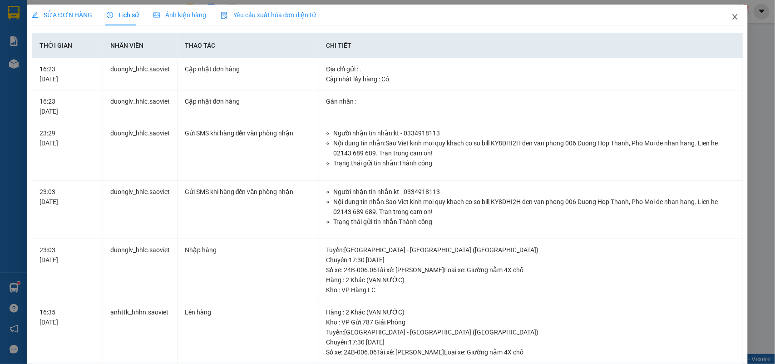
click at [733, 15] on icon "close" at bounding box center [735, 16] width 5 height 5
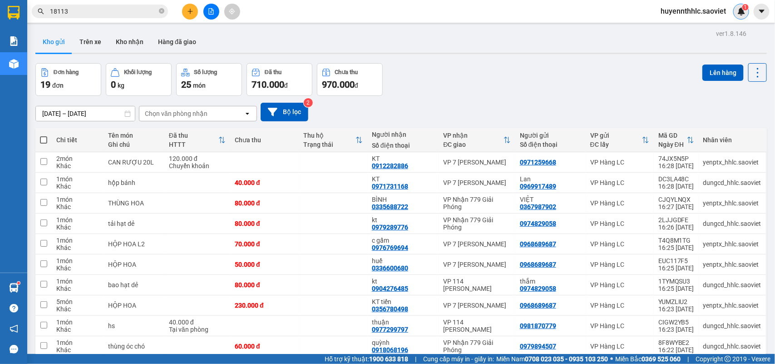
click at [736, 15] on div "1" at bounding box center [741, 12] width 16 height 16
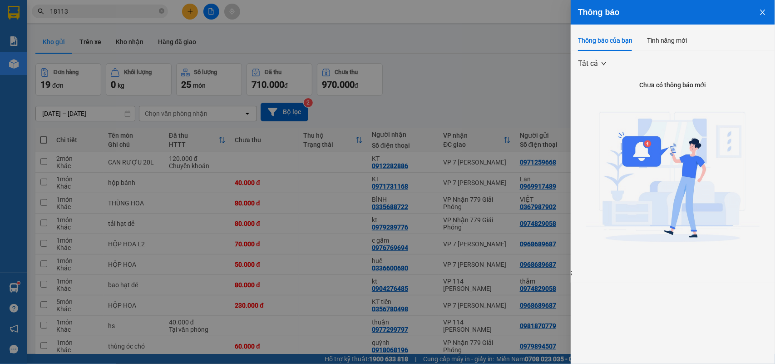
click at [763, 11] on icon "close" at bounding box center [762, 12] width 7 height 7
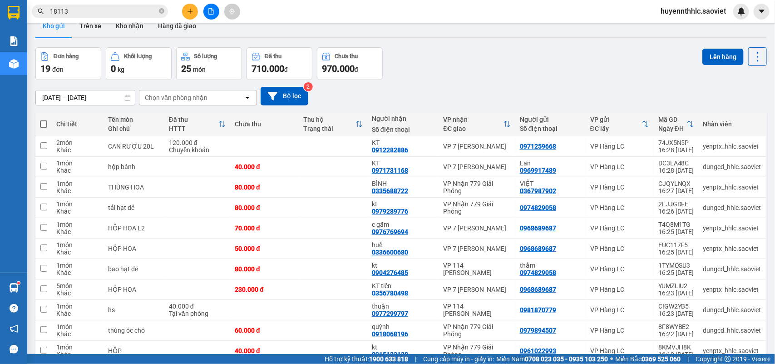
scroll to position [7, 0]
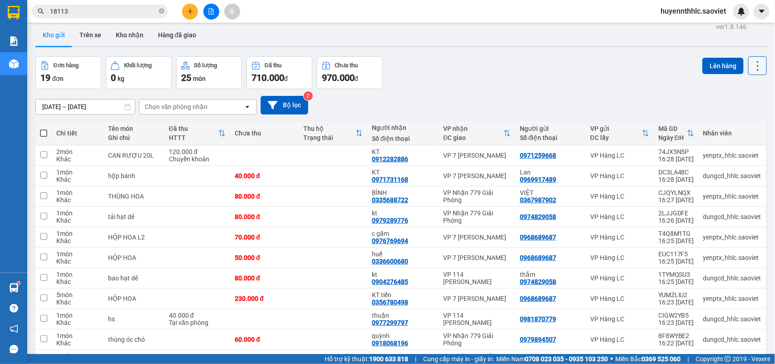
click at [752, 69] on icon at bounding box center [758, 65] width 13 height 13
click at [739, 121] on span "Làm mới" at bounding box center [736, 122] width 25 height 9
click at [0, 0] on div "Đang tải dữ liệu" at bounding box center [0, 0] width 0 height 0
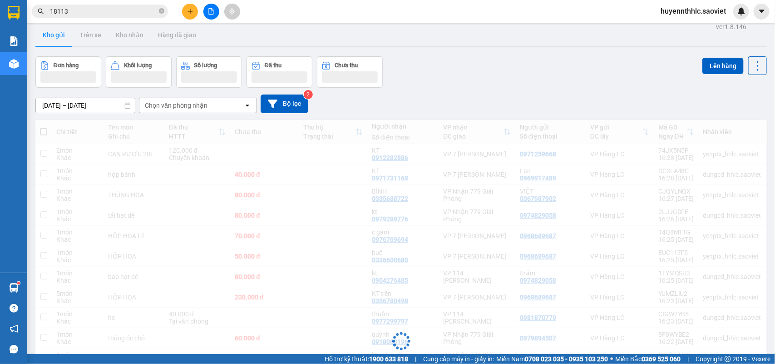
click at [739, 121] on div "Đang tải dữ liệu" at bounding box center [401, 348] width 732 height 456
